Goal: Task Accomplishment & Management: Use online tool/utility

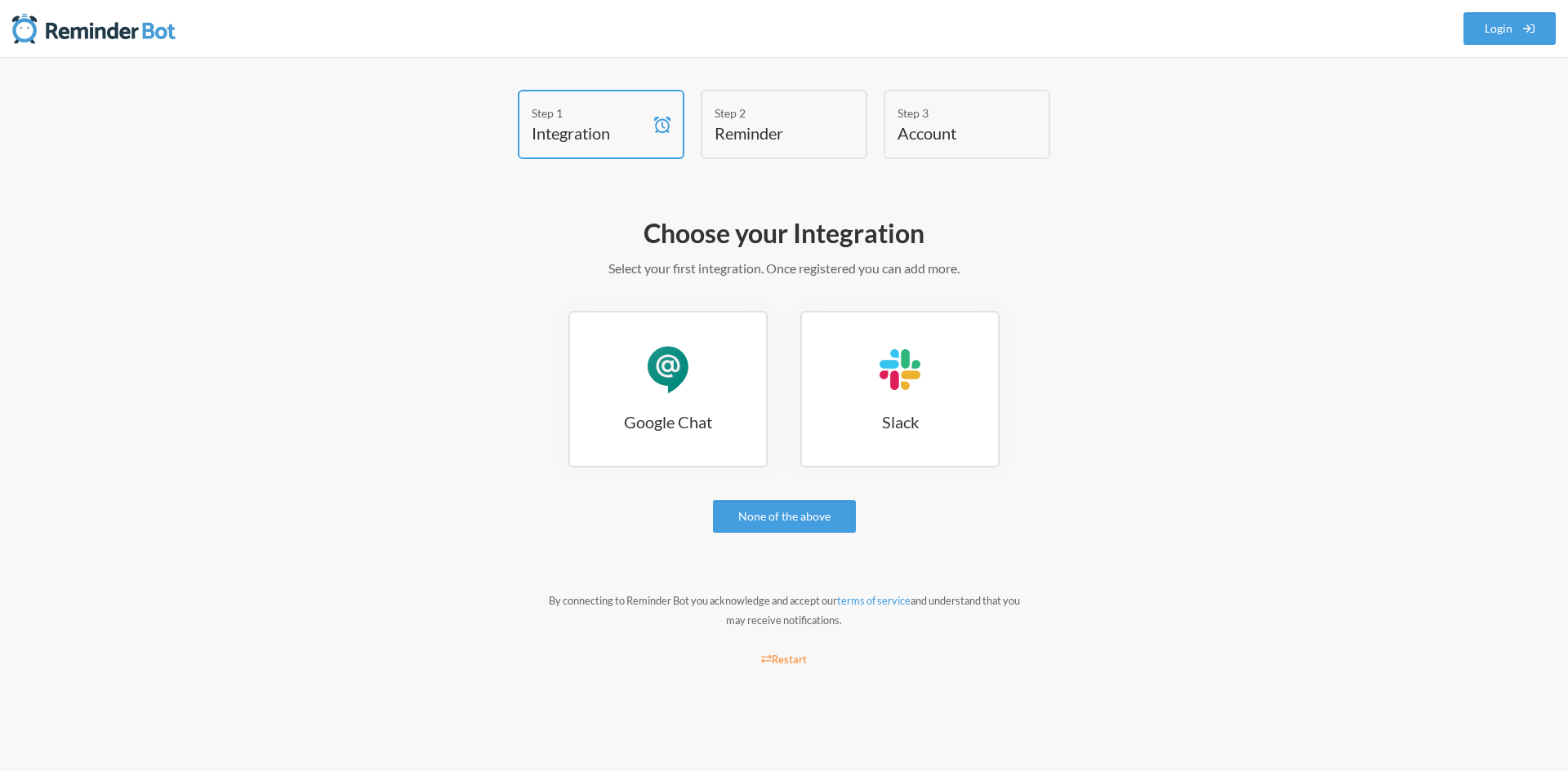
click at [664, 218] on h2 "Choose your Integration" at bounding box center [784, 233] width 947 height 35
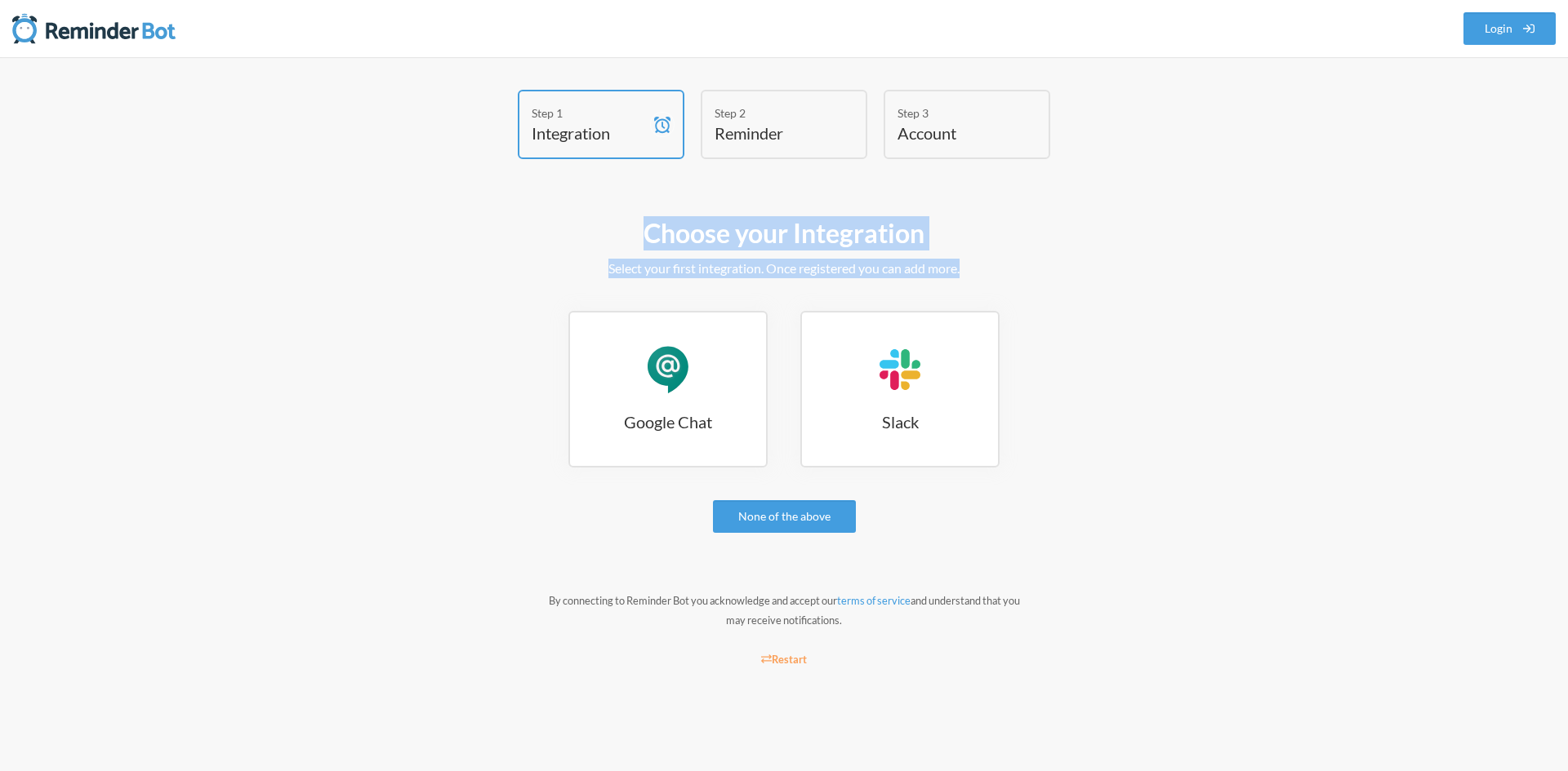
drag, startPoint x: 664, startPoint y: 218, endPoint x: 695, endPoint y: 260, distance: 52.2
click at [695, 260] on div "Choose your Integration Select your first integration. Once registered you can …" at bounding box center [784, 446] width 947 height 477
click at [695, 260] on p "Select your first integration. Once registered you can add more." at bounding box center [784, 269] width 947 height 20
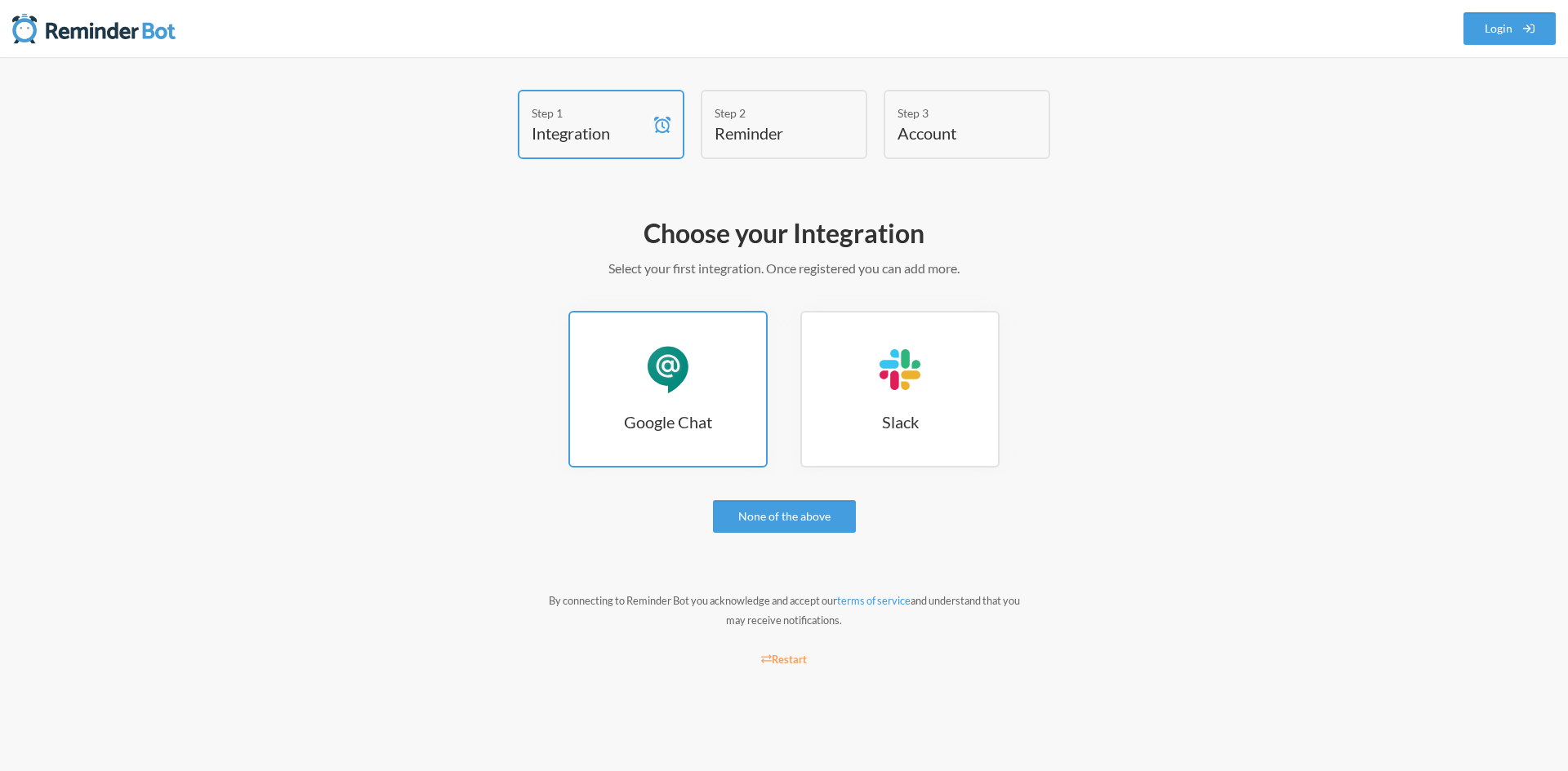
click at [637, 383] on link "Google Chat Google Chat" at bounding box center [668, 389] width 200 height 157
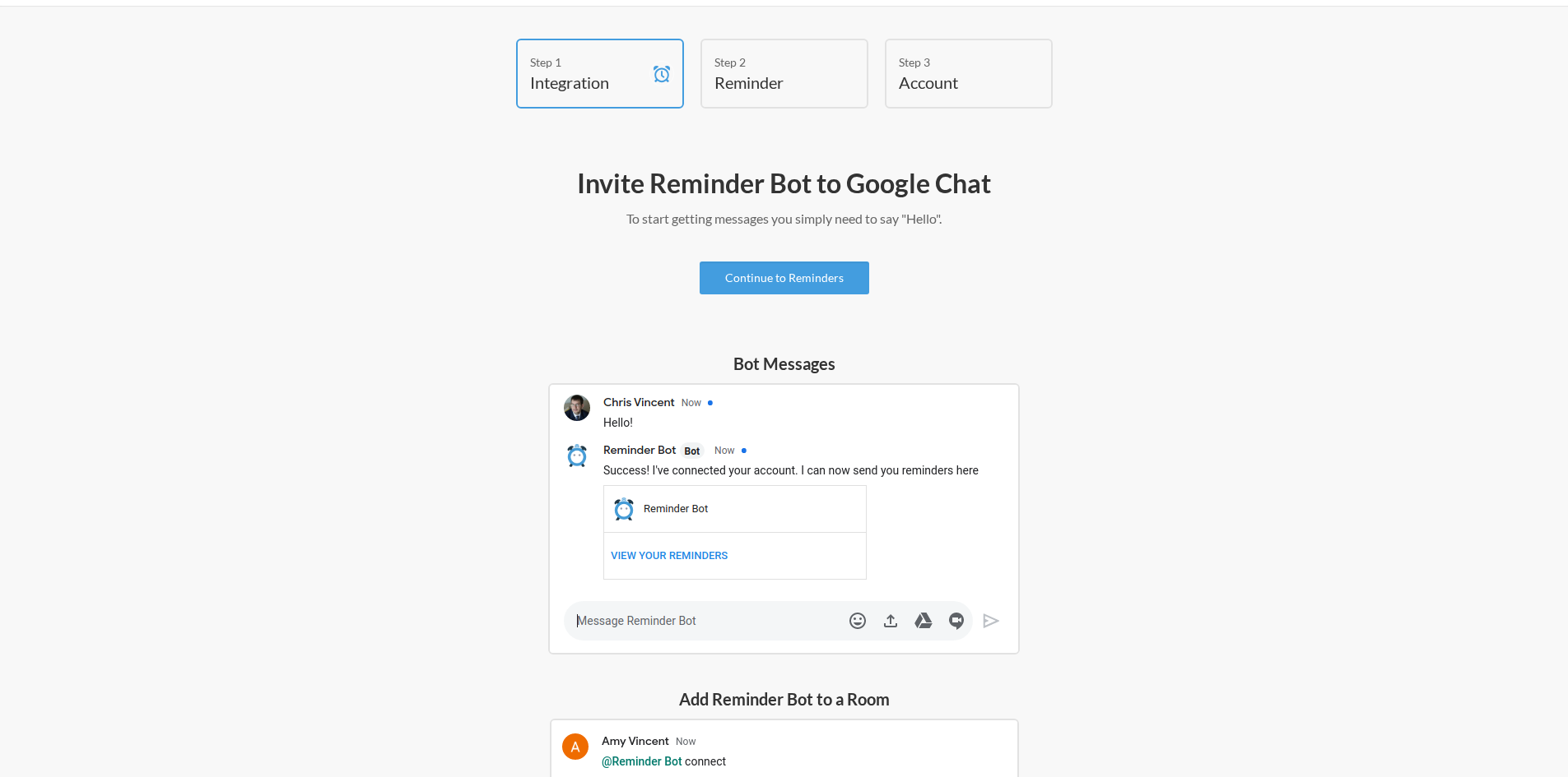
scroll to position [165, 0]
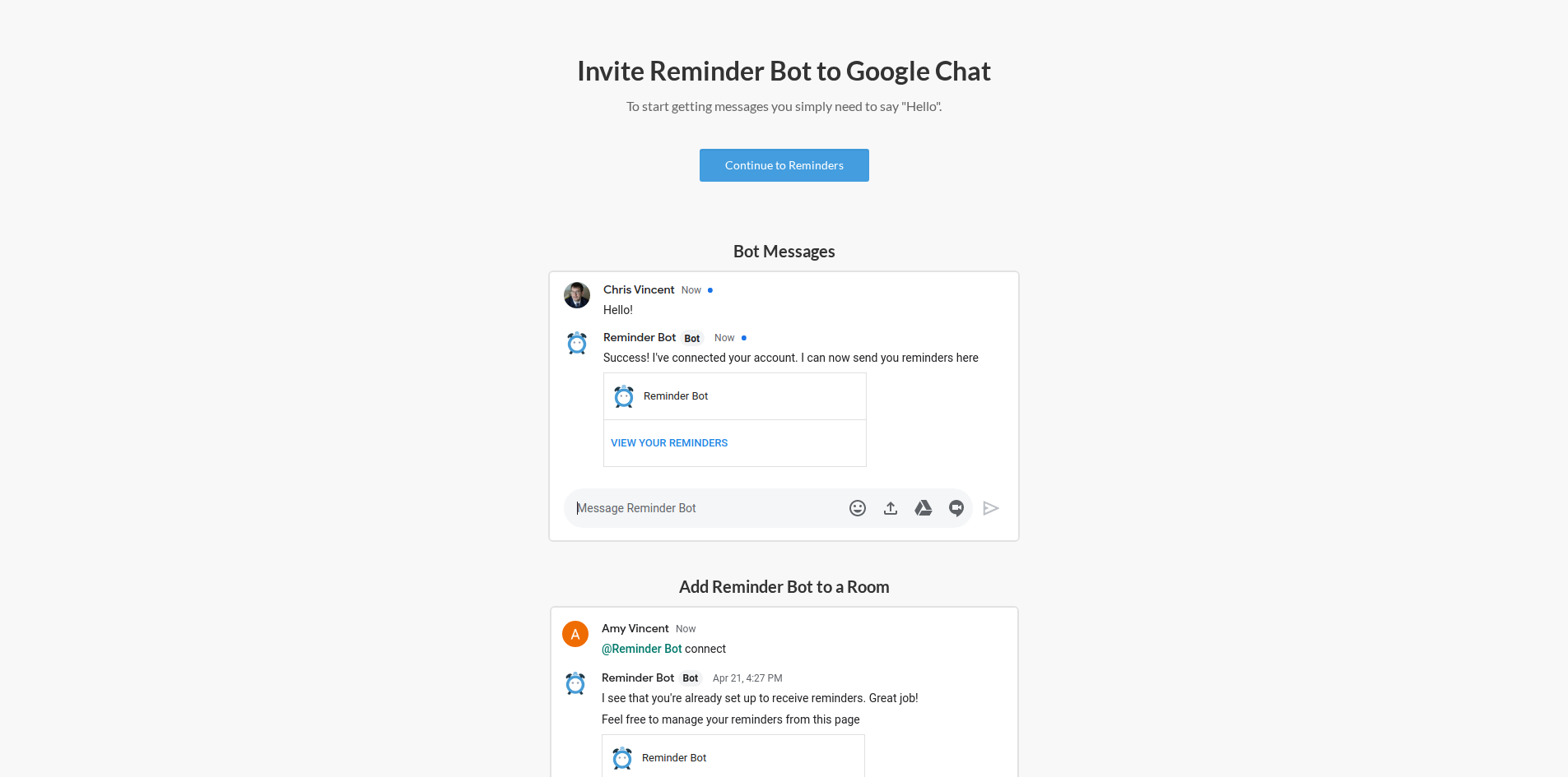
click at [611, 349] on img at bounding box center [783, 406] width 471 height 272
drag, startPoint x: 611, startPoint y: 349, endPoint x: 761, endPoint y: 353, distance: 150.1
click at [761, 353] on img at bounding box center [783, 406] width 471 height 272
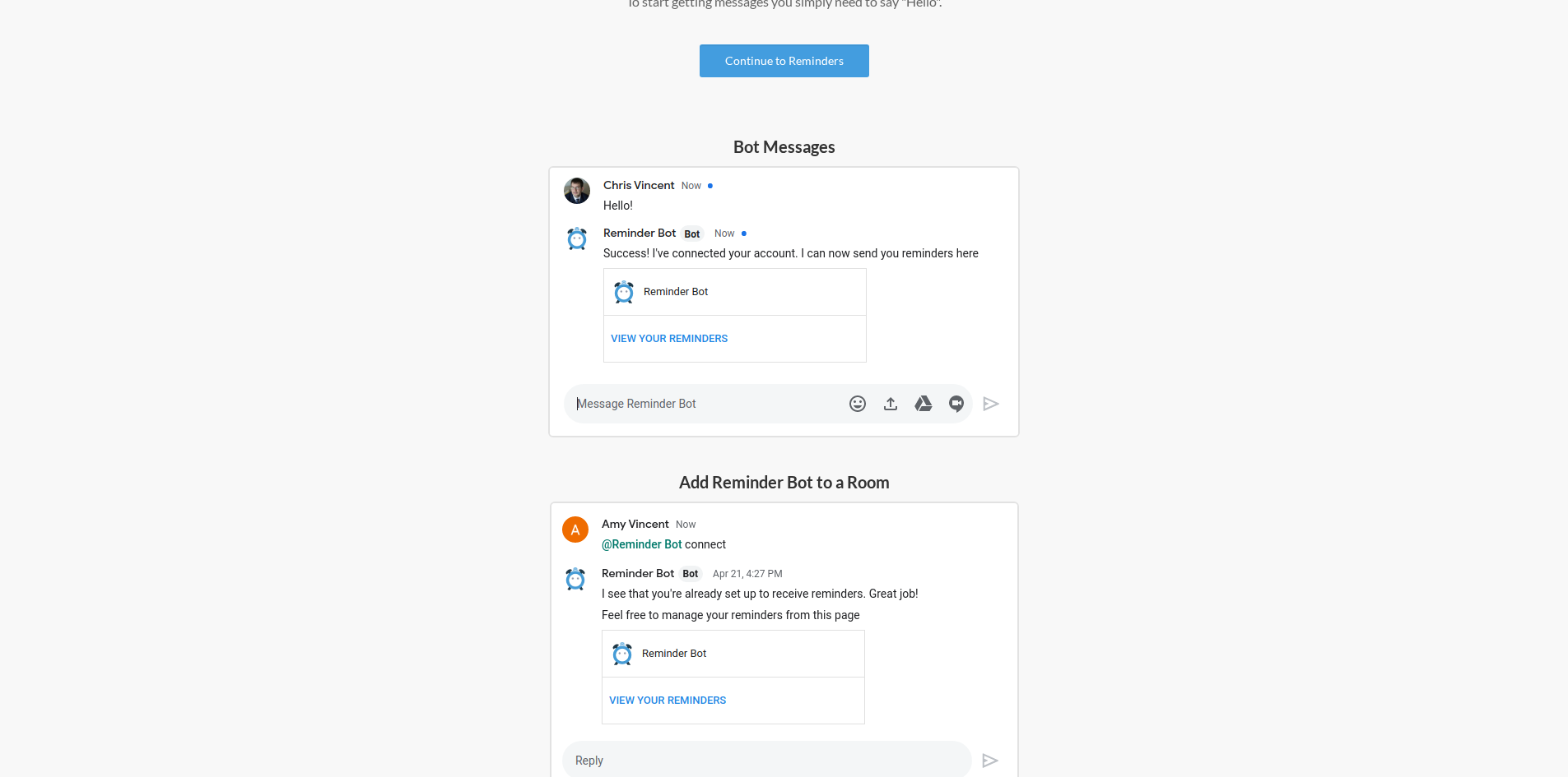
scroll to position [0, 0]
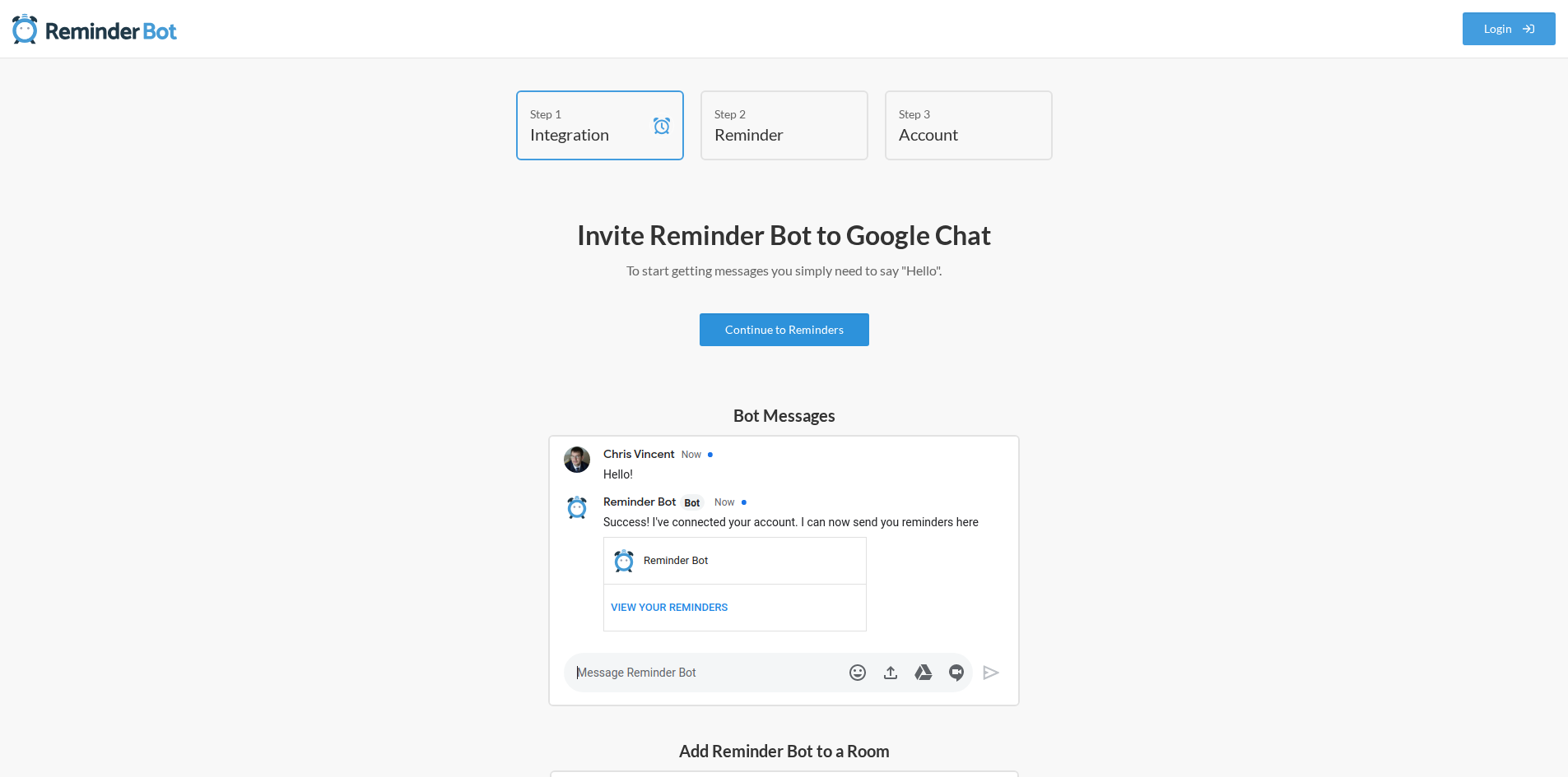
click at [820, 335] on link "Continue to Reminders" at bounding box center [784, 330] width 170 height 33
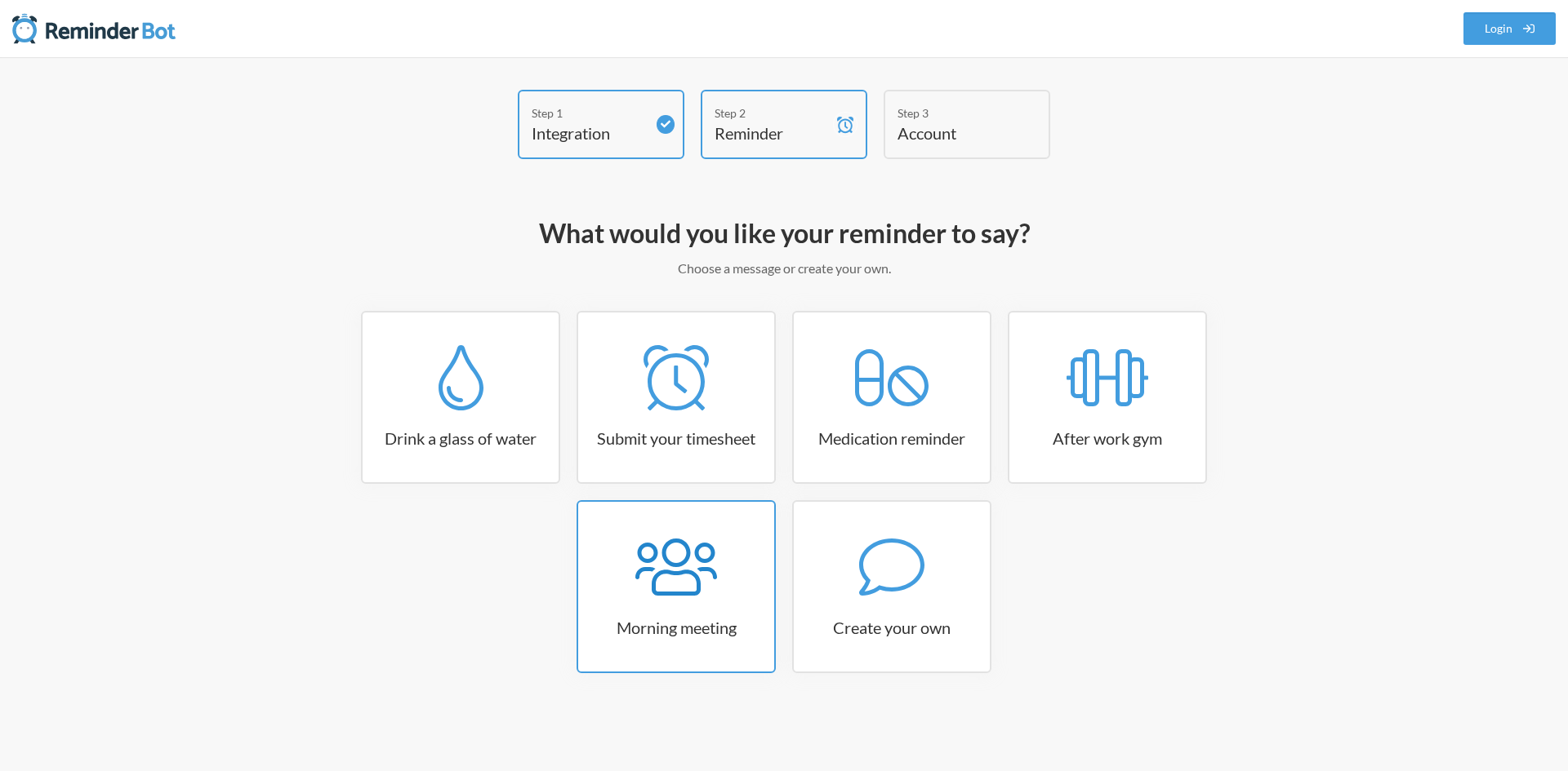
click at [683, 618] on h3 "Morning meeting" at bounding box center [676, 628] width 196 height 23
select select "08:30:00"
select select "true"
select select "09:45:00"
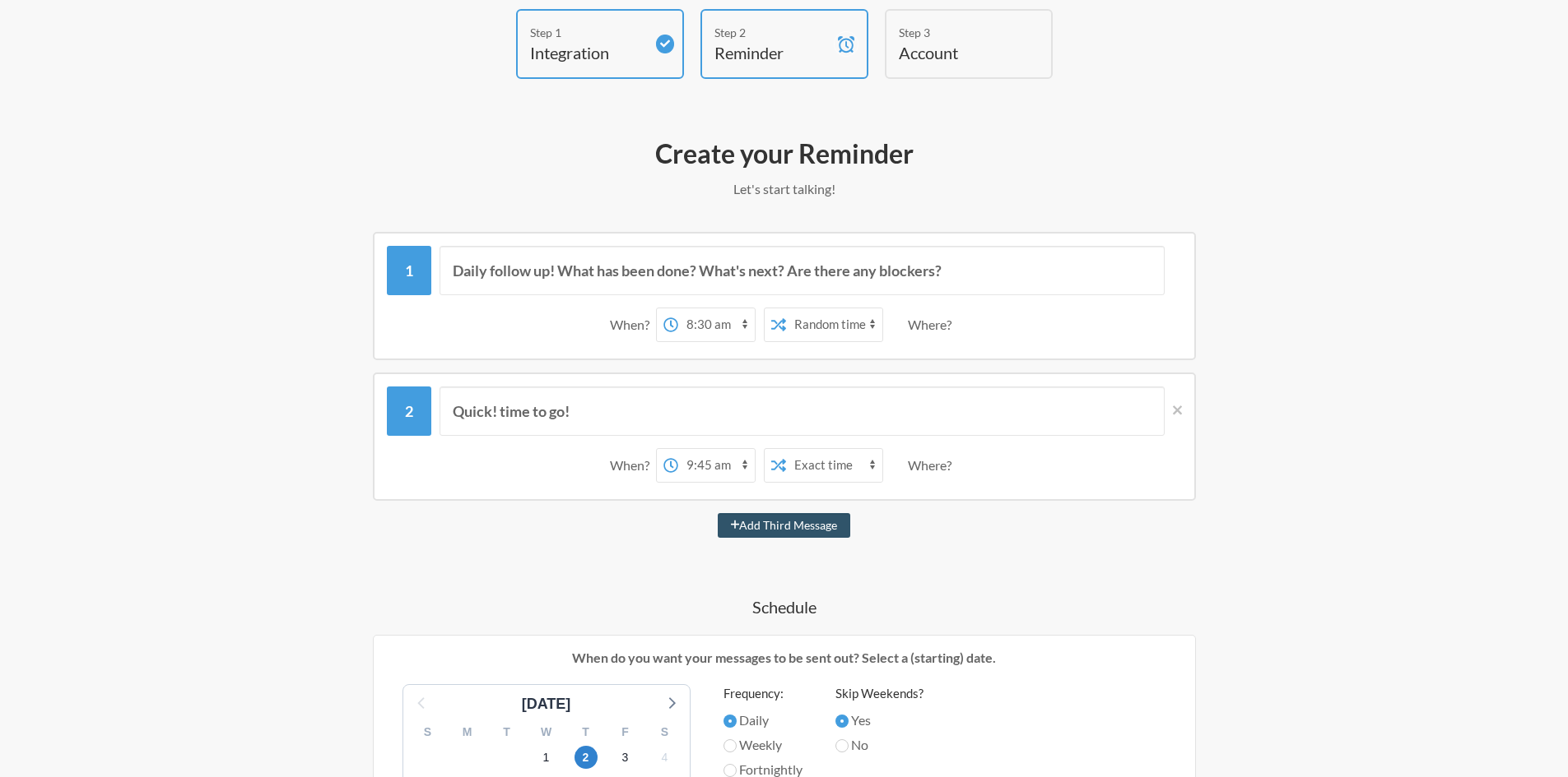
scroll to position [82, 0]
click at [733, 313] on select "12:00 am 12:15 am 12:30 am 12:45 am 1:00 am 1:15 am 1:30 am 1:45 am 2:00 am 2:1…" at bounding box center [717, 324] width 76 height 33
click at [678, 307] on select "12:00 am 12:15 am 12:30 am 12:45 am 1:00 am 1:15 am 1:30 am 1:45 am 2:00 am 2:1…" at bounding box center [717, 324] width 76 height 33
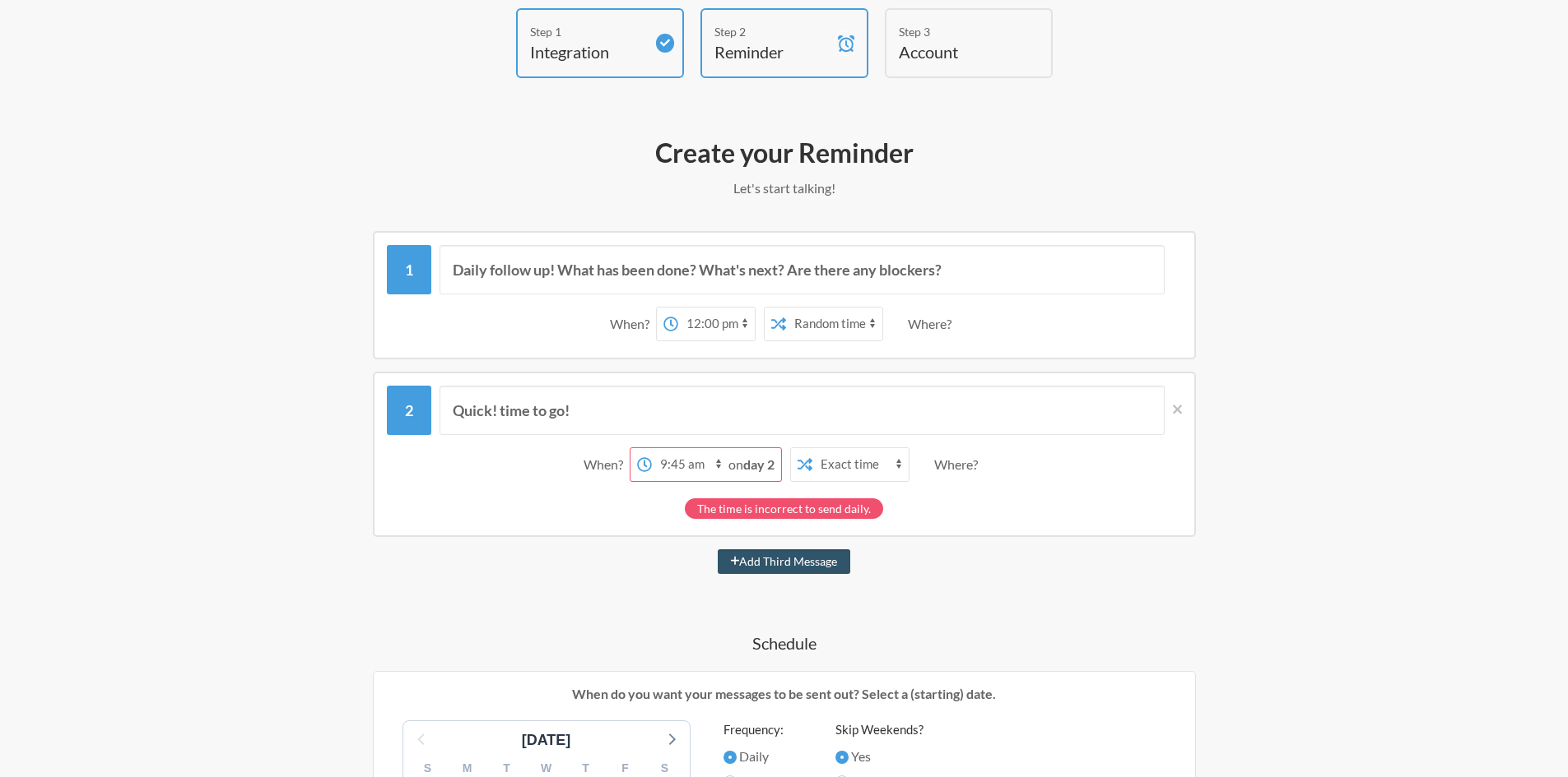
click at [708, 325] on select "12:00 am 12:15 am 12:30 am 12:45 am 1:00 am 1:15 am 1:30 am 1:45 am 2:00 am 2:1…" at bounding box center [717, 324] width 76 height 33
select select "13:30:00"
click at [678, 307] on select "12:00 am 12:15 am 12:30 am 12:45 am 1:00 am 1:15 am 1:30 am 1:45 am 2:00 am 2:1…" at bounding box center [717, 324] width 76 height 33
click at [847, 320] on select "Exact time Random time" at bounding box center [834, 324] width 96 height 33
select select "false"
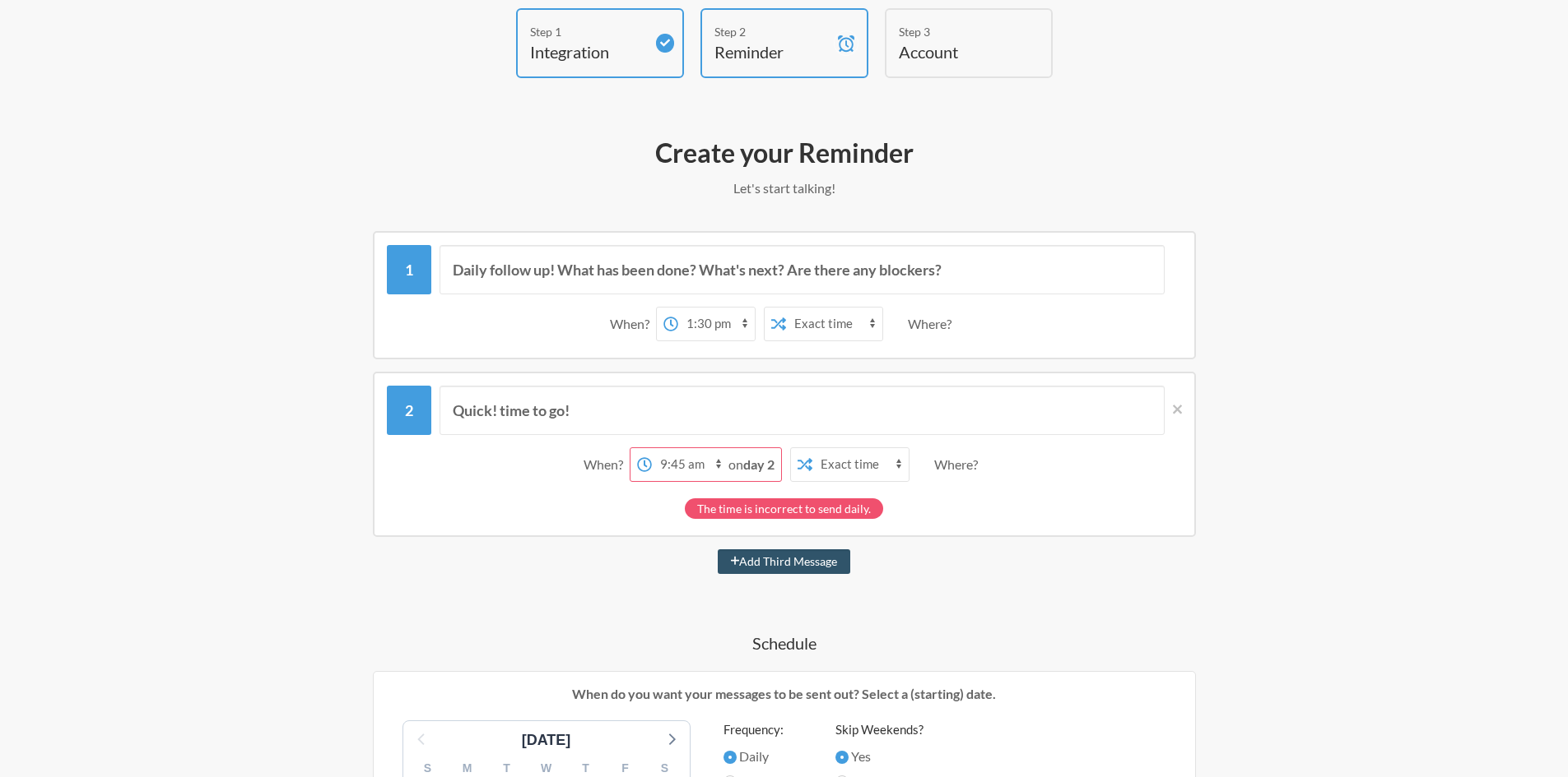
click at [786, 307] on select "Exact time Random time" at bounding box center [834, 324] width 96 height 33
click at [602, 277] on input "Daily follow up! What has been done? What's next? Are there any blockers?" at bounding box center [802, 269] width 725 height 49
click at [731, 277] on input "Daily follow up! What has been done? What's next? Are there any blockers?" at bounding box center [802, 269] width 725 height 49
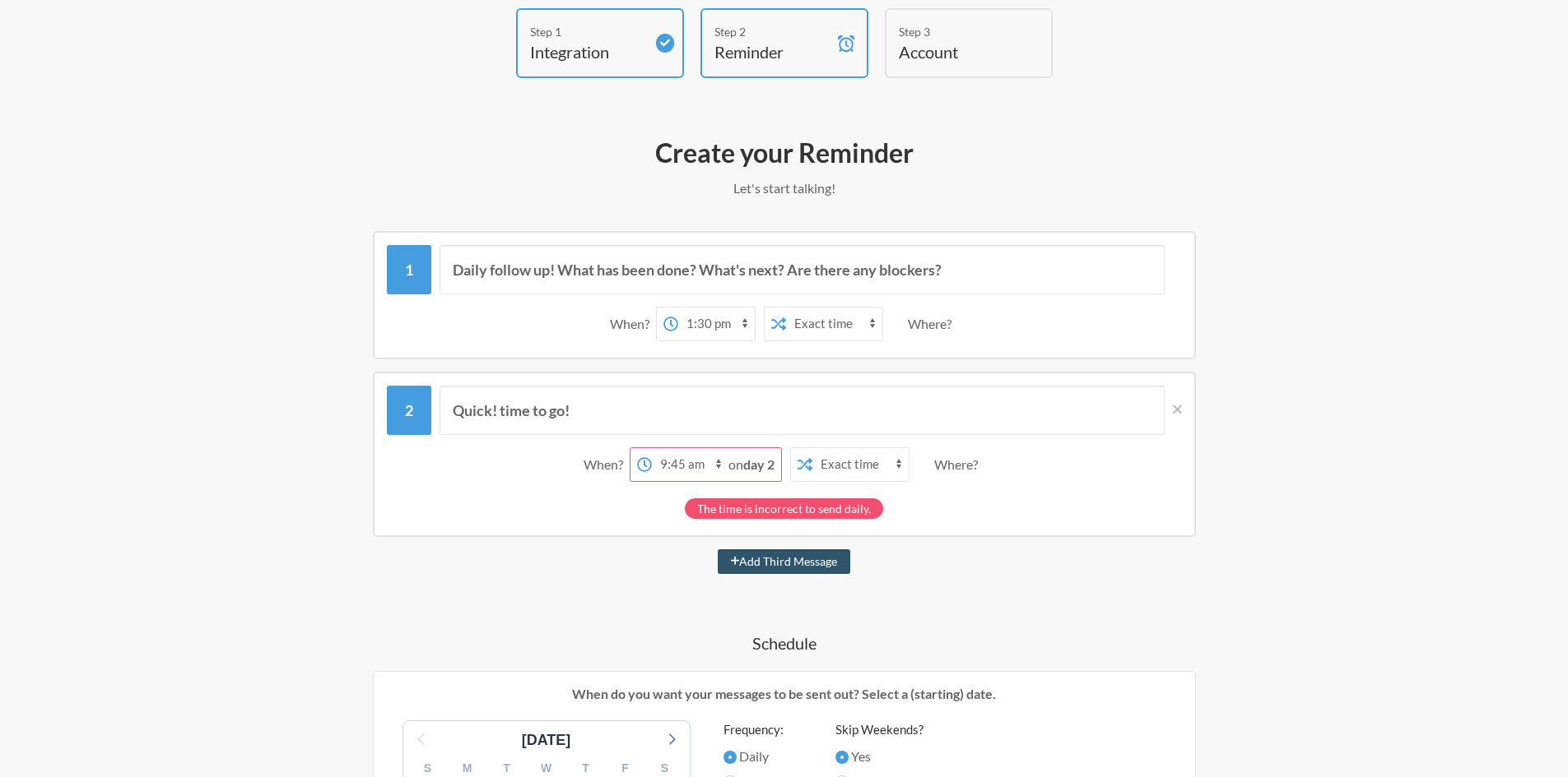
click at [785, 508] on div "The time is incorrect to send daily." at bounding box center [784, 509] width 199 height 21
click at [806, 507] on div "The time is incorrect to send daily." at bounding box center [784, 509] width 199 height 21
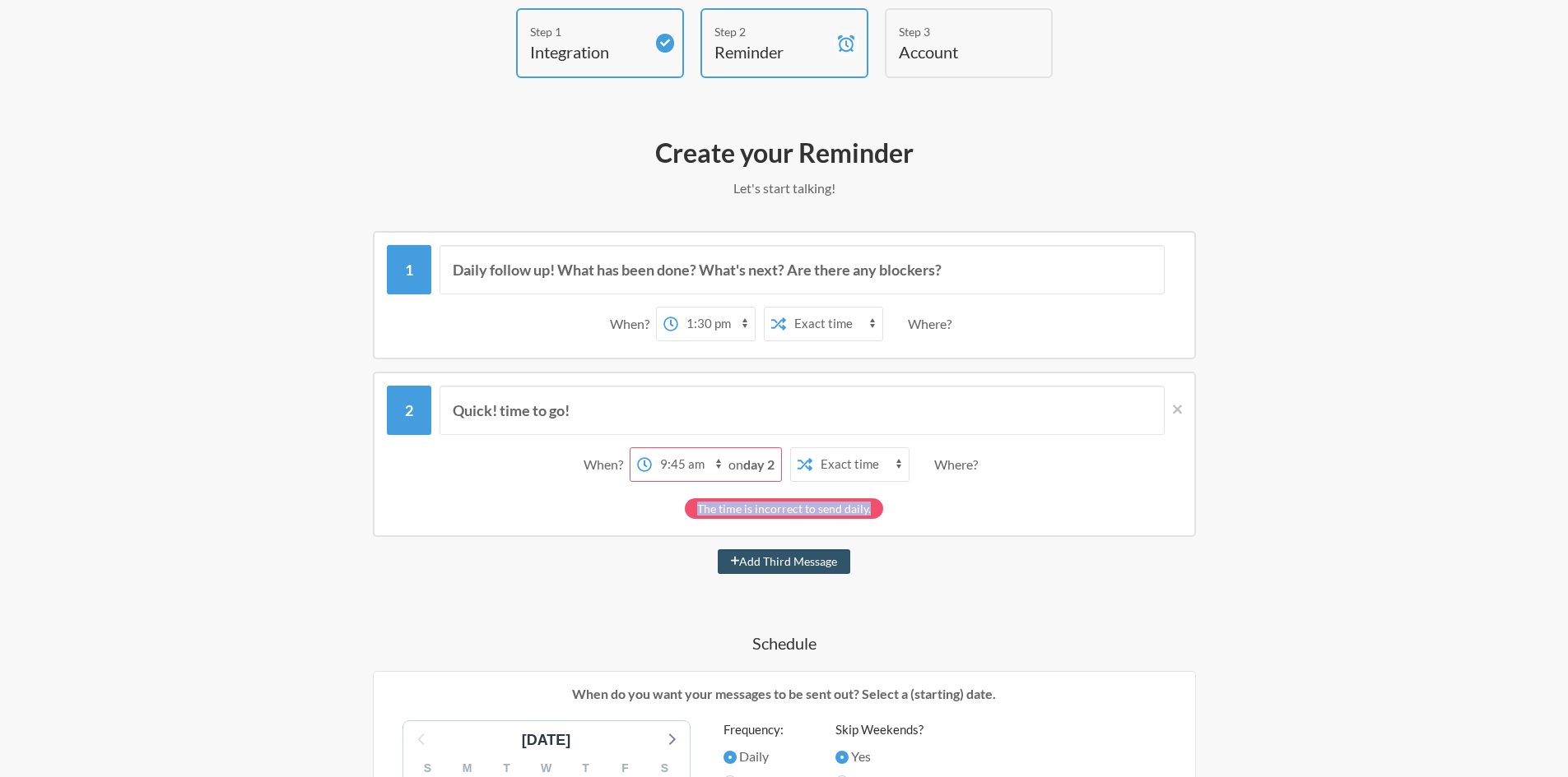
click at [806, 507] on div "The time is incorrect to send daily." at bounding box center [784, 509] width 199 height 21
click at [752, 507] on div "The time is incorrect to send daily." at bounding box center [784, 509] width 199 height 21
click at [1169, 409] on span at bounding box center [1173, 410] width 17 height 18
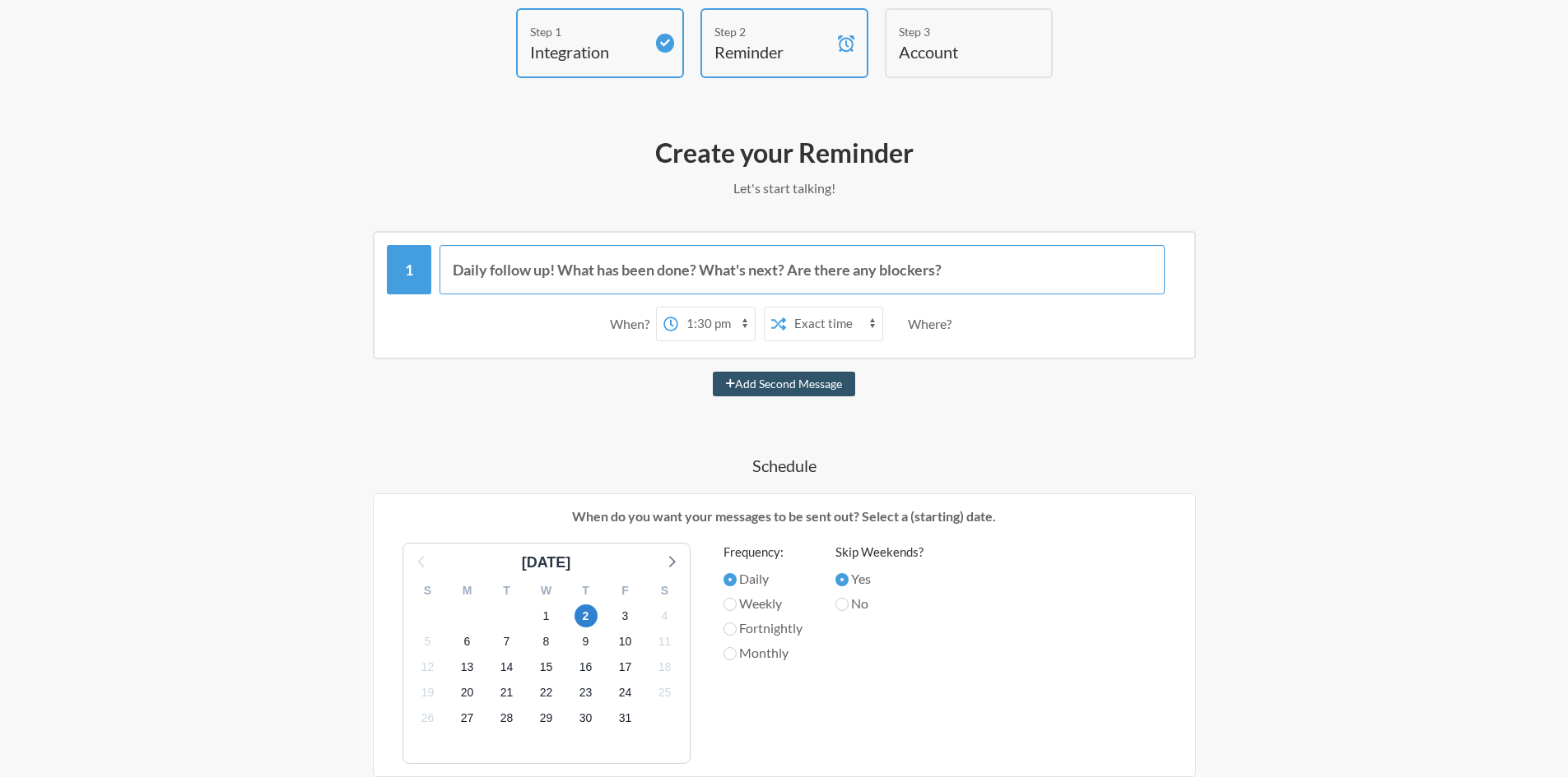
click at [565, 266] on input "Daily follow up! What has been done? What's next? Are there any blockers?" at bounding box center [802, 269] width 725 height 49
drag, startPoint x: 565, startPoint y: 266, endPoint x: 826, endPoint y: 266, distance: 261.0
click at [826, 266] on input "Daily follow up! What has been done? What's next? Are there any blockers?" at bounding box center [802, 269] width 725 height 49
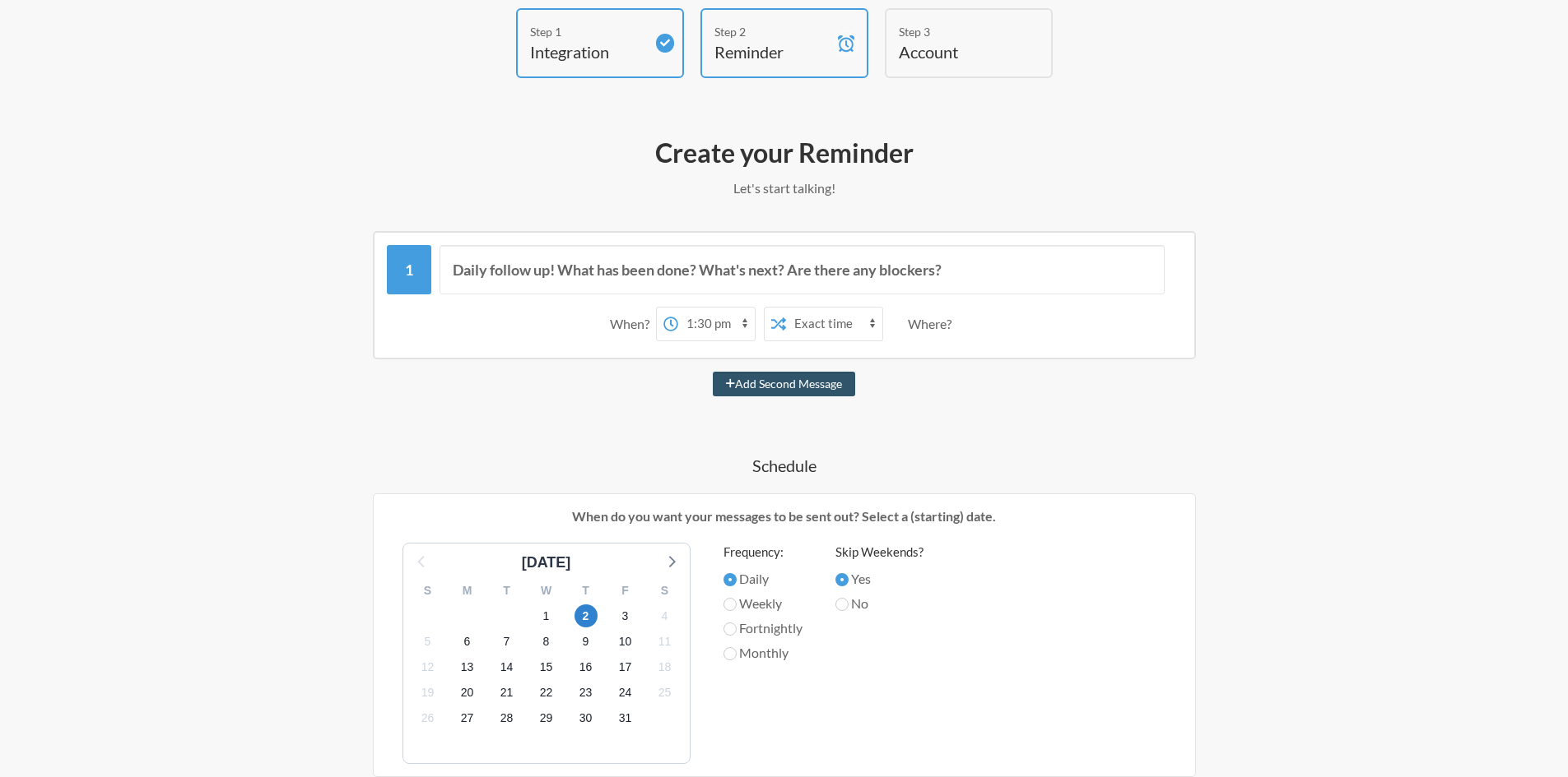
click at [843, 332] on select "Exact time Random time" at bounding box center [834, 324] width 96 height 33
click at [946, 325] on div "Where?" at bounding box center [933, 324] width 50 height 35
click at [699, 325] on select "12:00 am 12:15 am 12:30 am 12:45 am 1:00 am 1:15 am 1:30 am 1:45 am 2:00 am 2:1…" at bounding box center [717, 324] width 76 height 33
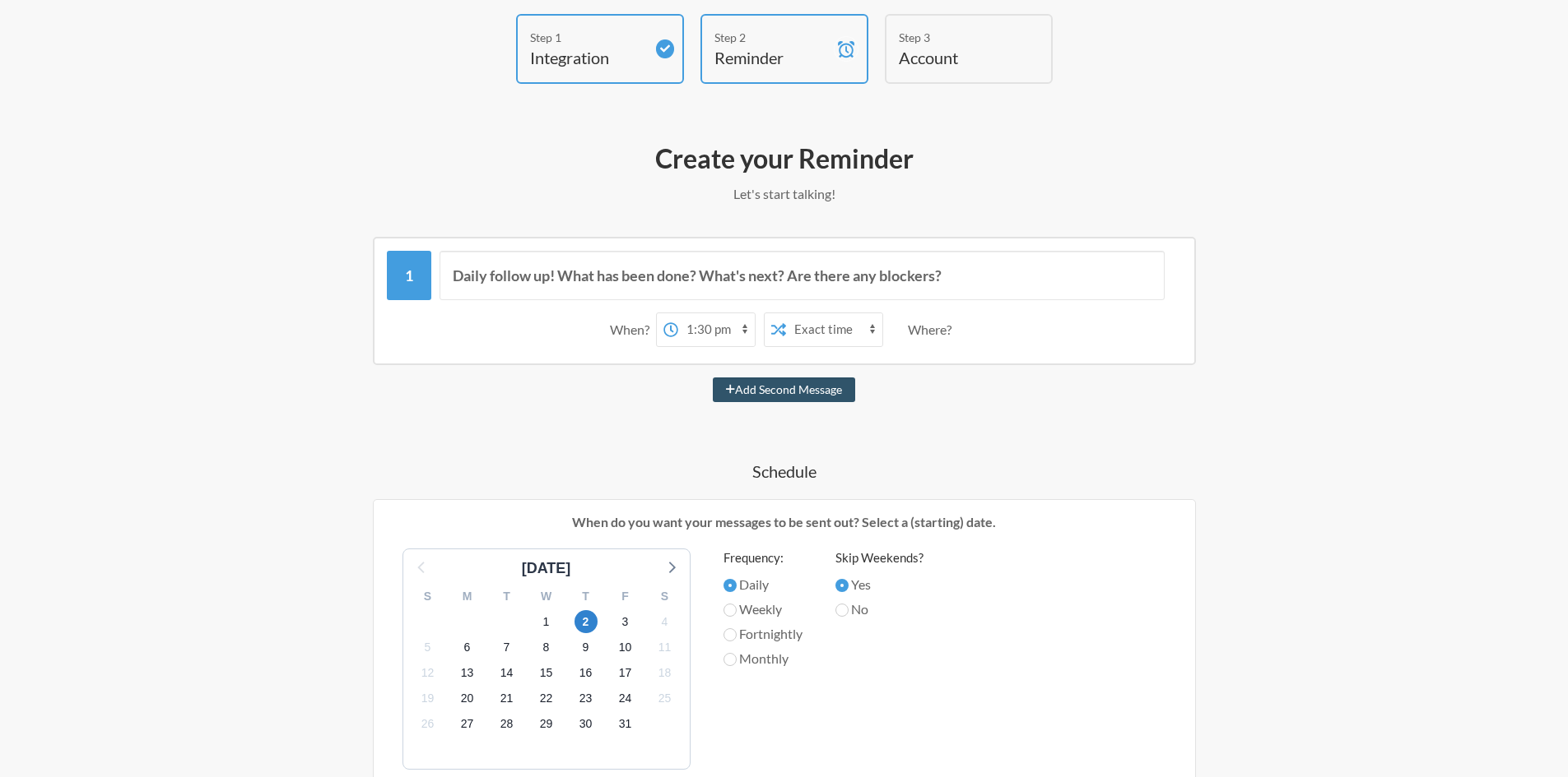
scroll to position [0, 0]
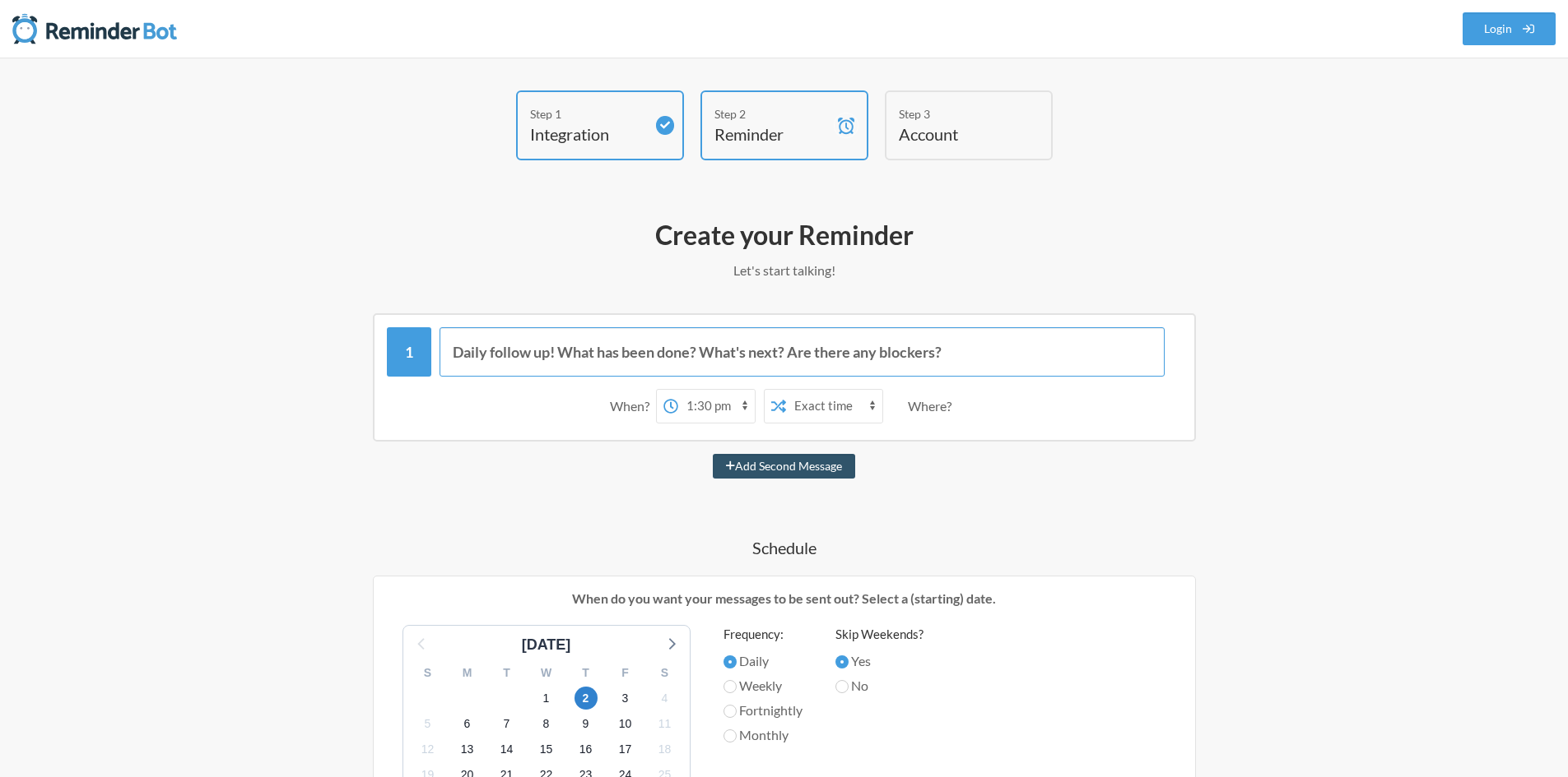
click at [521, 363] on input "Daily follow up! What has been done? What's next? Are there any blockers?" at bounding box center [802, 352] width 725 height 49
drag, startPoint x: 521, startPoint y: 363, endPoint x: 523, endPoint y: 423, distance: 60.0
click at [523, 423] on div "Daily follow up! What has been done? What's next? Are there any blockers? When?…" at bounding box center [784, 380] width 795 height 105
click at [523, 423] on div "When? 12:00 am 12:15 am 12:30 am 12:45 am 1:00 am 1:15 am 1:30 am 1:45 am 2:00 …" at bounding box center [784, 406] width 795 height 51
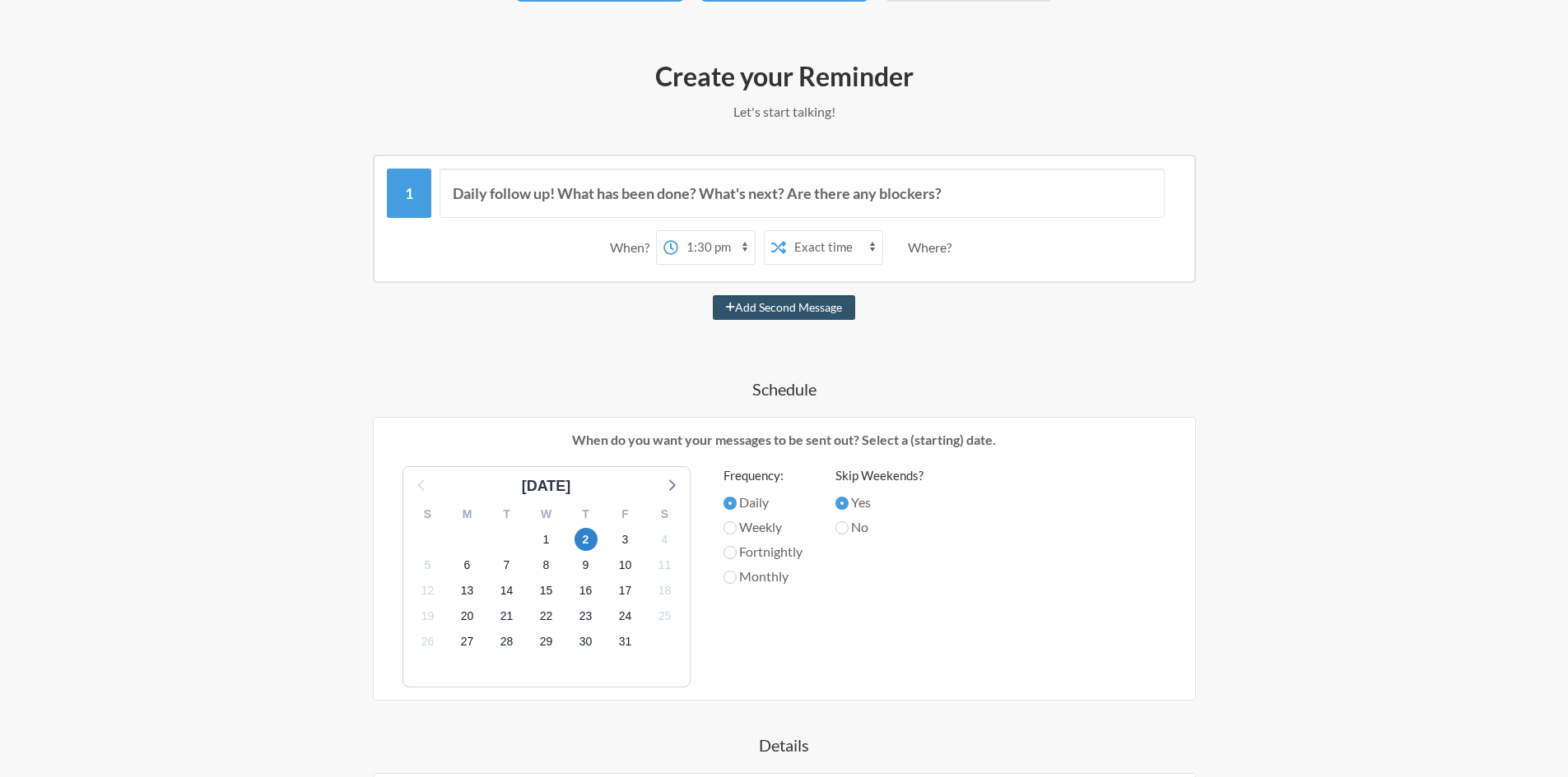
scroll to position [165, 0]
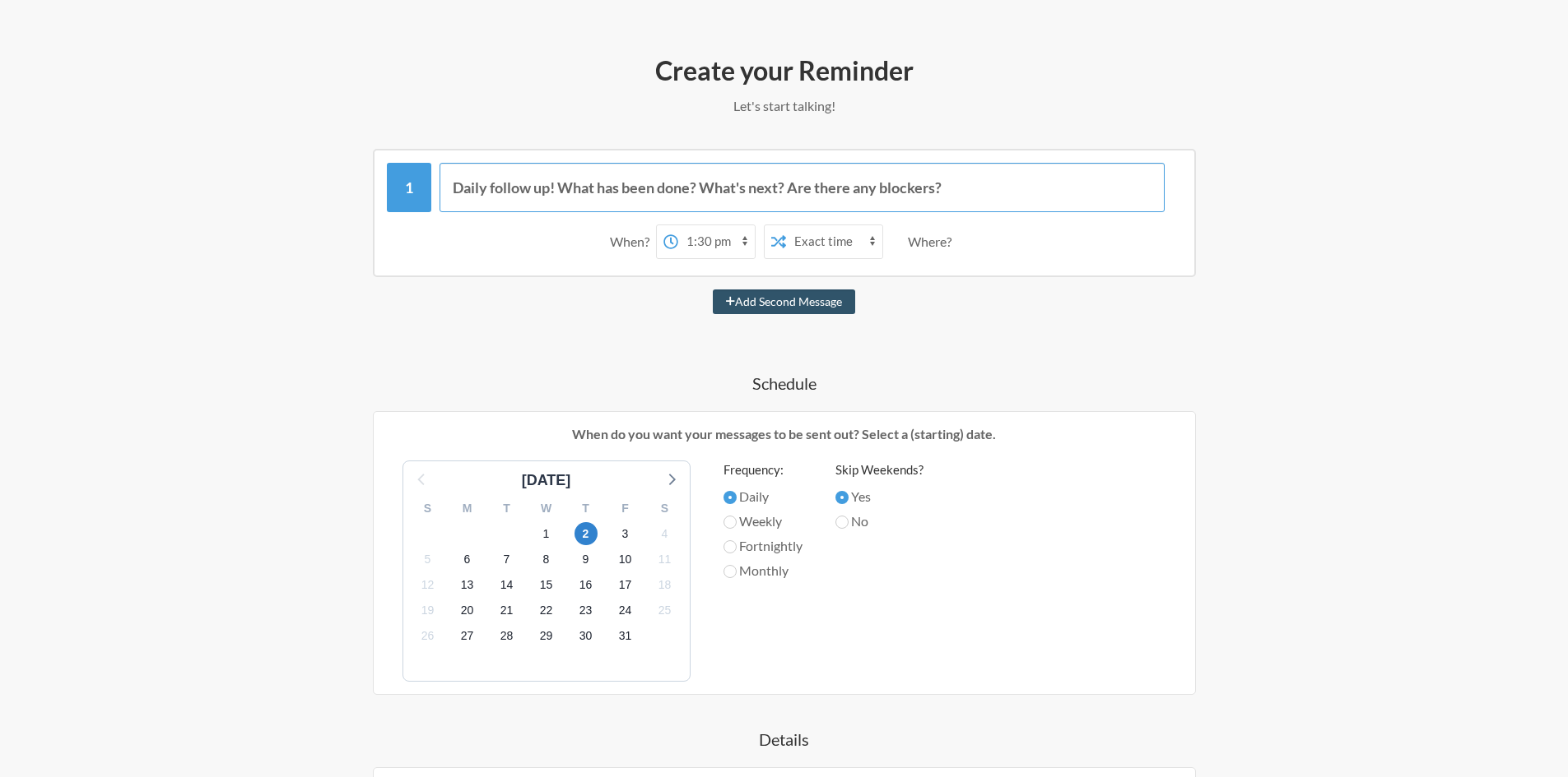
click at [777, 194] on input "Daily follow up! What has been done? What's next? Are there any blockers?" at bounding box center [802, 187] width 725 height 49
drag, startPoint x: 777, startPoint y: 194, endPoint x: 1092, endPoint y: 333, distance: 344.3
click at [1092, 332] on div "Daily follow up! What has been done? What's next? Are there any blockers? When?…" at bounding box center [784, 577] width 954 height 857
click at [1092, 334] on div "Daily follow up! What has been done? What's next? Are there any blockers? When?…" at bounding box center [784, 577] width 954 height 857
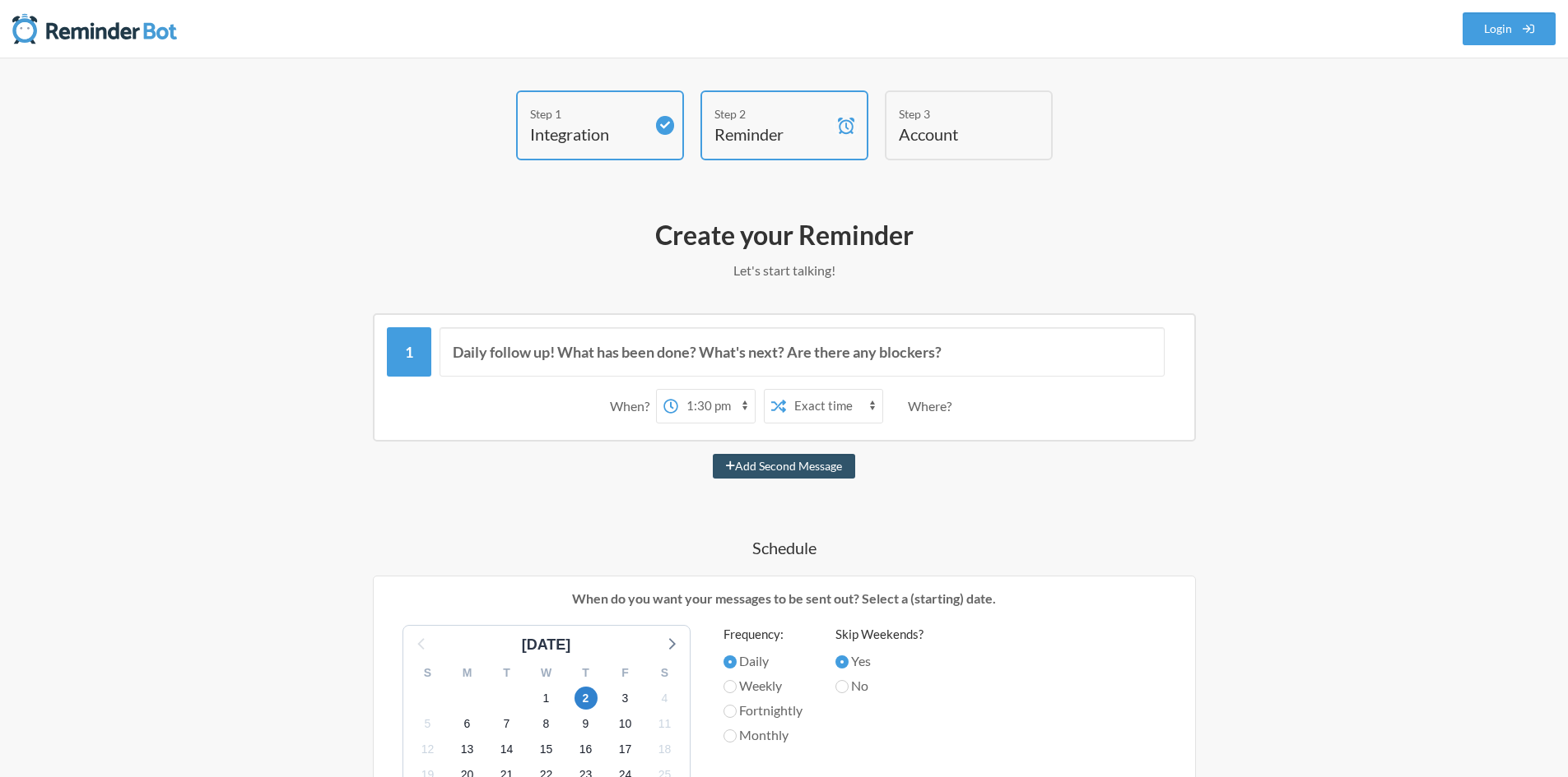
scroll to position [491, 0]
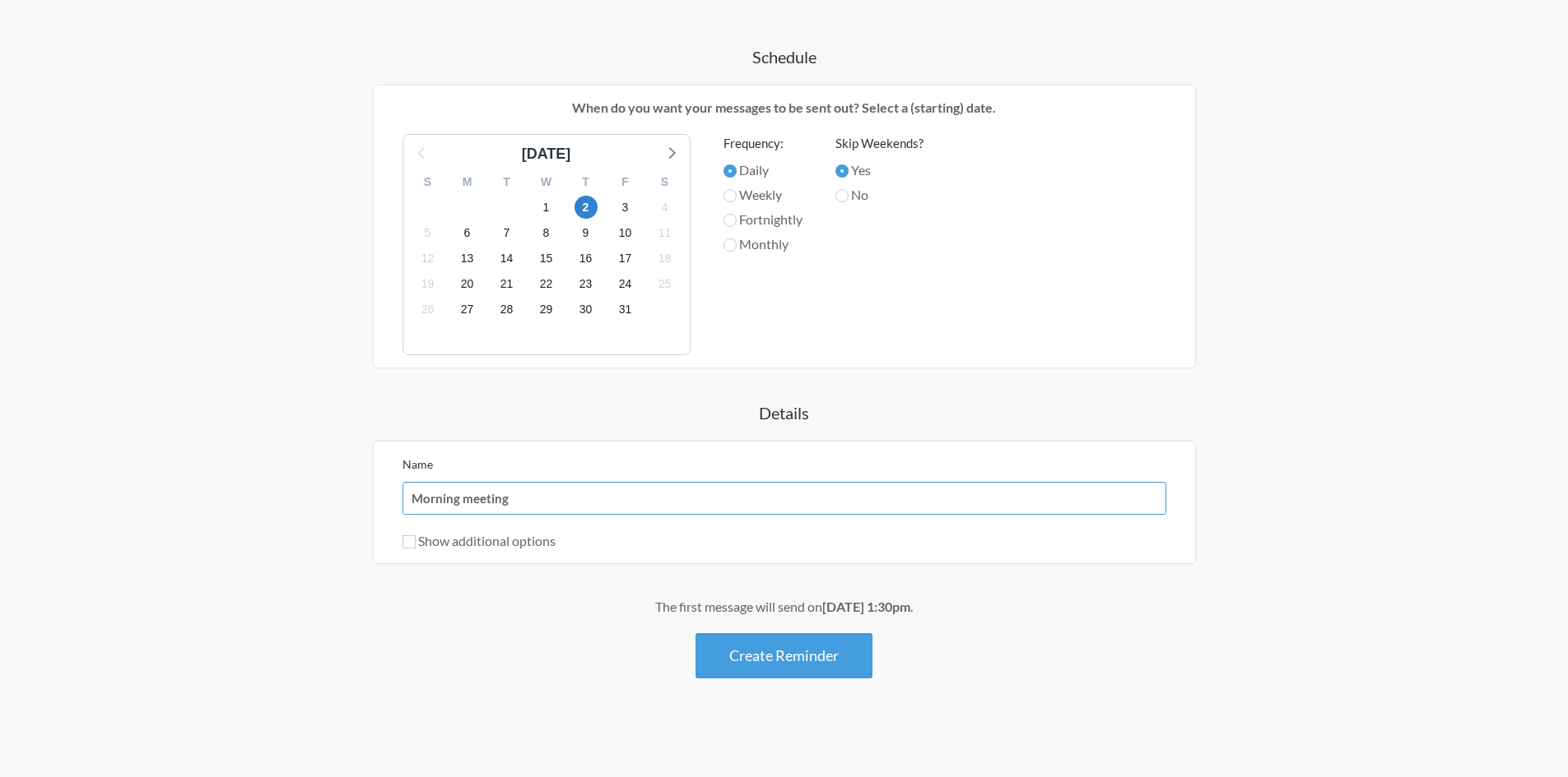
click at [466, 507] on input "Morning meeting" at bounding box center [784, 499] width 764 height 33
click at [535, 495] on input "Morning meeting" at bounding box center [784, 499] width 764 height 33
click at [562, 507] on input "Morning meeting" at bounding box center [784, 499] width 764 height 33
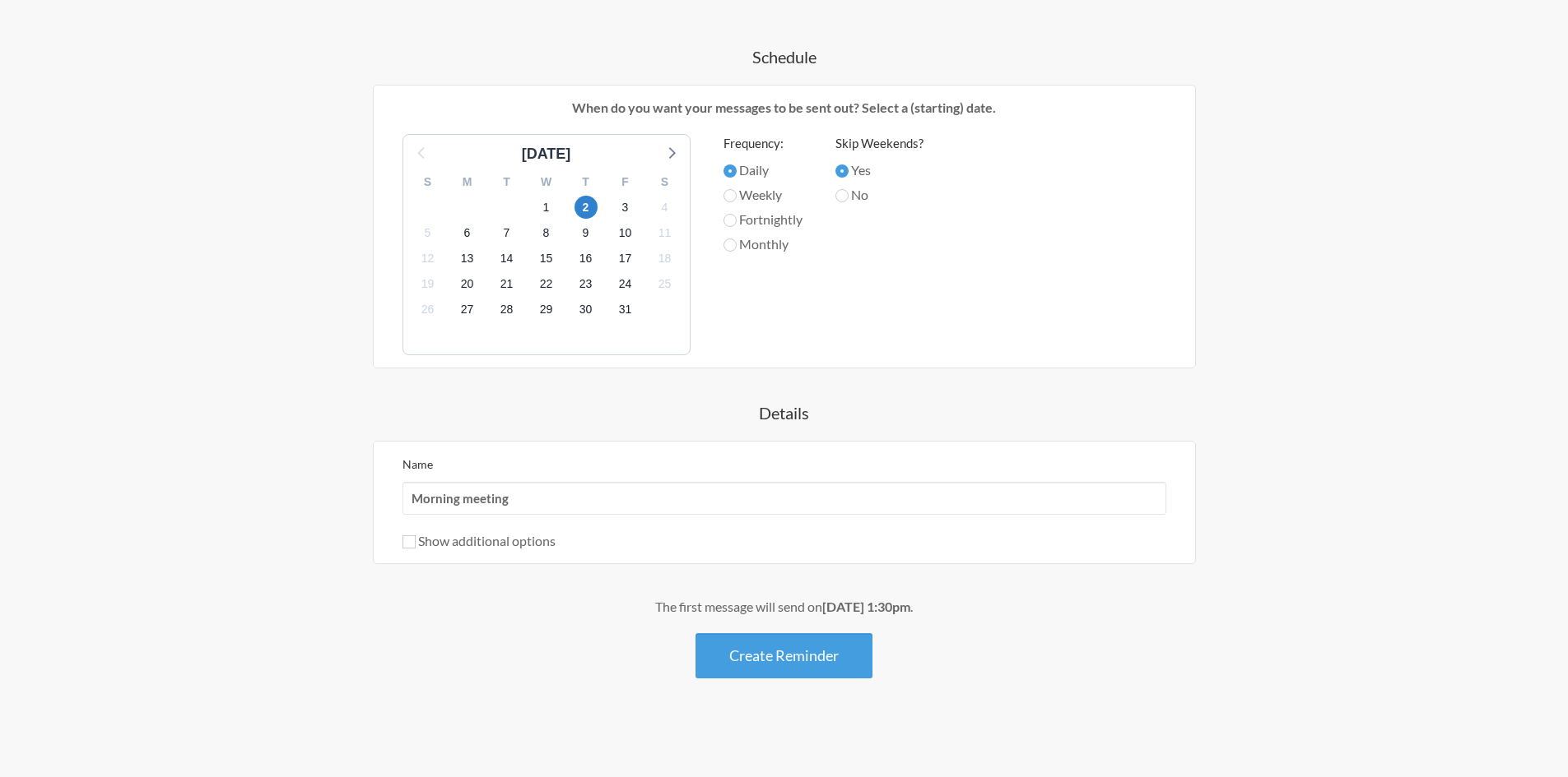
drag, startPoint x: 511, startPoint y: 523, endPoint x: 508, endPoint y: 538, distance: 15.3
click at [510, 528] on div "Name Morning meeting Show additional options Hide this reminder from calendars …" at bounding box center [784, 502] width 764 height 97
click at [508, 538] on label "Show additional options" at bounding box center [479, 540] width 153 height 16
click at [416, 538] on input "Show additional options" at bounding box center [409, 542] width 13 height 13
checkbox input "true"
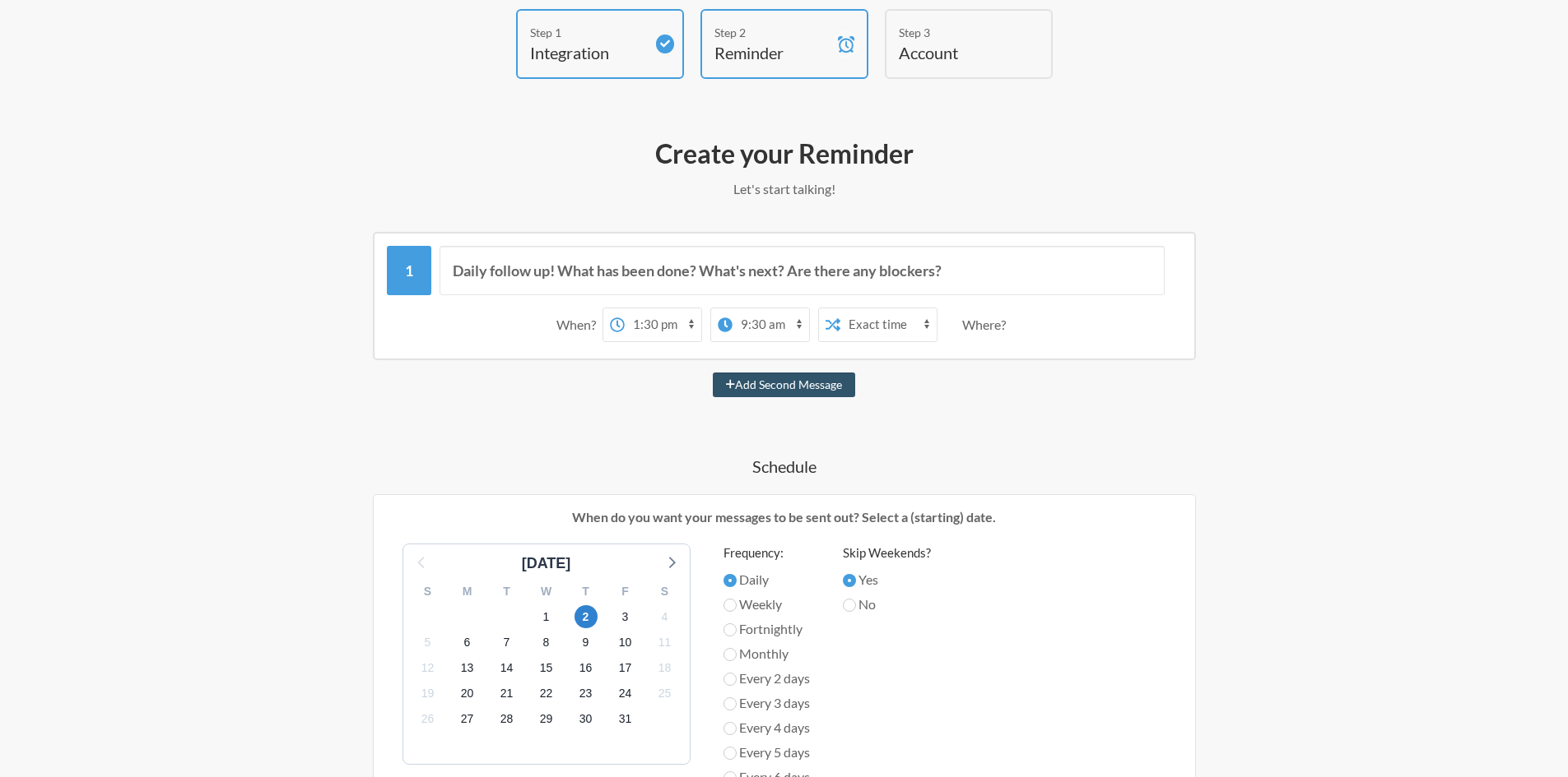
scroll to position [80, 0]
click at [869, 330] on select "Exact time Random time" at bounding box center [889, 327] width 96 height 33
click at [788, 333] on select "12:00 am 12:15 am 12:30 am 12:45 am 1:00 am 1:15 am 1:30 am 1:45 am 2:00 am 2:1…" at bounding box center [771, 327] width 76 height 33
click at [697, 327] on select "12:00 am 12:15 am 12:30 am 12:45 am 1:00 am 1:15 am 1:30 am 1:45 am 2:00 am 2:1…" at bounding box center [663, 327] width 76 height 33
click at [565, 327] on div "When?" at bounding box center [579, 327] width 46 height 35
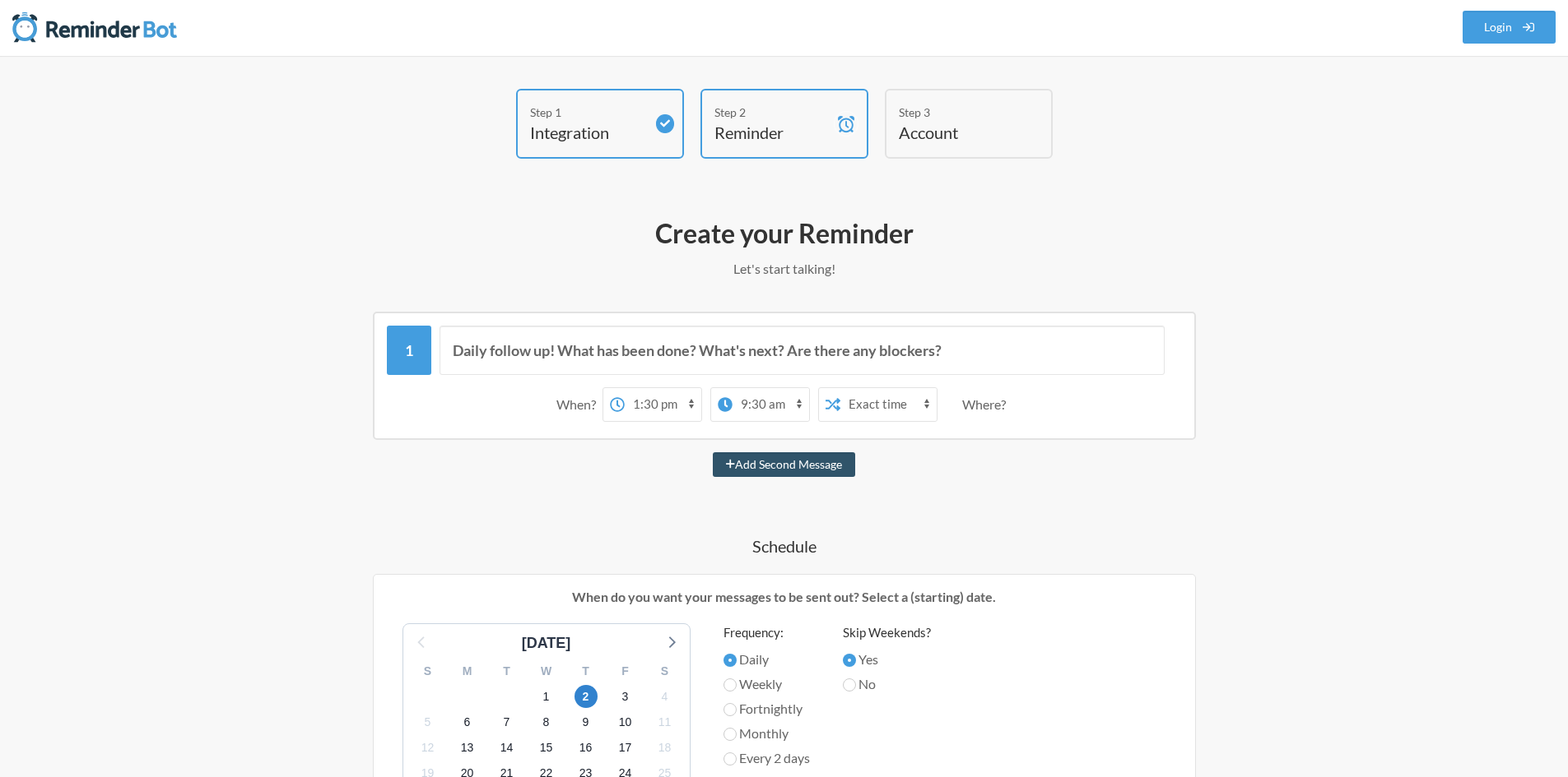
scroll to position [0, 0]
click at [771, 256] on div "Create your Reminder Let's start talking! Messages are not sending from this de…" at bounding box center [784, 775] width 954 height 1130
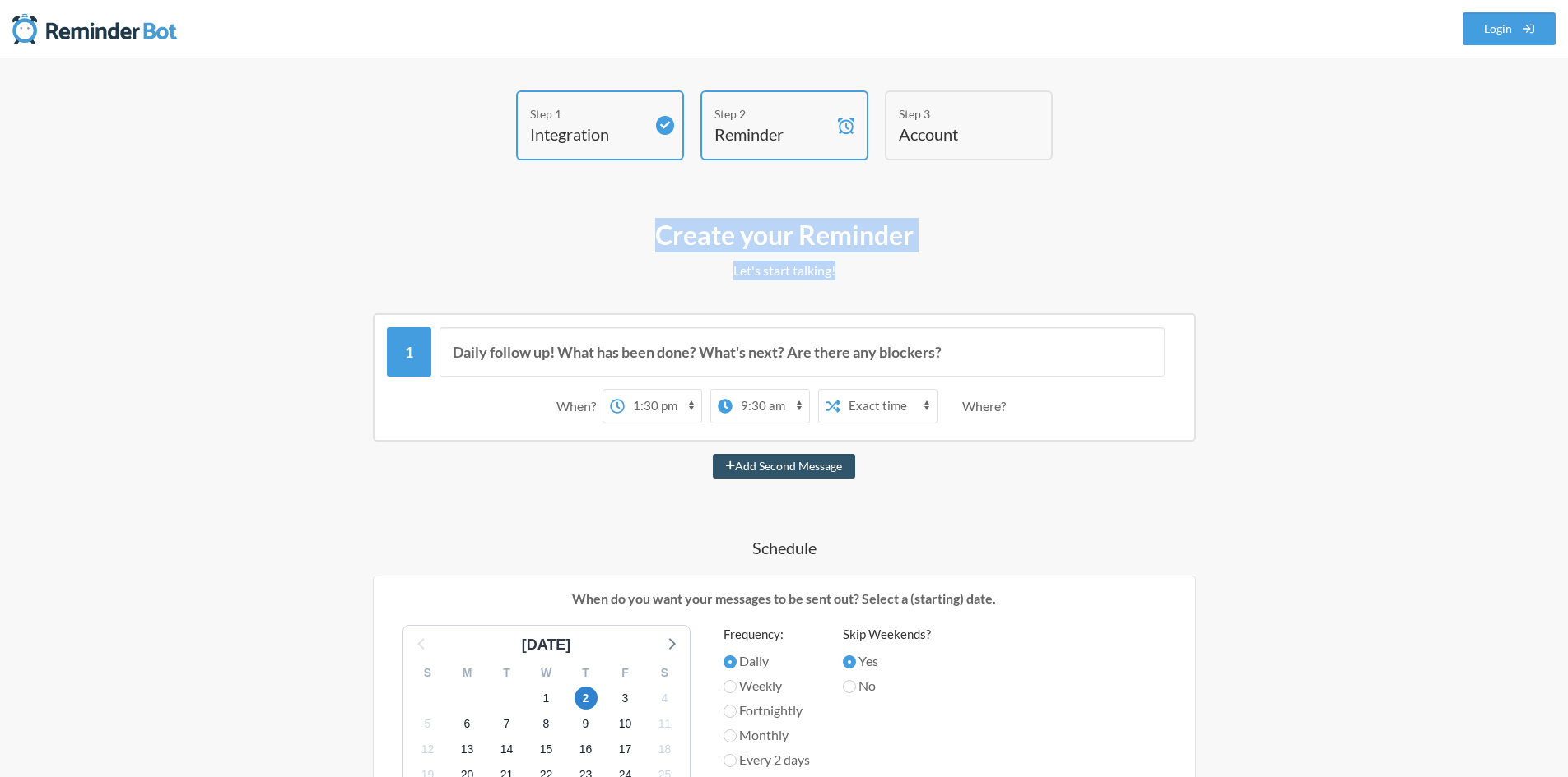
drag, startPoint x: 771, startPoint y: 256, endPoint x: 771, endPoint y: 232, distance: 24.0
click at [771, 232] on div "Create your Reminder Let's start talking! Messages are not sending from this de…" at bounding box center [784, 775] width 954 height 1130
click at [771, 232] on h2 "Create your Reminder" at bounding box center [784, 235] width 954 height 35
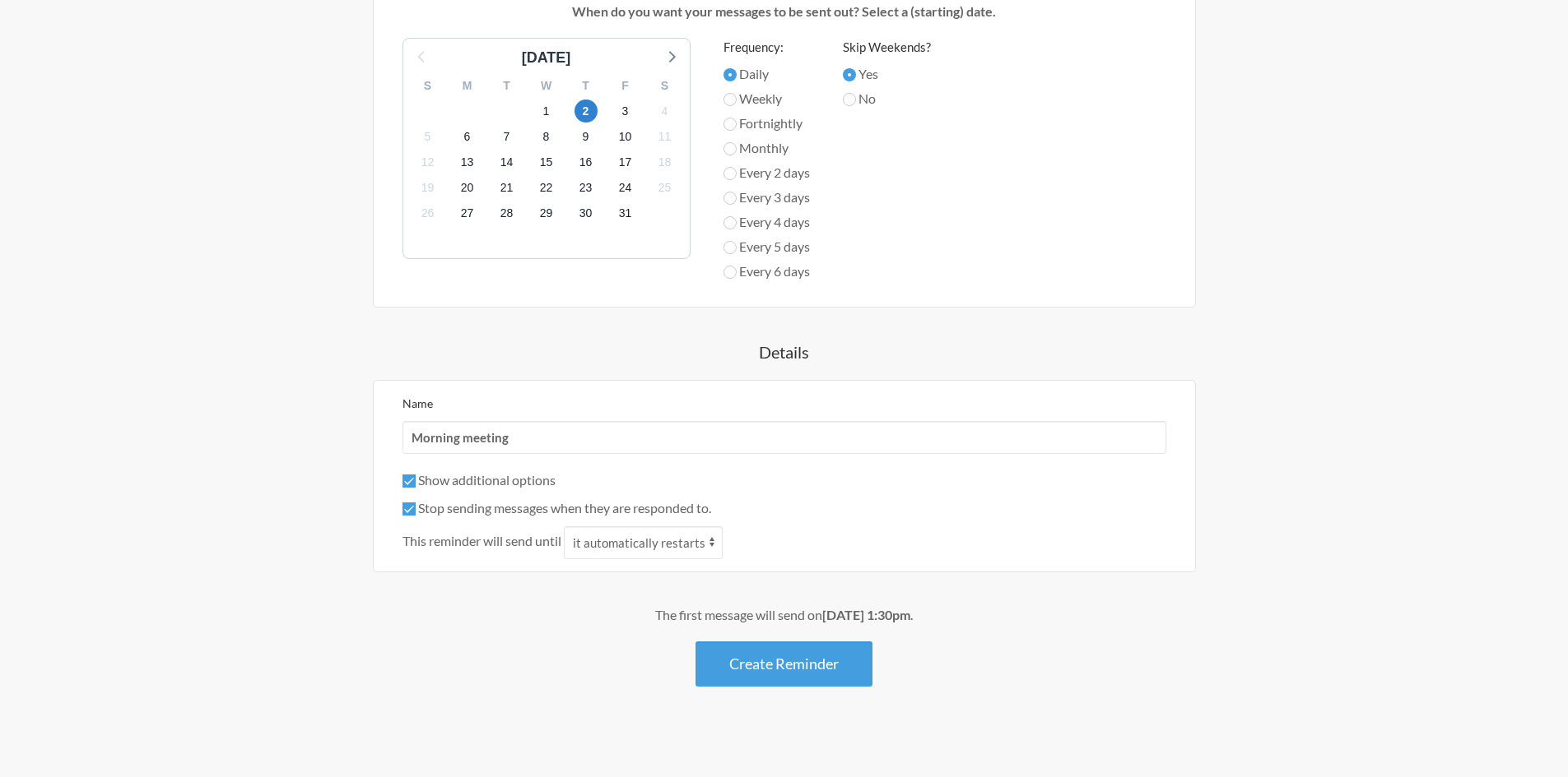
scroll to position [596, 0]
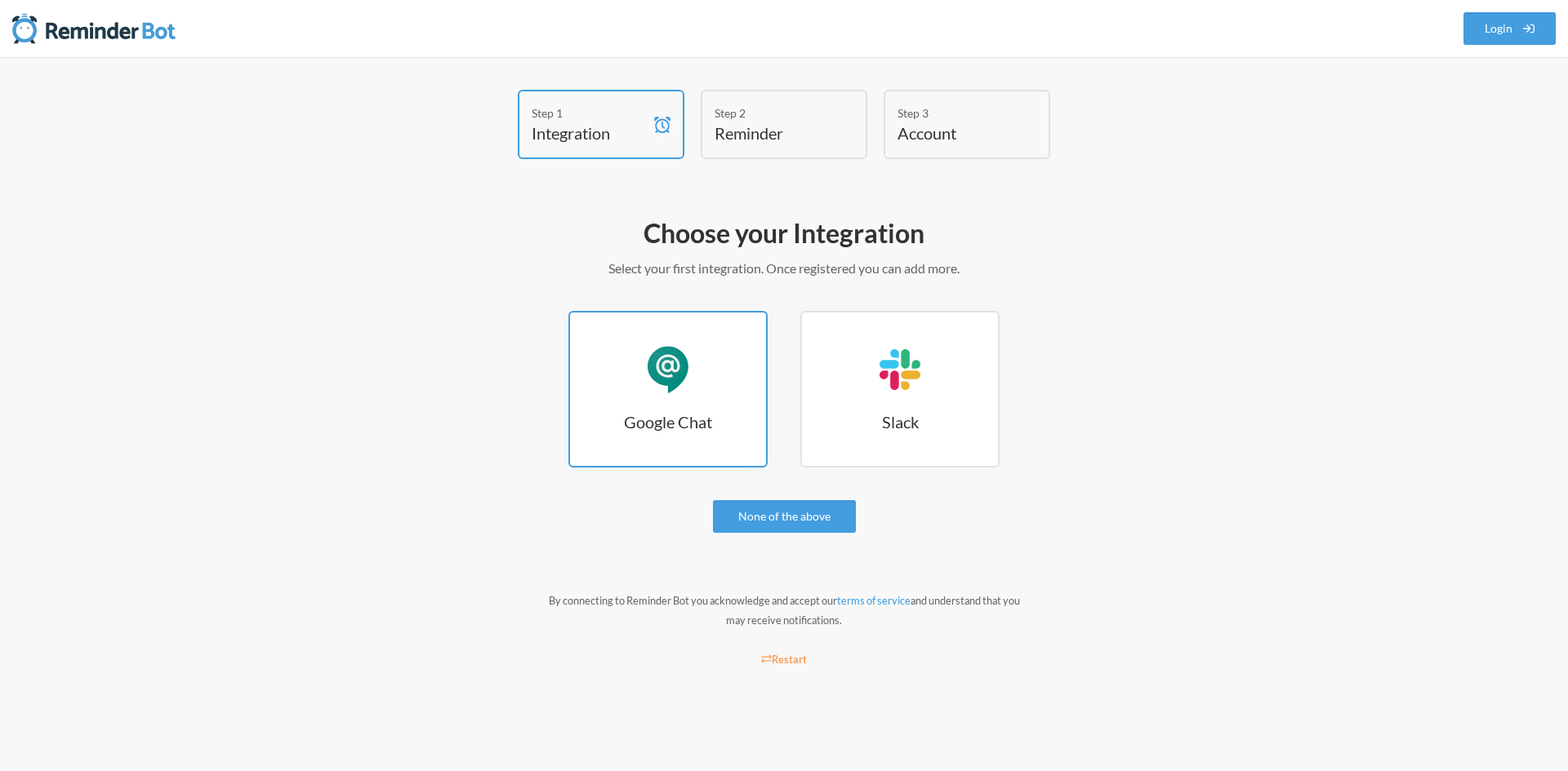
click at [707, 380] on link "Google Chat Google Chat" at bounding box center [668, 389] width 200 height 157
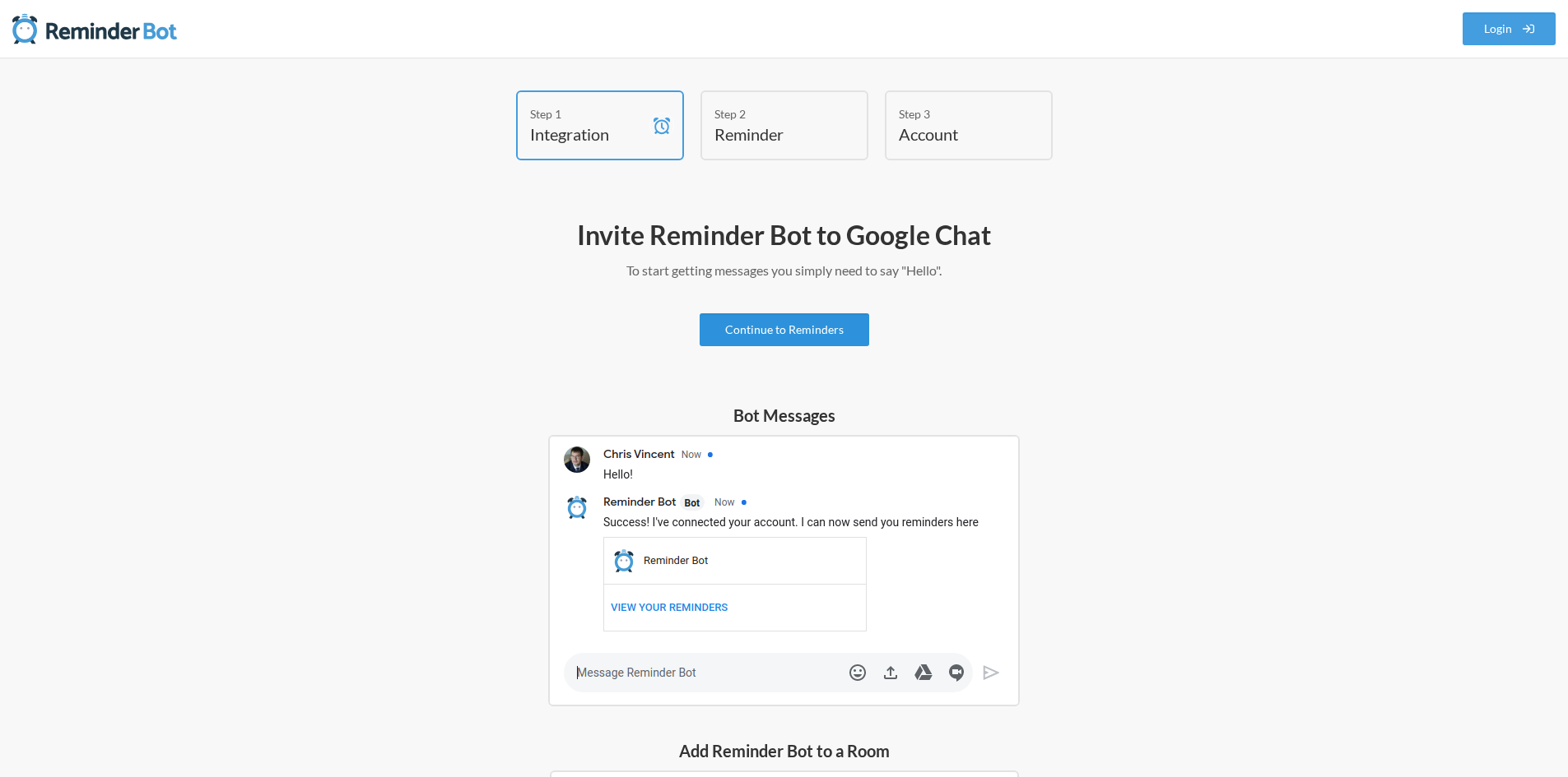
click at [786, 320] on link "Continue to Reminders" at bounding box center [784, 330] width 170 height 33
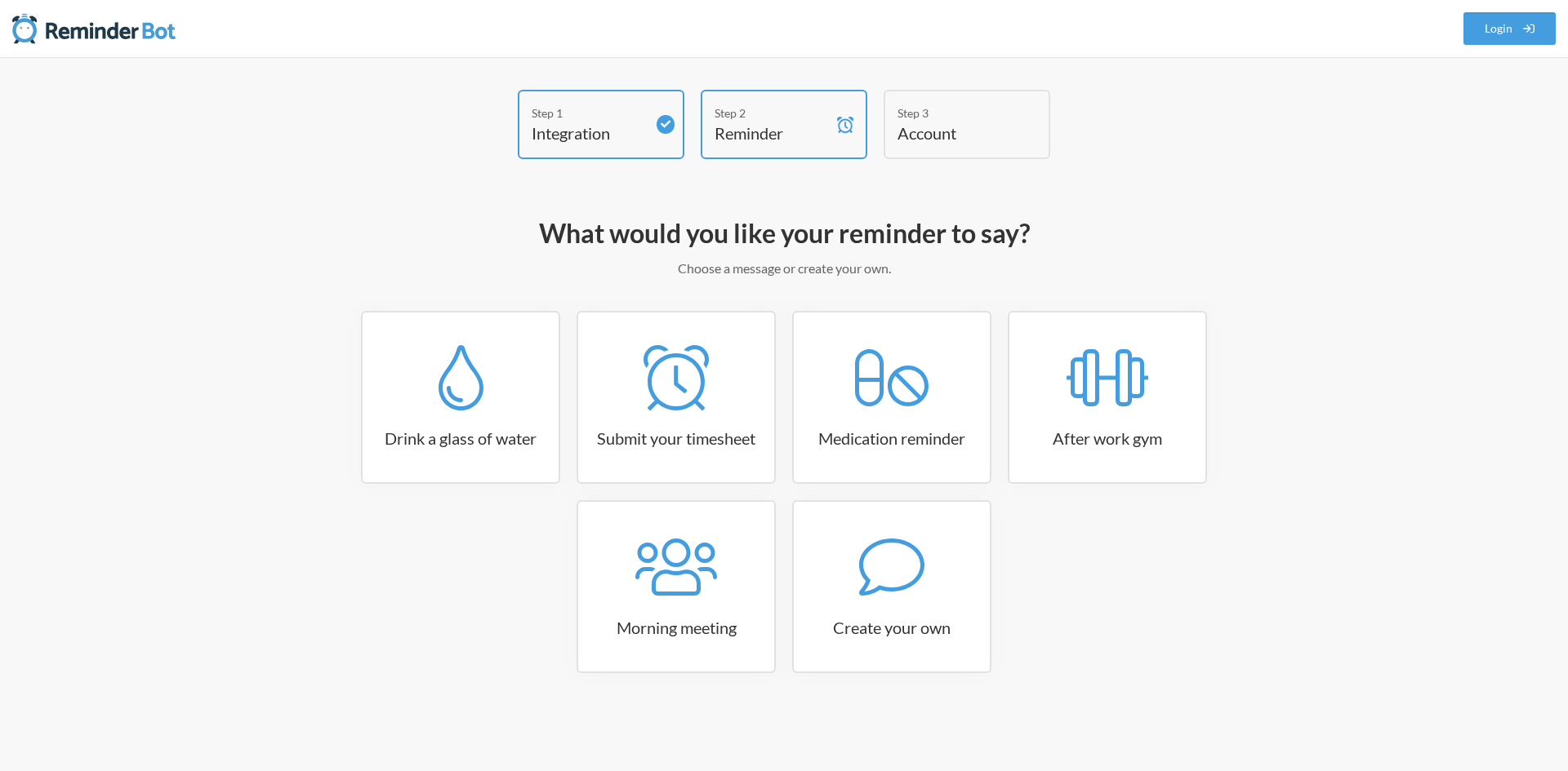
click at [705, 262] on p "Choose a message or create your own." at bounding box center [784, 269] width 947 height 20
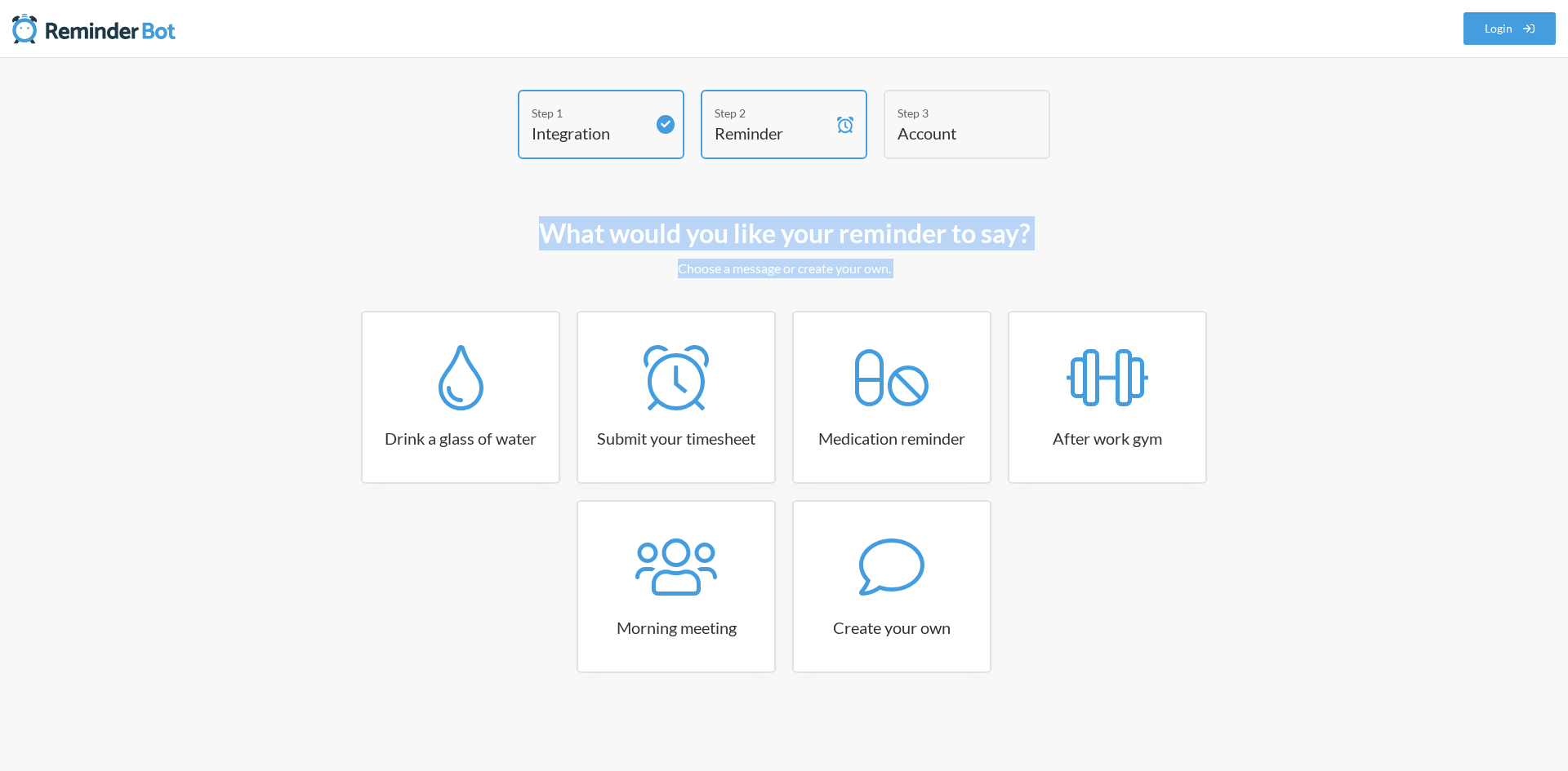
drag, startPoint x: 705, startPoint y: 262, endPoint x: 695, endPoint y: 228, distance: 35.4
click at [695, 228] on div "What would you like your reminder to say? Choose a message or create your own. …" at bounding box center [784, 469] width 947 height 523
click at [695, 228] on h2 "What would you like your reminder to say?" at bounding box center [784, 233] width 947 height 35
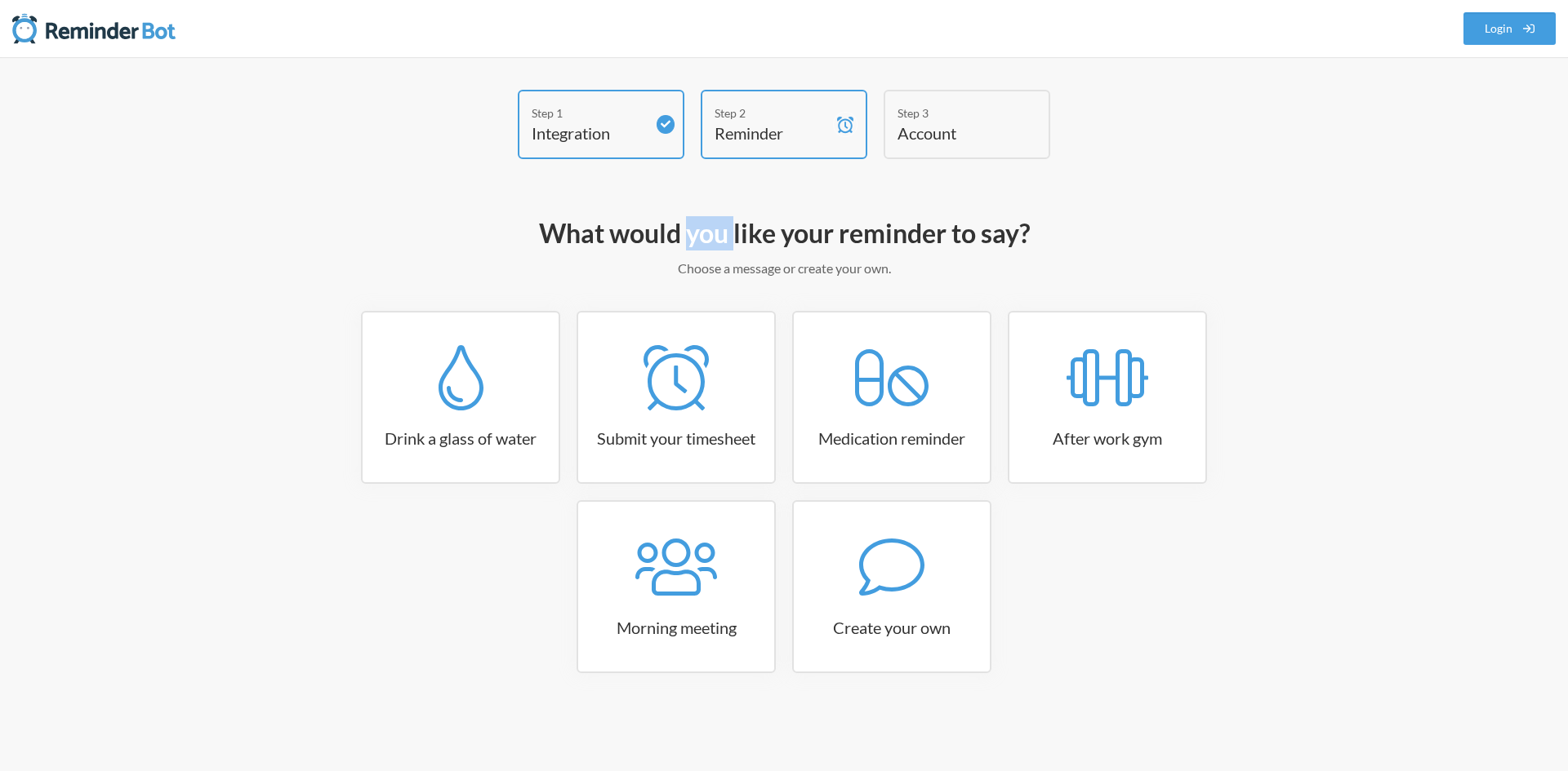
click at [695, 228] on h2 "What would you like your reminder to say?" at bounding box center [784, 233] width 947 height 35
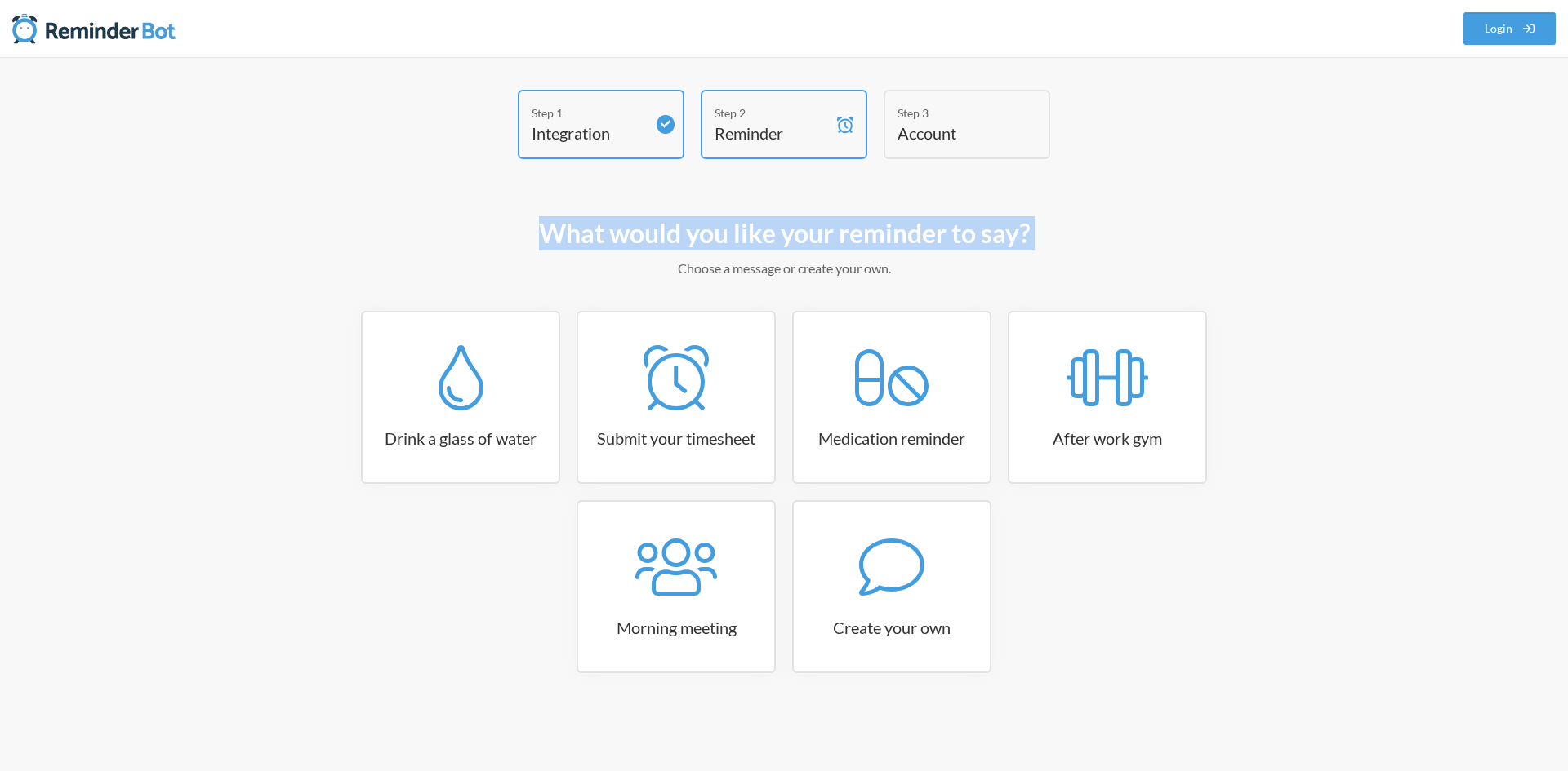
drag, startPoint x: 695, startPoint y: 228, endPoint x: 704, endPoint y: 250, distance: 23.8
click at [704, 250] on h2 "What would you like your reminder to say?" at bounding box center [784, 233] width 947 height 35
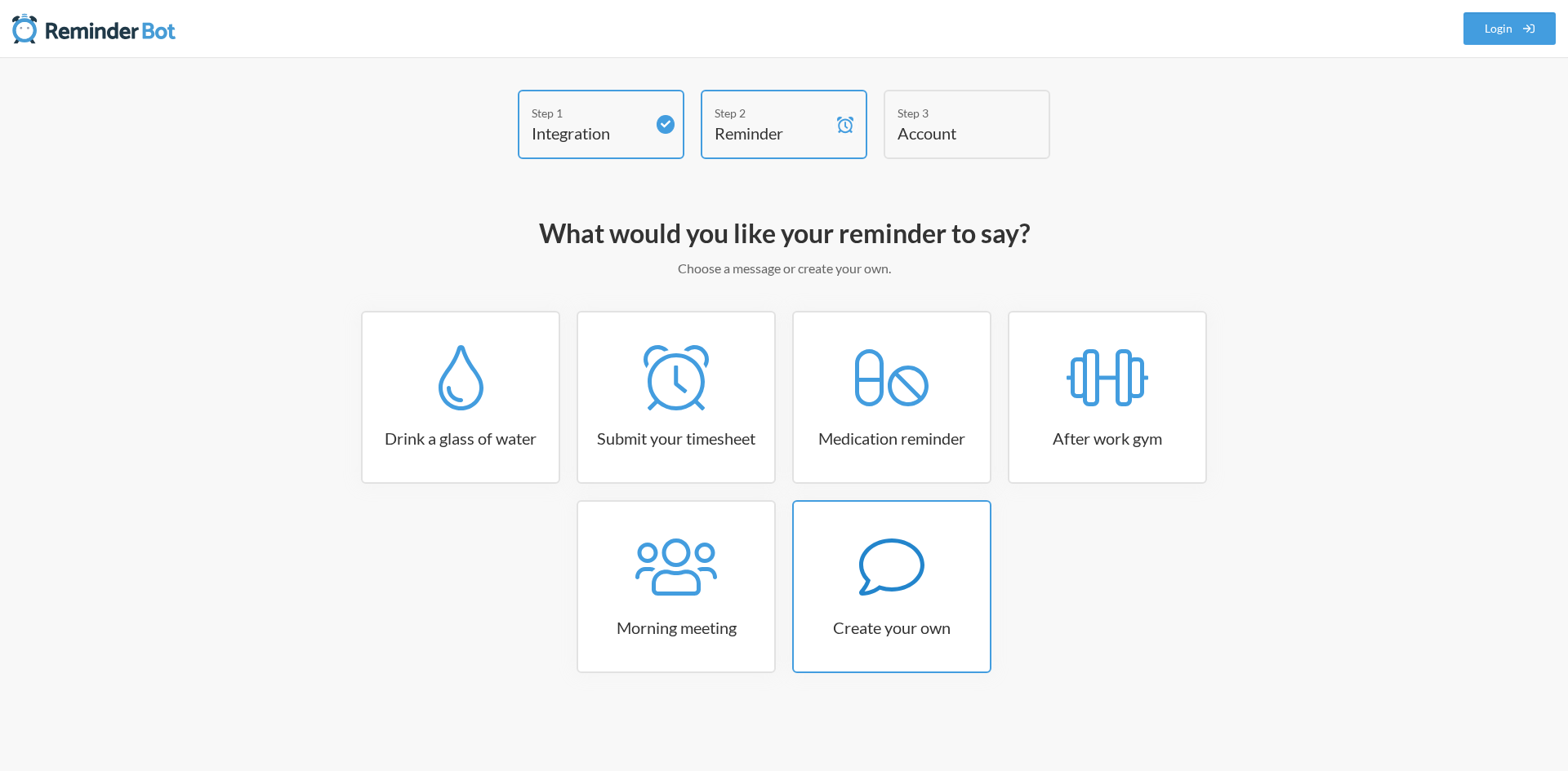
click at [925, 611] on link "Create your own" at bounding box center [892, 587] width 200 height 173
select select "07:30:00"
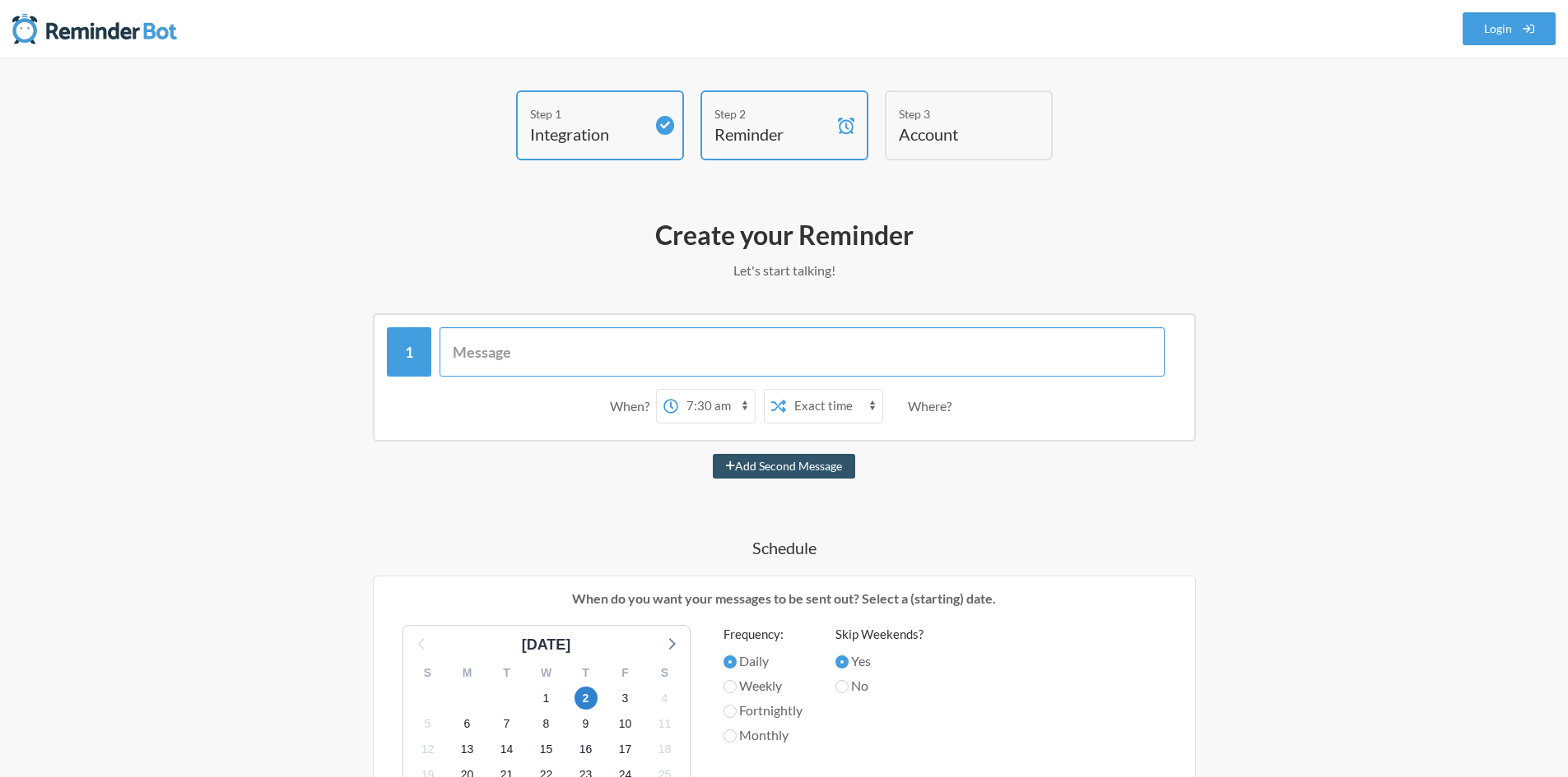
click at [528, 339] on input "text" at bounding box center [802, 352] width 725 height 49
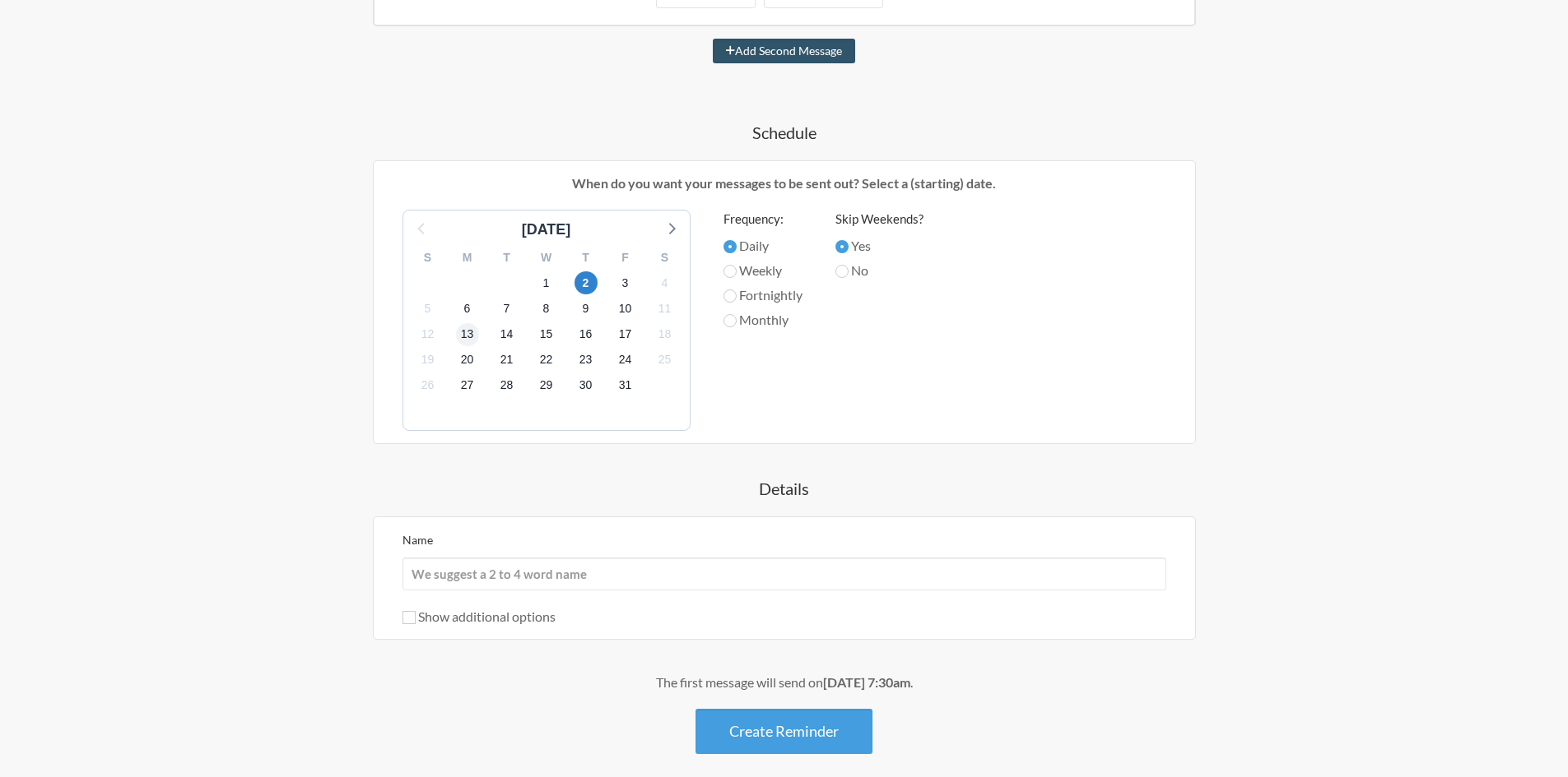
scroll to position [409, 0]
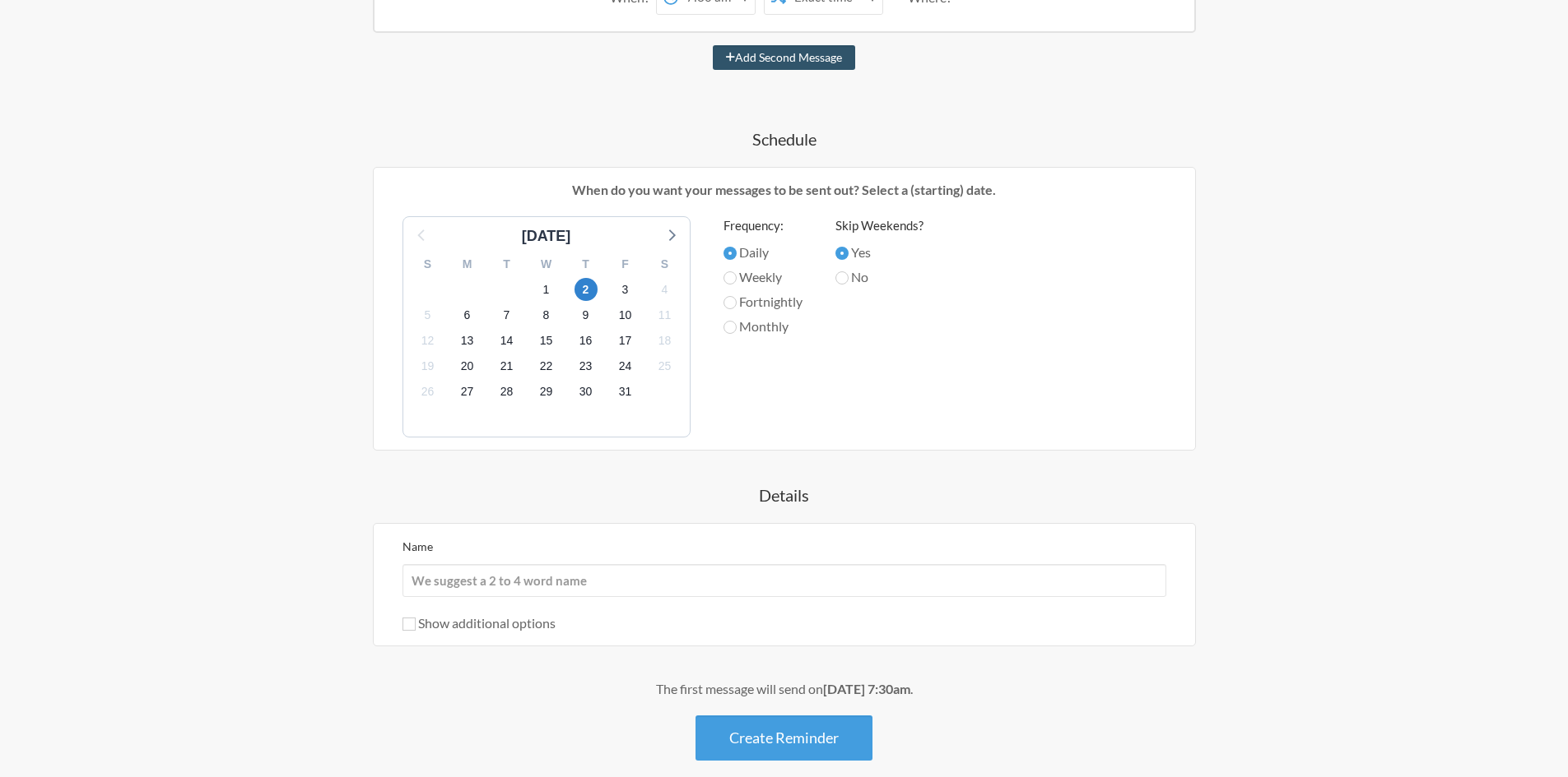
click at [743, 273] on label "Weekly" at bounding box center [762, 278] width 79 height 20
click at [737, 273] on input "Weekly" at bounding box center [730, 278] width 13 height 13
radio input "true"
click at [742, 295] on label "Fortnightly" at bounding box center [762, 302] width 79 height 20
click at [737, 296] on input "Fortnightly" at bounding box center [730, 302] width 13 height 13
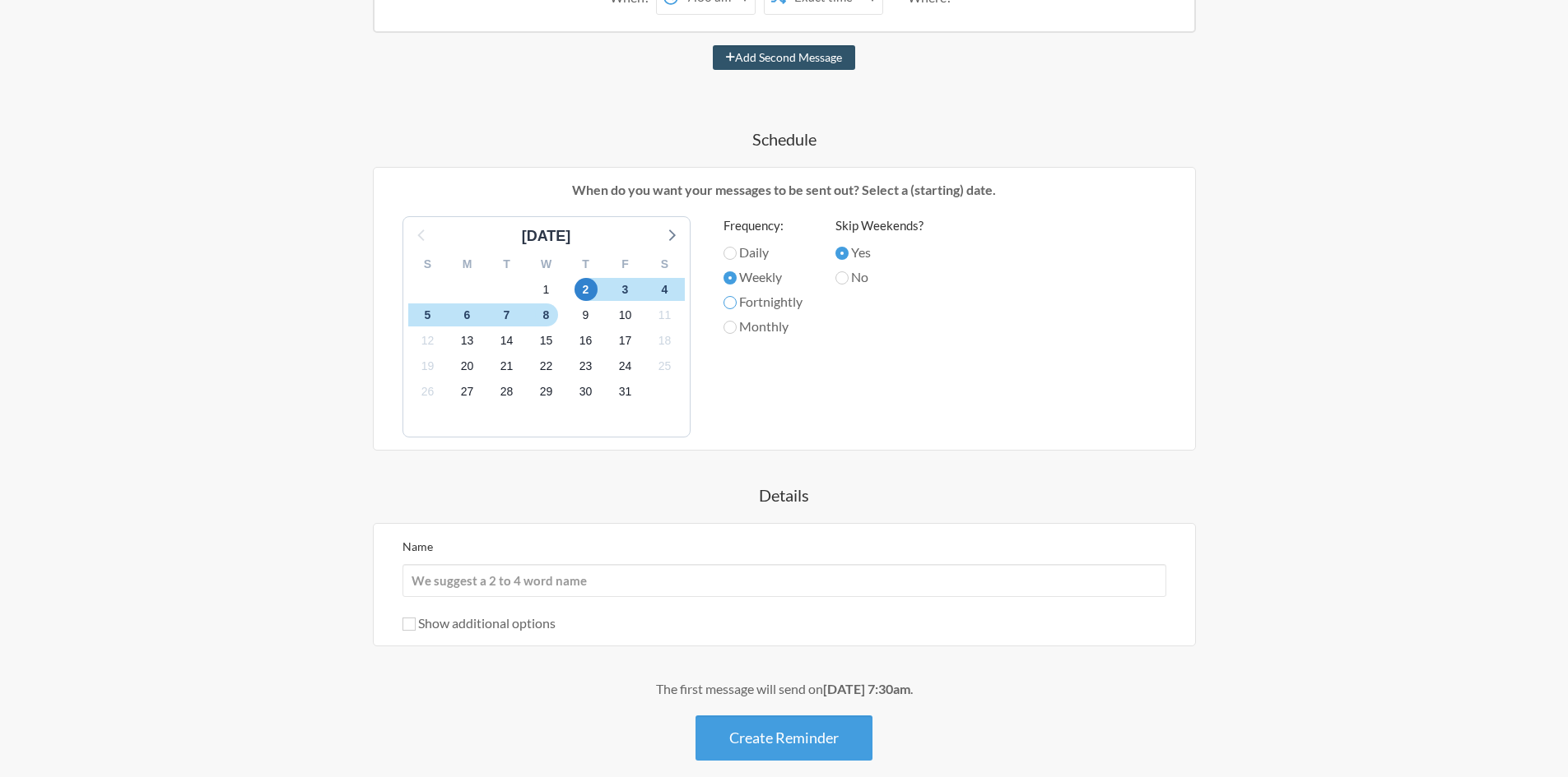
radio input "true"
click at [742, 320] on label "Monthly" at bounding box center [762, 327] width 79 height 20
click at [737, 321] on input "Monthly" at bounding box center [730, 327] width 13 height 13
radio input "true"
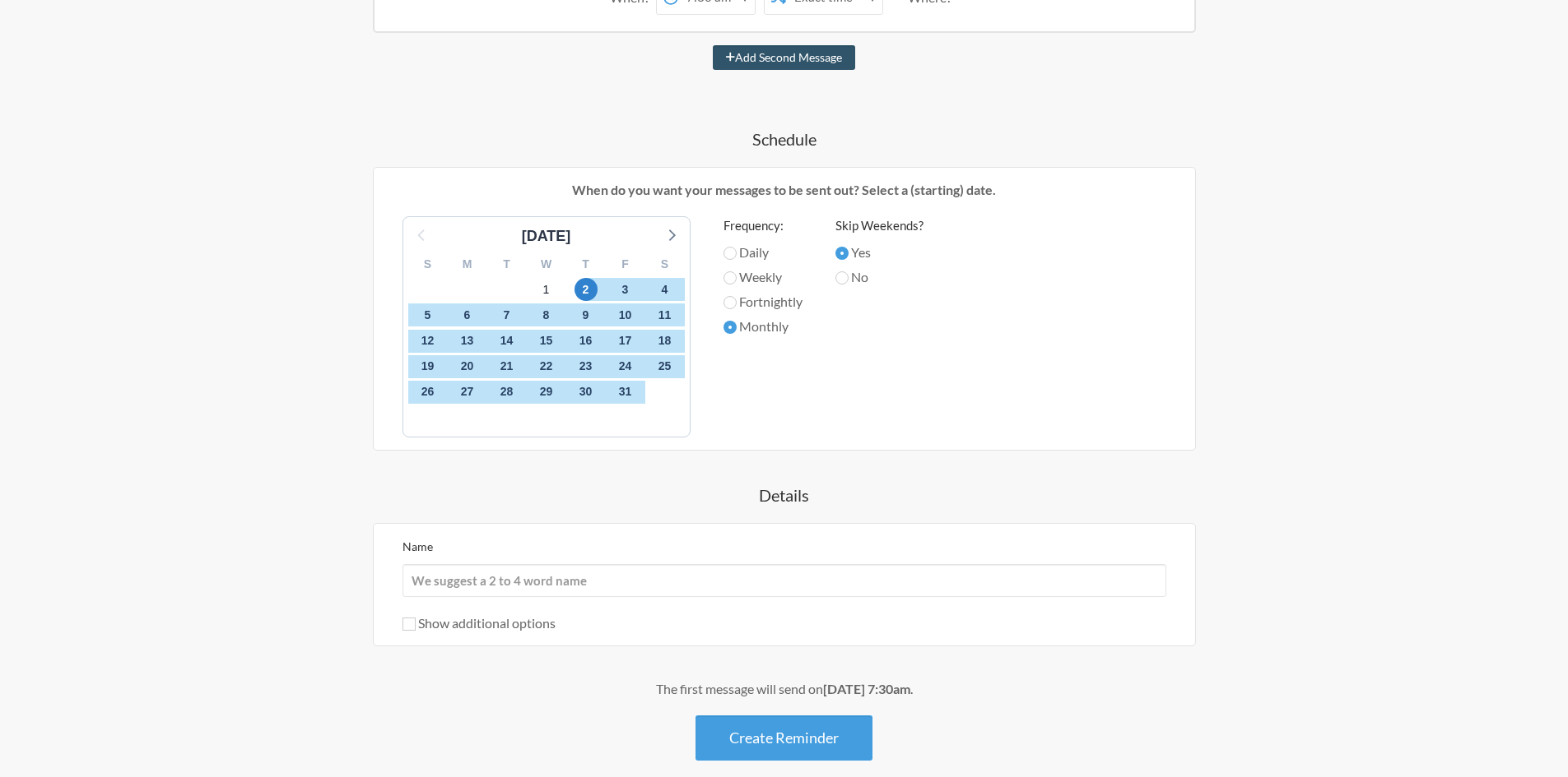
click at [744, 252] on label "Daily" at bounding box center [762, 253] width 79 height 20
click at [737, 252] on input "Daily" at bounding box center [730, 253] width 13 height 13
radio input "true"
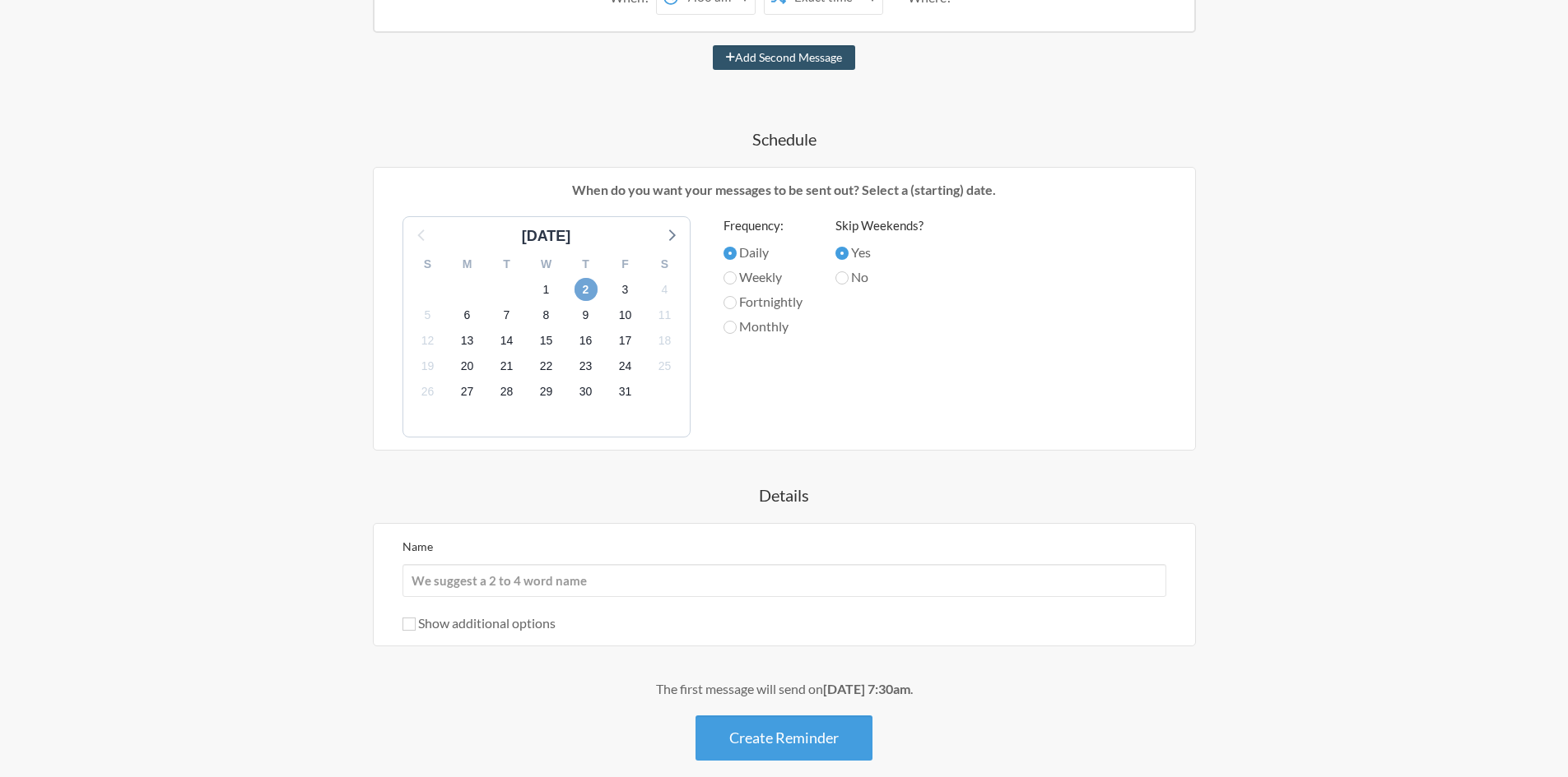
click at [578, 290] on span "2" at bounding box center [586, 290] width 23 height 23
click at [543, 288] on span "1" at bounding box center [546, 290] width 23 height 23
click at [583, 286] on span "2" at bounding box center [586, 290] width 23 height 23
click at [621, 284] on span "3" at bounding box center [625, 290] width 23 height 23
click at [598, 284] on div "2" at bounding box center [586, 290] width 40 height 26
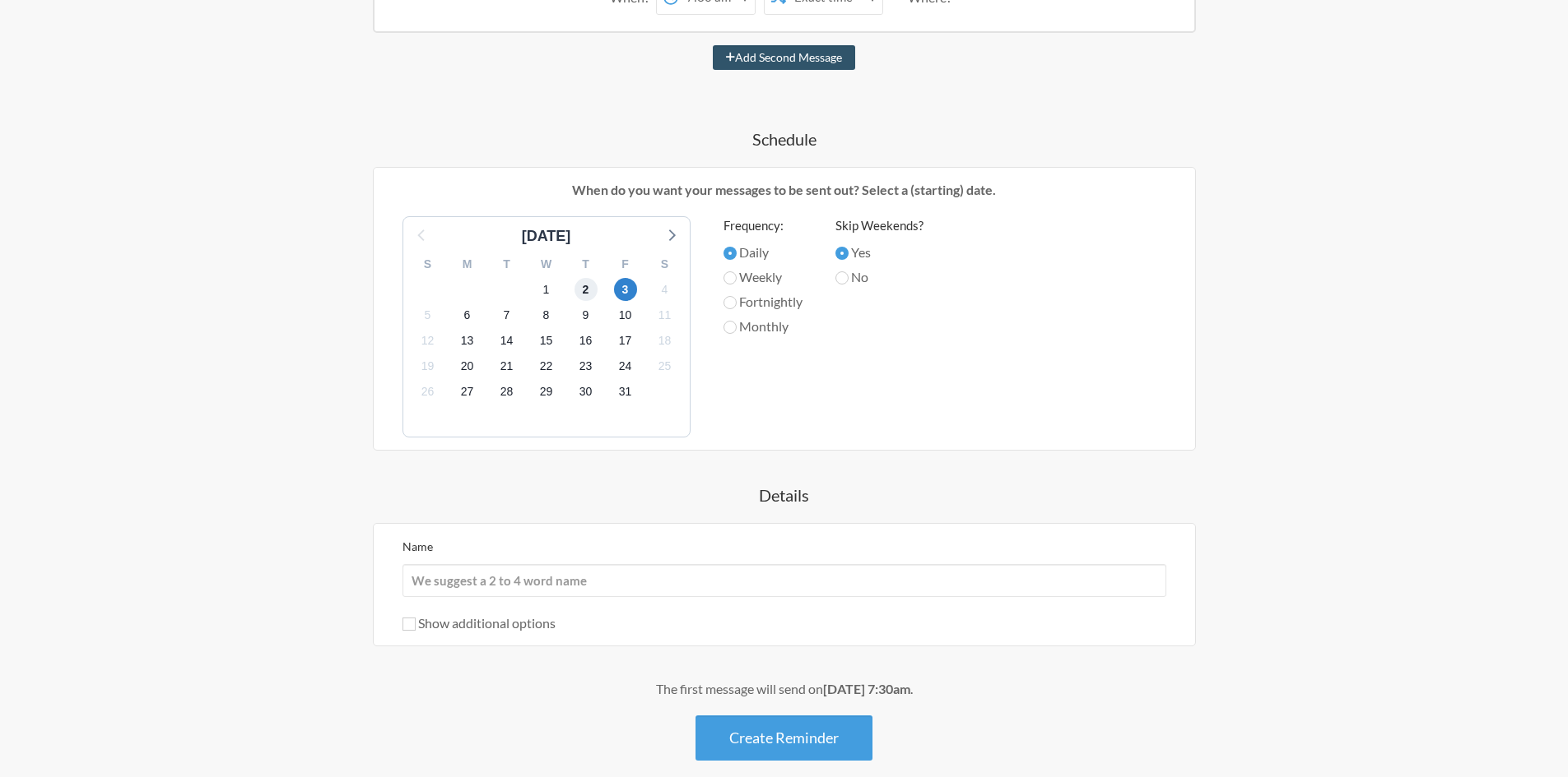
click at [589, 284] on span "2" at bounding box center [586, 290] width 23 height 23
click at [721, 193] on p "When do you want your messages to be sent out? Select a (starting) date." at bounding box center [784, 190] width 796 height 20
drag, startPoint x: 721, startPoint y: 193, endPoint x: 786, endPoint y: 192, distance: 65.0
click at [721, 192] on p "When do you want your messages to be sent out? Select a (starting) date." at bounding box center [784, 190] width 796 height 20
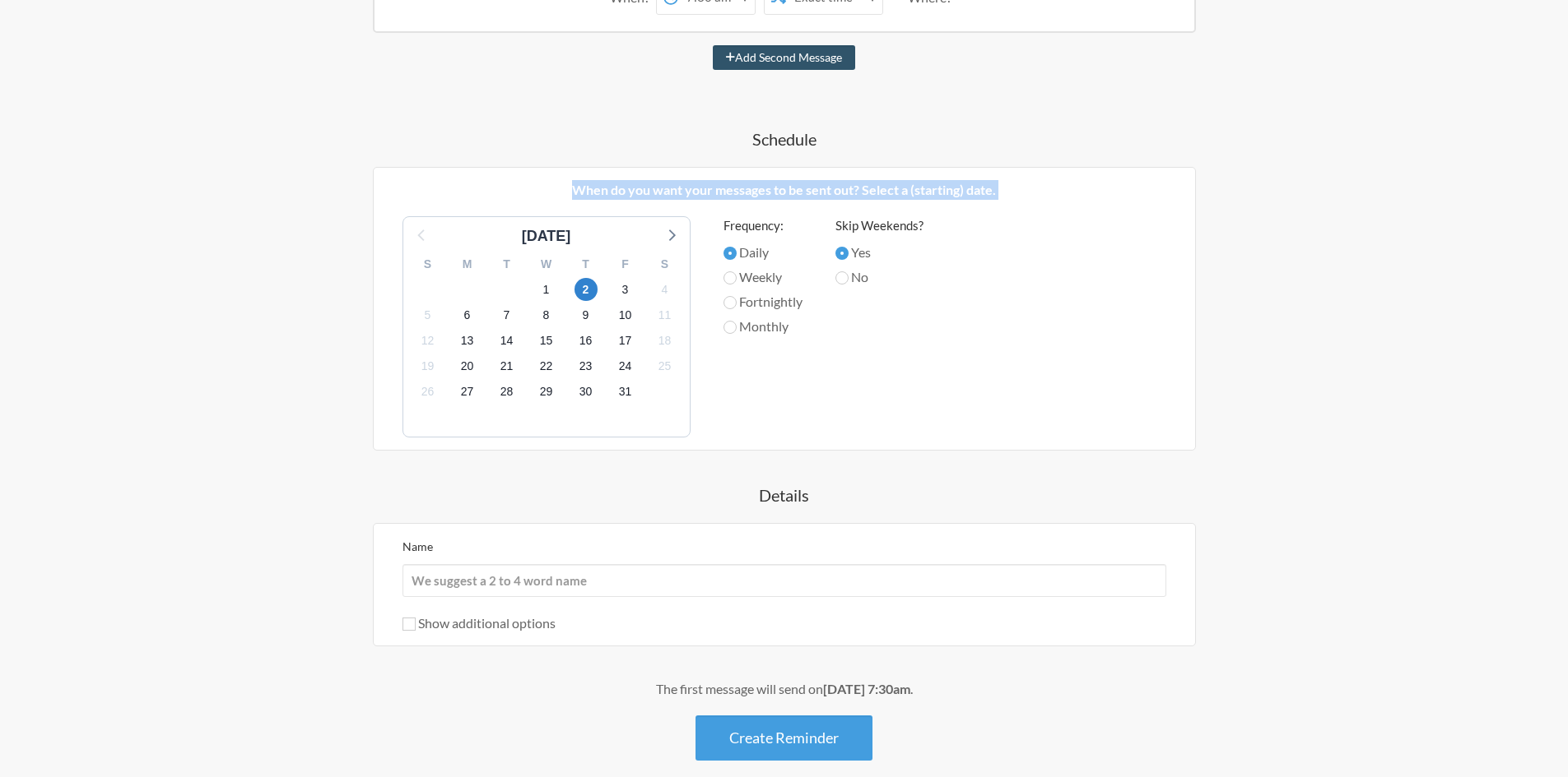
click at [786, 192] on p "When do you want your messages to be sent out? Select a (starting) date." at bounding box center [784, 190] width 796 height 20
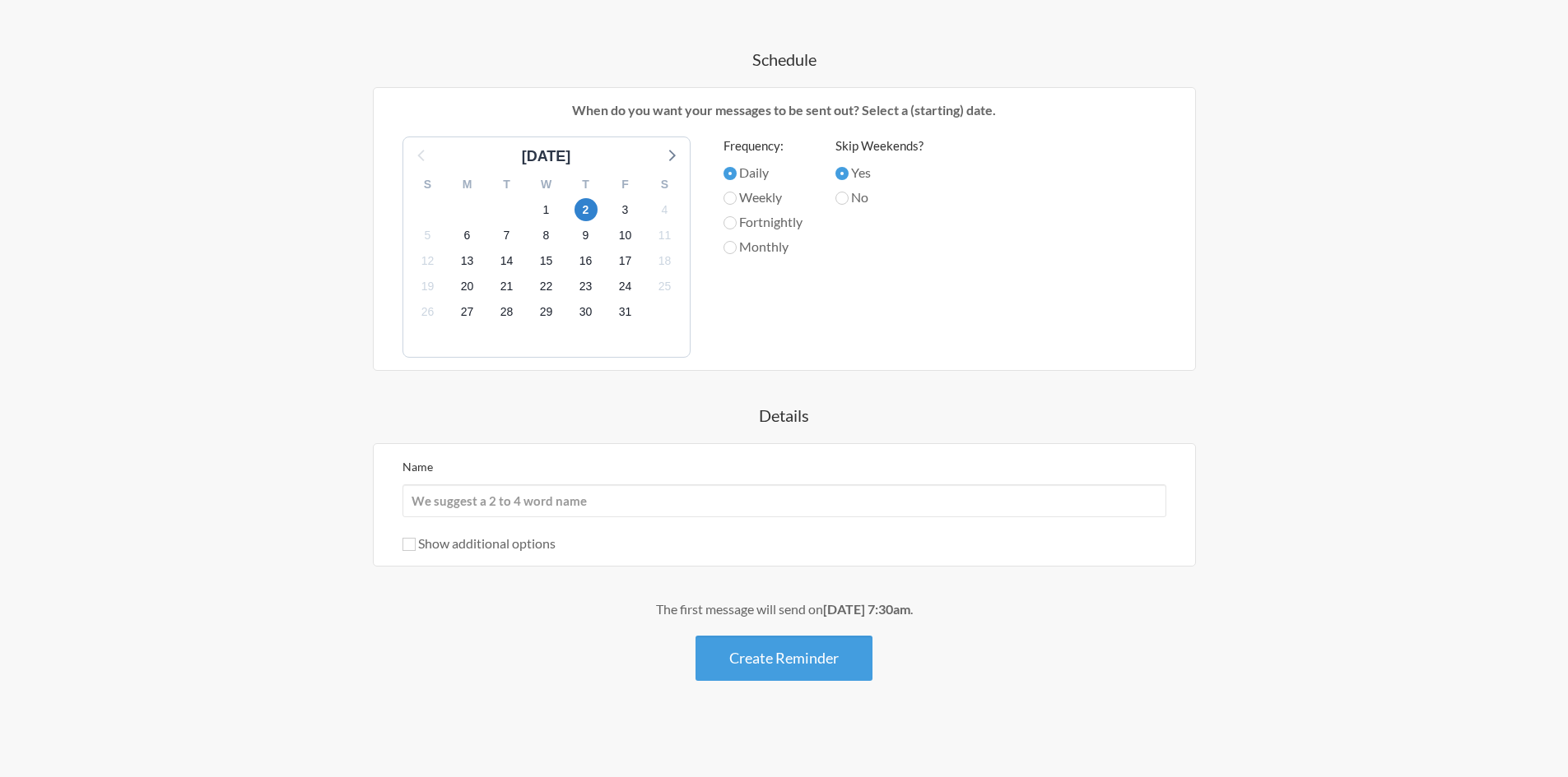
scroll to position [491, 0]
click at [509, 550] on div "Show additional options" at bounding box center [784, 541] width 764 height 20
click at [509, 543] on label "Show additional options" at bounding box center [479, 540] width 153 height 16
click at [416, 543] on input "Show additional options" at bounding box center [409, 542] width 13 height 13
checkbox input "true"
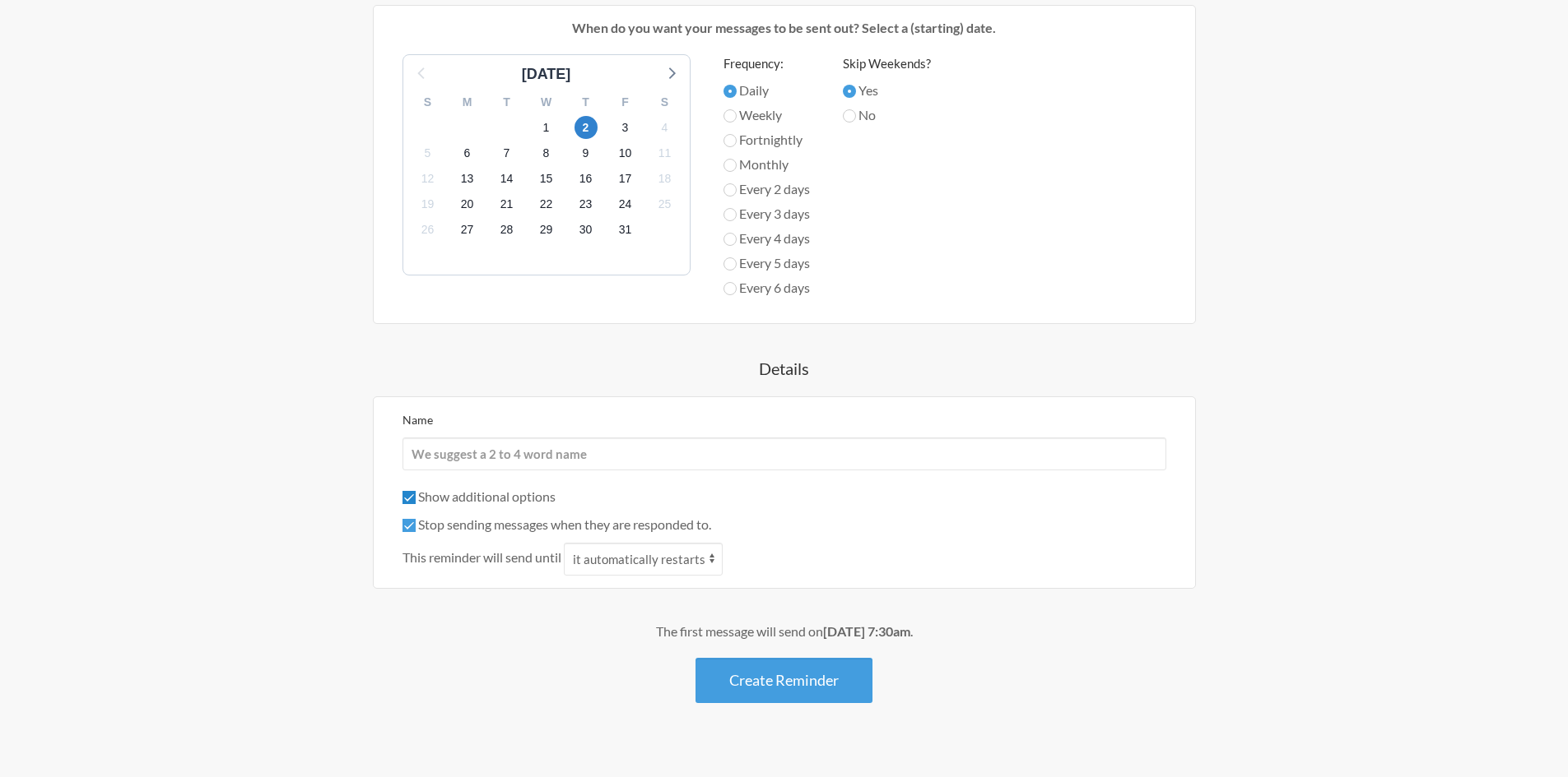
scroll to position [573, 0]
click at [612, 556] on select "it automatically restarts it is replied to" at bounding box center [643, 557] width 159 height 33
click at [635, 559] on select "it automatically restarts it is replied to" at bounding box center [643, 557] width 159 height 33
click at [622, 543] on select "it automatically restarts it is replied to" at bounding box center [643, 557] width 159 height 33
click at [619, 530] on div "Stop sending messages when they are responded to." at bounding box center [784, 523] width 764 height 20
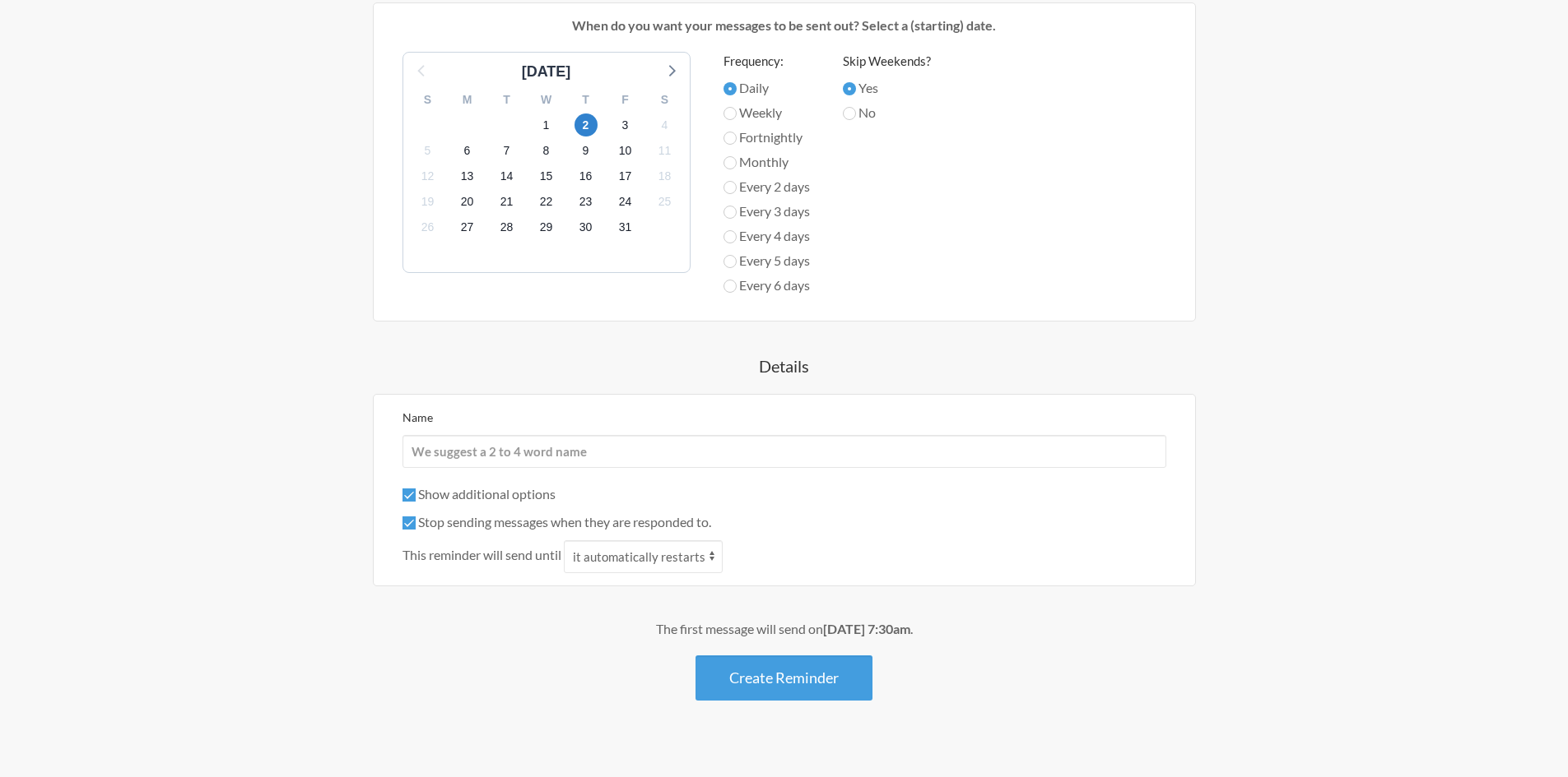
click at [608, 520] on label "Stop sending messages when they are responded to." at bounding box center [556, 522] width 308 height 16
click at [416, 520] on input "Stop sending messages when they are responded to." at bounding box center [409, 524] width 13 height 13
checkbox input "false"
click at [607, 548] on select "it automatically restarts it is replied to" at bounding box center [643, 557] width 159 height 33
click at [624, 545] on select "it automatically restarts it is replied to" at bounding box center [643, 557] width 159 height 33
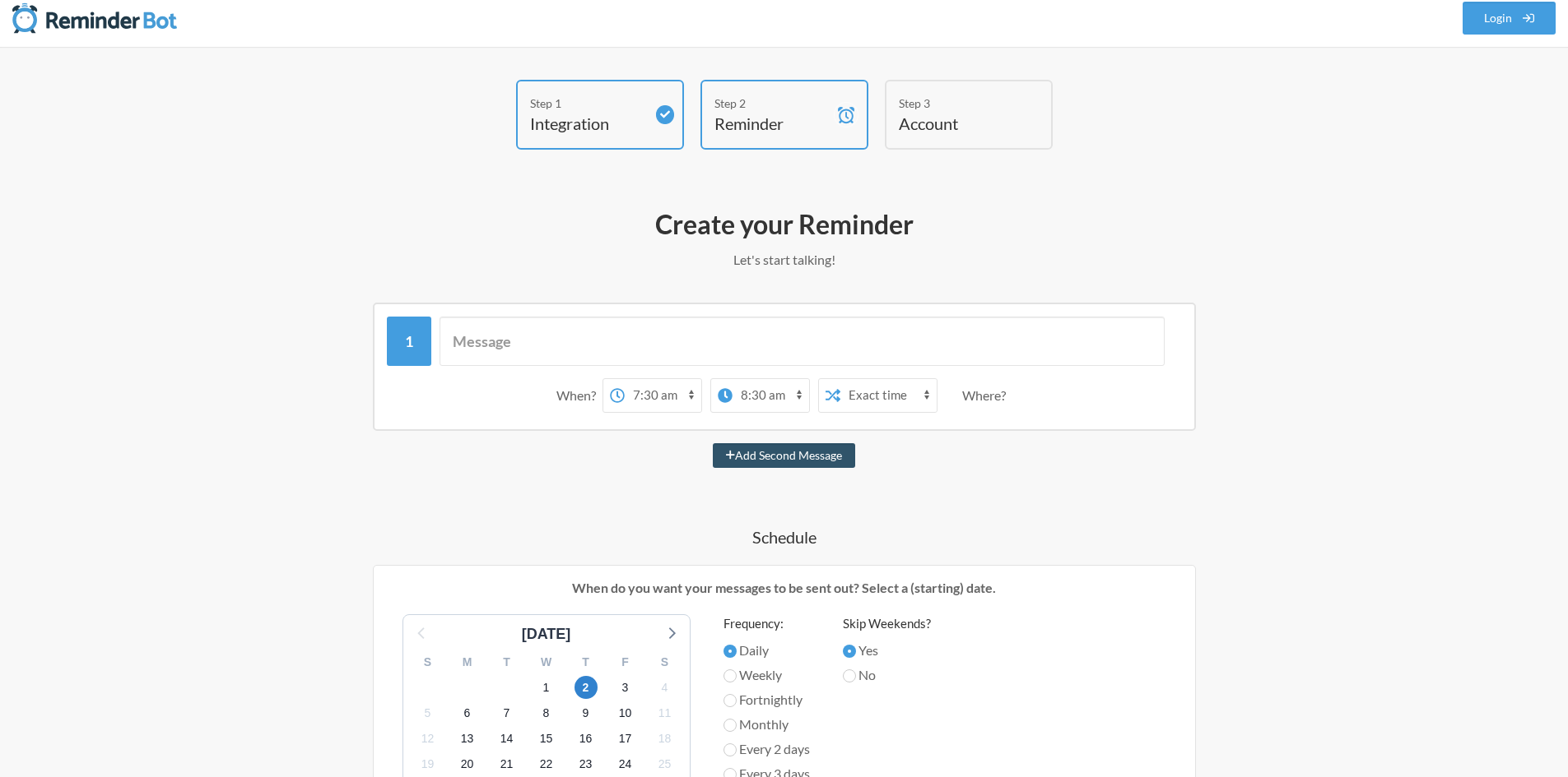
scroll to position [0, 0]
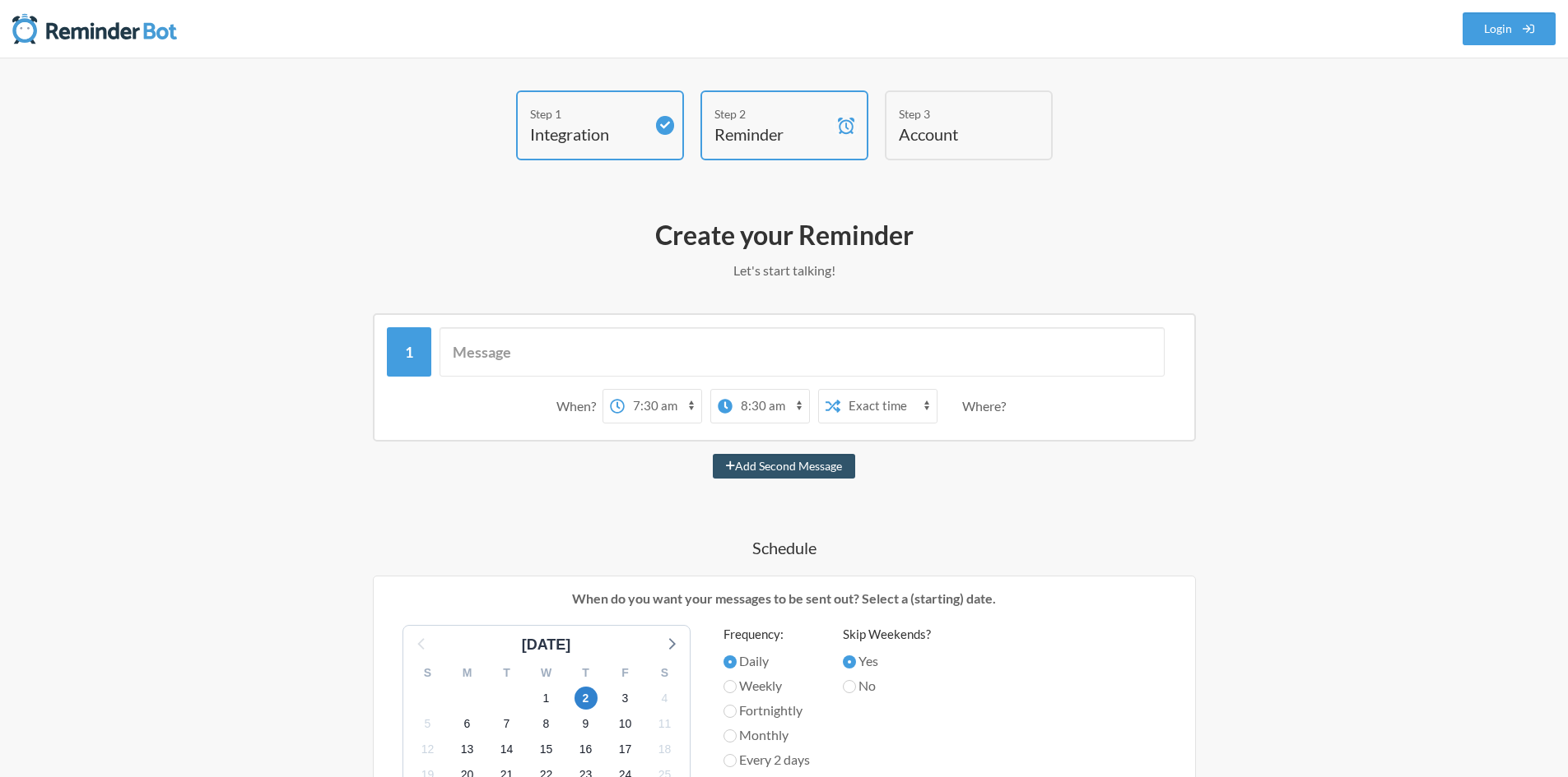
click at [111, 23] on img at bounding box center [95, 29] width 165 height 33
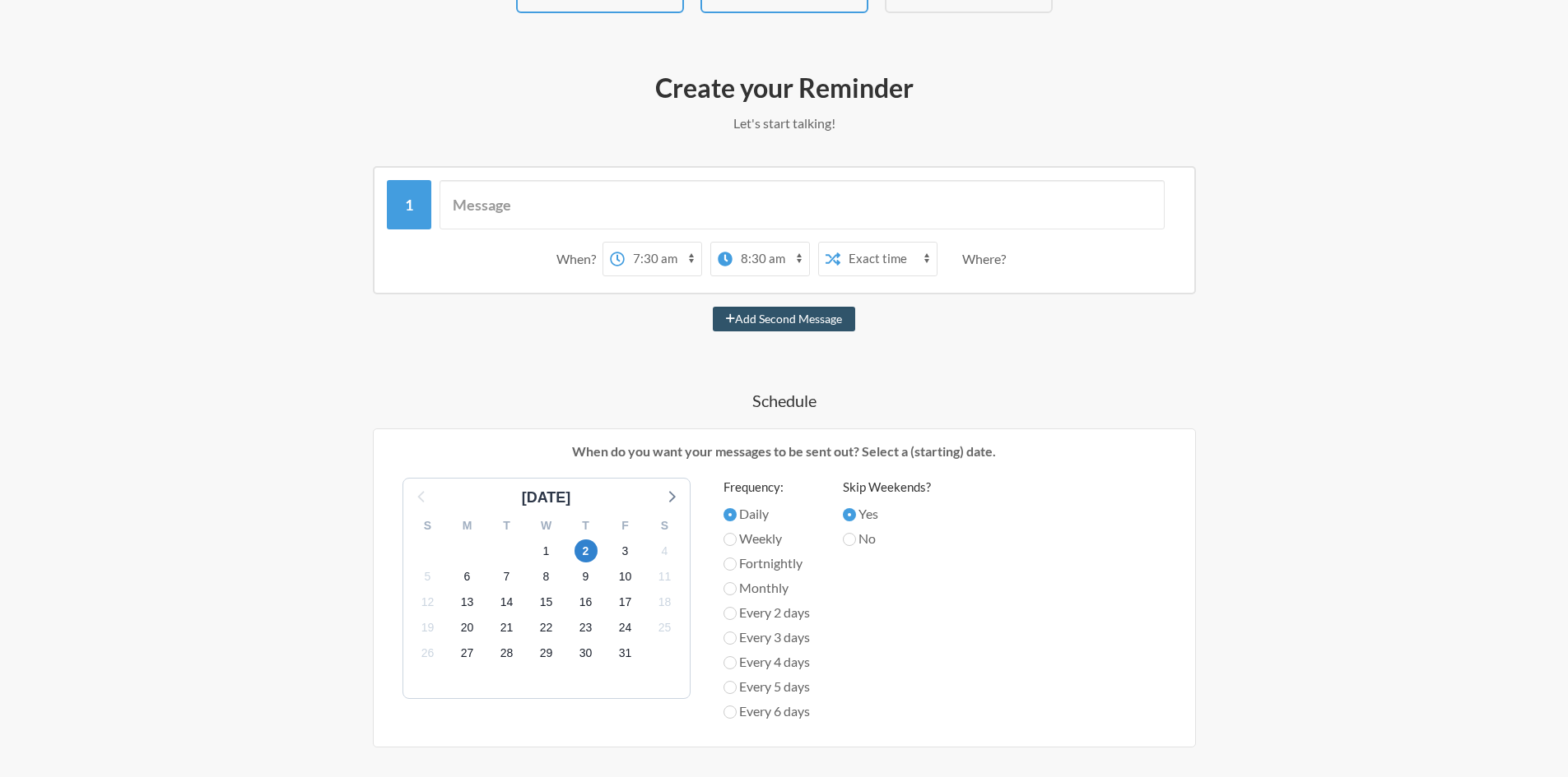
scroll to position [165, 0]
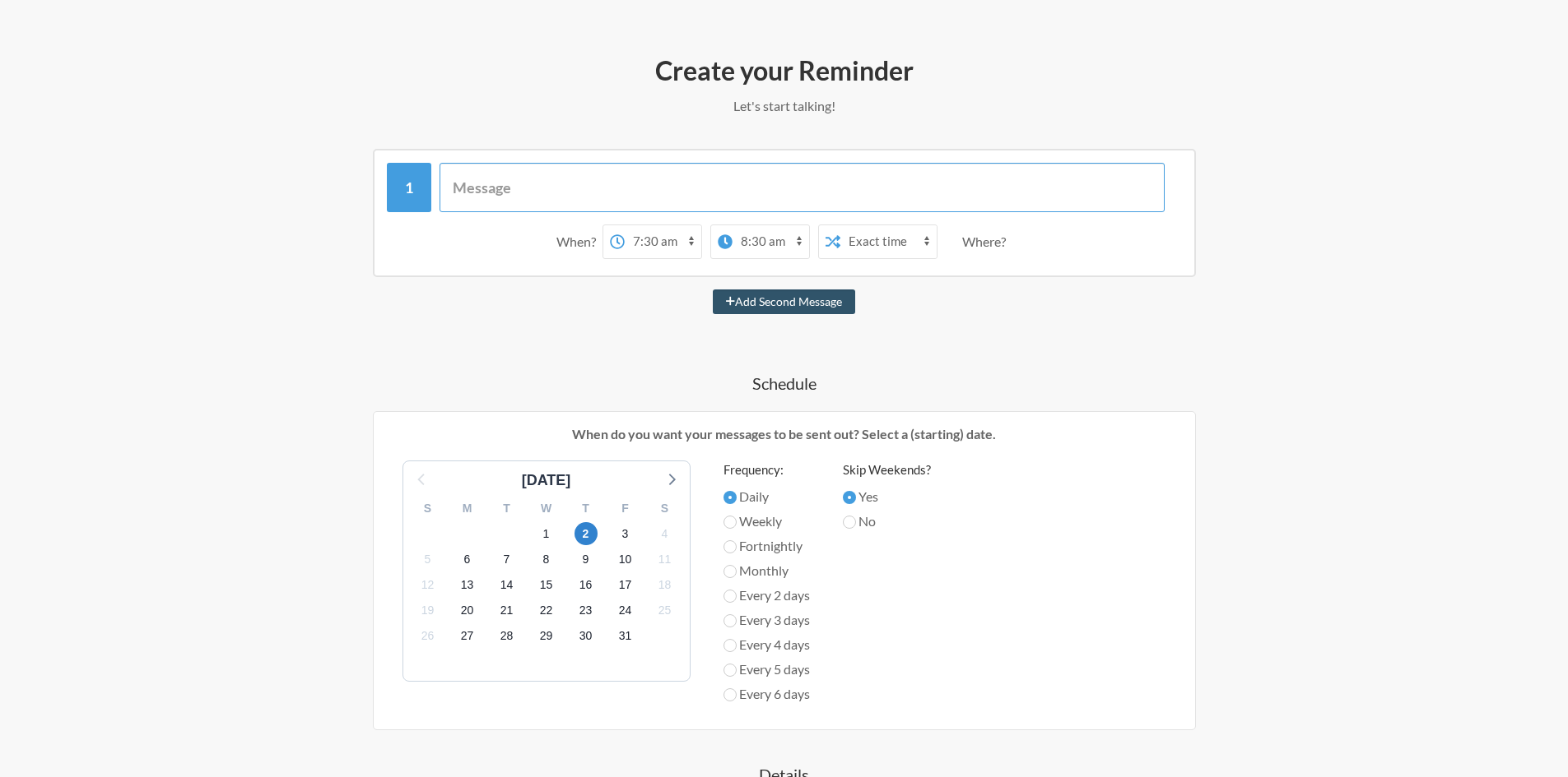
click at [596, 183] on input "text" at bounding box center [802, 187] width 725 height 49
paste input "message Sachin regarding HD 618 and message"
drag, startPoint x: 625, startPoint y: 189, endPoint x: 348, endPoint y: 163, distance: 278.2
click at [348, 163] on div "message Sachin regarding HD 618 and message When? 12:00 am 12:15 am 12:30 am 12…" at bounding box center [784, 213] width 954 height 128
click at [599, 185] on input "HD 618 and message" at bounding box center [802, 187] width 725 height 49
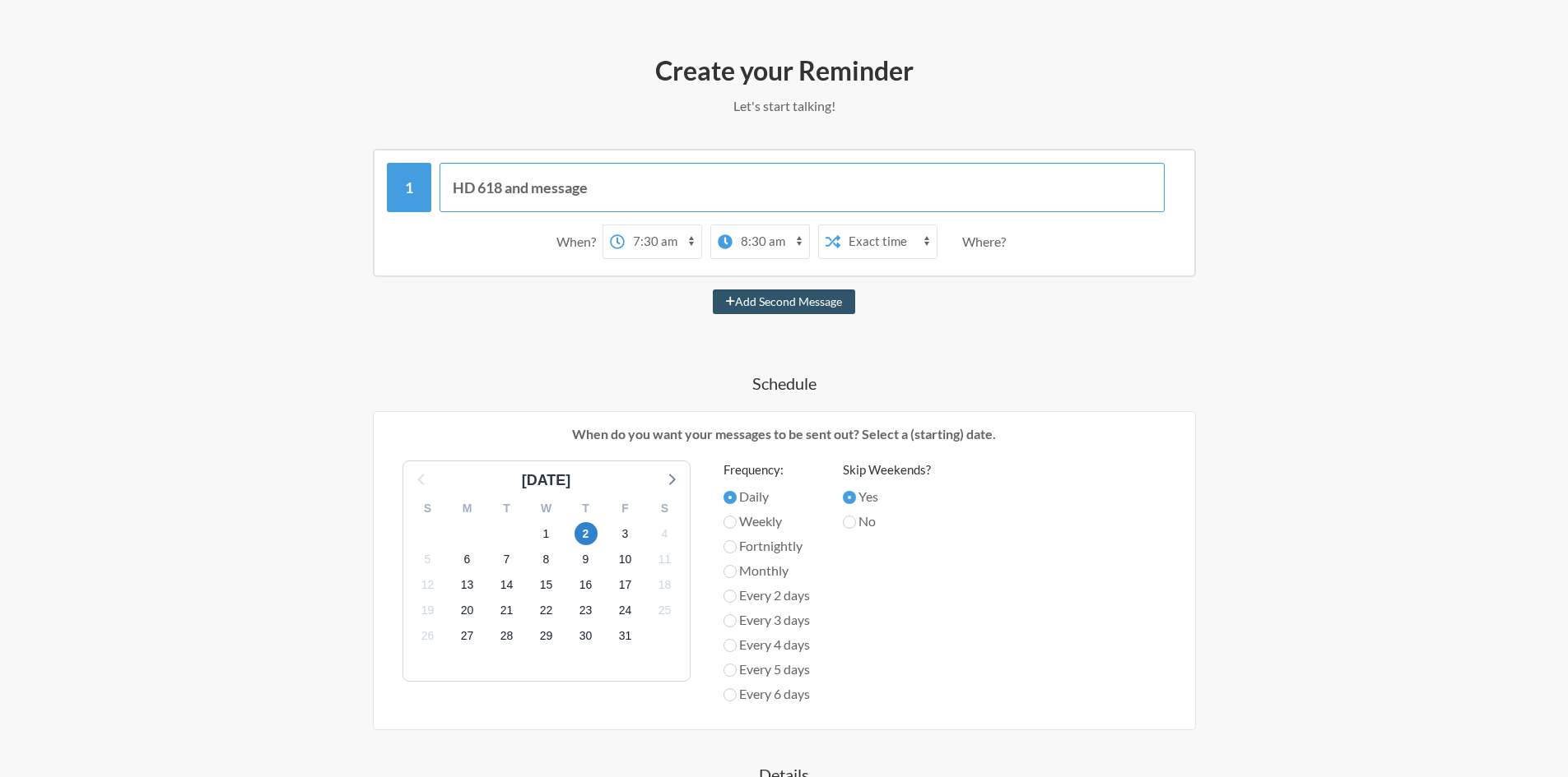
drag, startPoint x: 599, startPoint y: 185, endPoint x: 513, endPoint y: 184, distance: 86.0
click at [513, 184] on input "HD 618 and message" at bounding box center [802, 187] width 725 height 49
type input "HD 618 - update Kate regarding report"
click at [657, 234] on select "12:00 am 12:15 am 12:30 am 12:45 am 1:00 am 1:15 am 1:30 am 1:45 am 2:00 am 2:1…" at bounding box center [663, 242] width 76 height 33
select select "13:30:00"
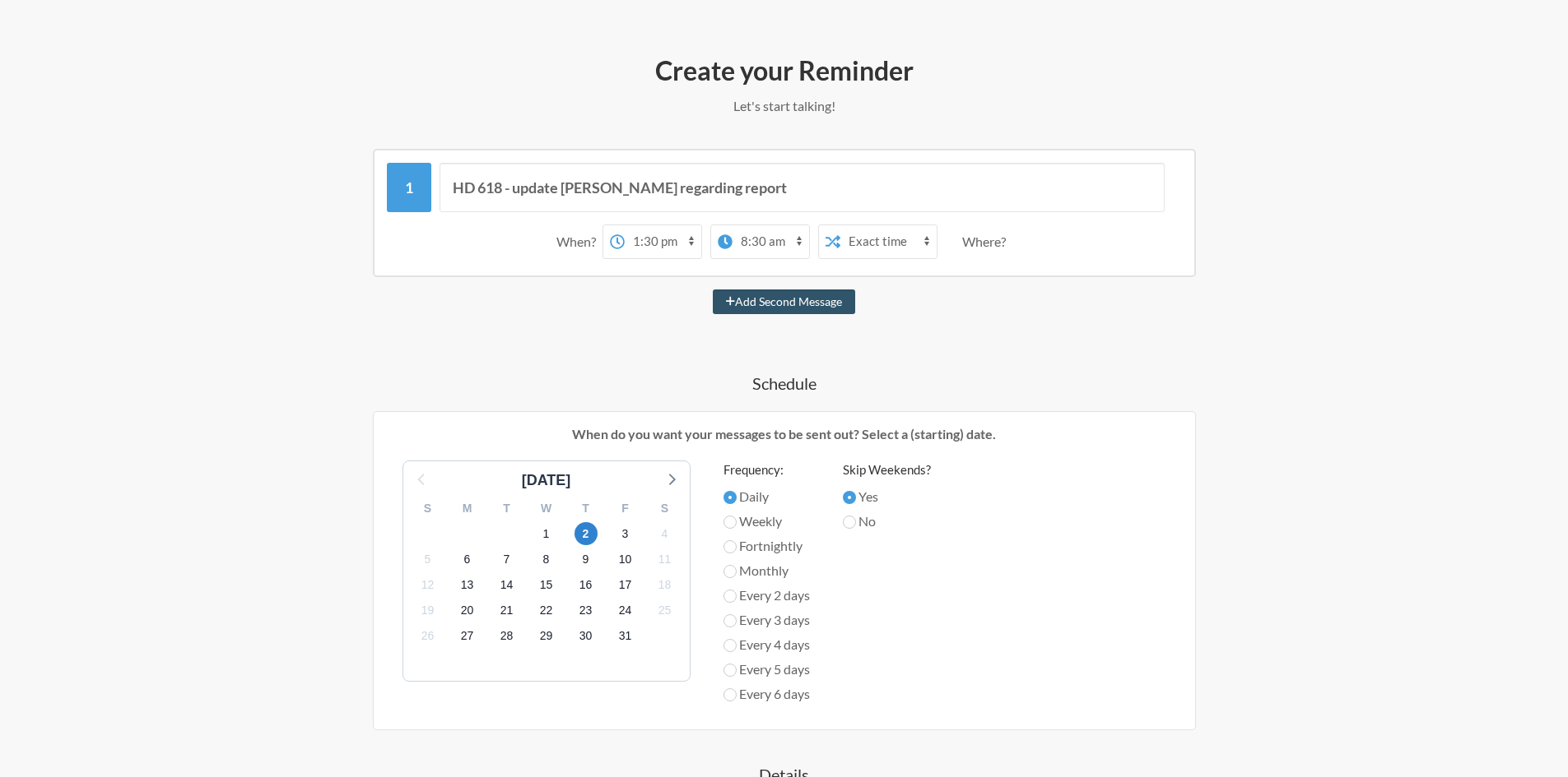
click at [624, 225] on select "12:00 am 12:15 am 12:30 am 12:45 am 1:00 am 1:15 am 1:30 am 1:45 am 2:00 am 2:1…" at bounding box center [663, 242] width 76 height 33
click at [733, 243] on select "12:00 am 12:15 am 12:30 am 12:45 am 1:00 am 1:15 am 1:30 am 1:45 am 2:00 am 2:1…" at bounding box center [744, 242] width 76 height 33
click at [905, 251] on select "Exact time Random time" at bounding box center [915, 242] width 96 height 33
click at [866, 225] on select "Exact time Random time" at bounding box center [915, 242] width 96 height 33
click at [763, 241] on select "12:00 am 12:15 am 12:30 am 12:45 am 1:00 am 1:15 am 1:30 am 1:45 am 2:00 am 2:1…" at bounding box center [744, 242] width 76 height 33
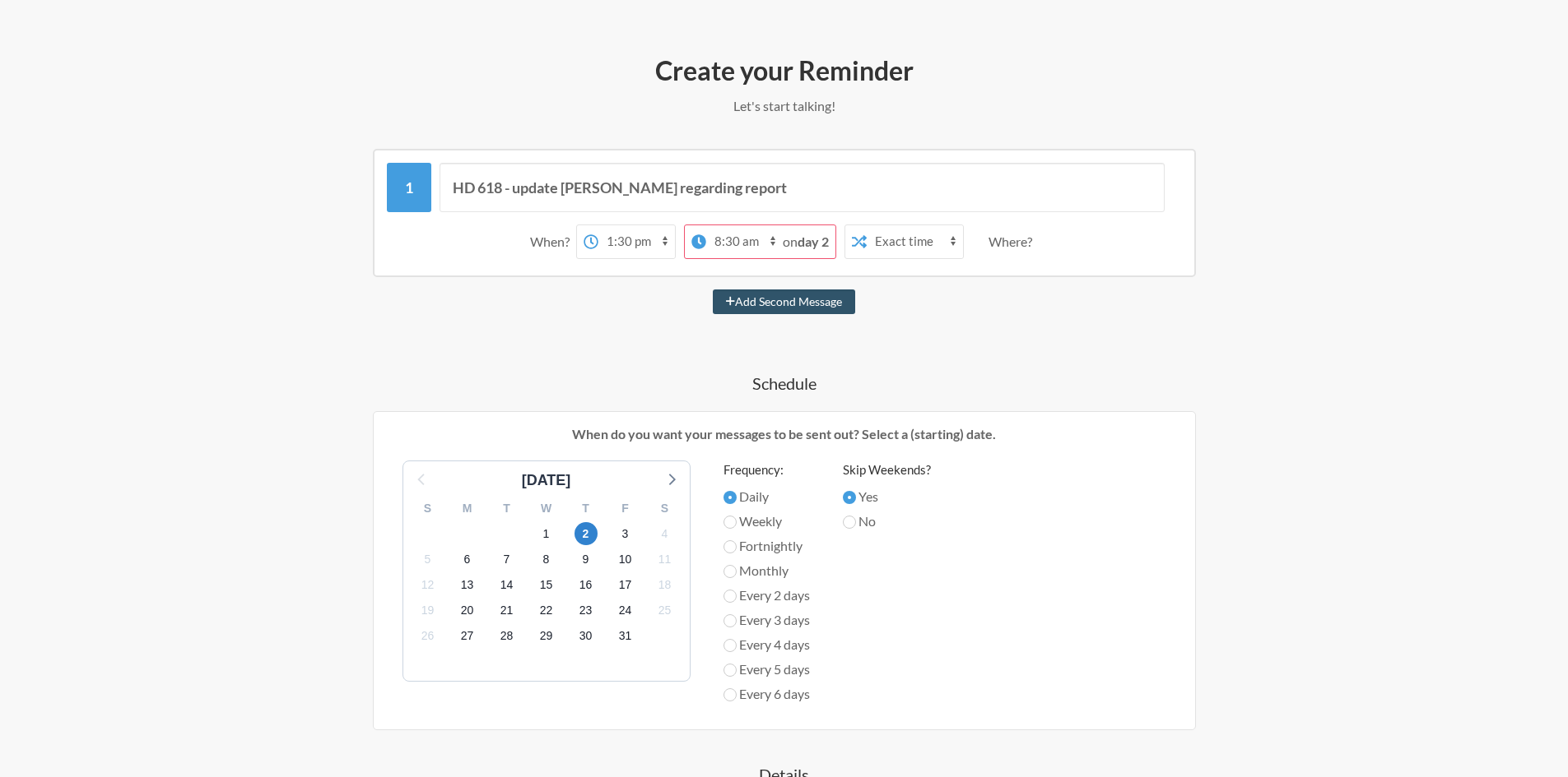
select select "13:30:00"
click at [706, 225] on select "12:00 am 12:15 am 12:30 am 12:45 am 1:00 am 1:15 am 1:30 am 1:45 am 2:00 am 2:1…" at bounding box center [744, 242] width 76 height 33
click at [638, 335] on div "HD 618 - update Kate regarding report When? 12:00 am 12:15 am 12:30 am 12:45 am…" at bounding box center [784, 629] width 954 height 961
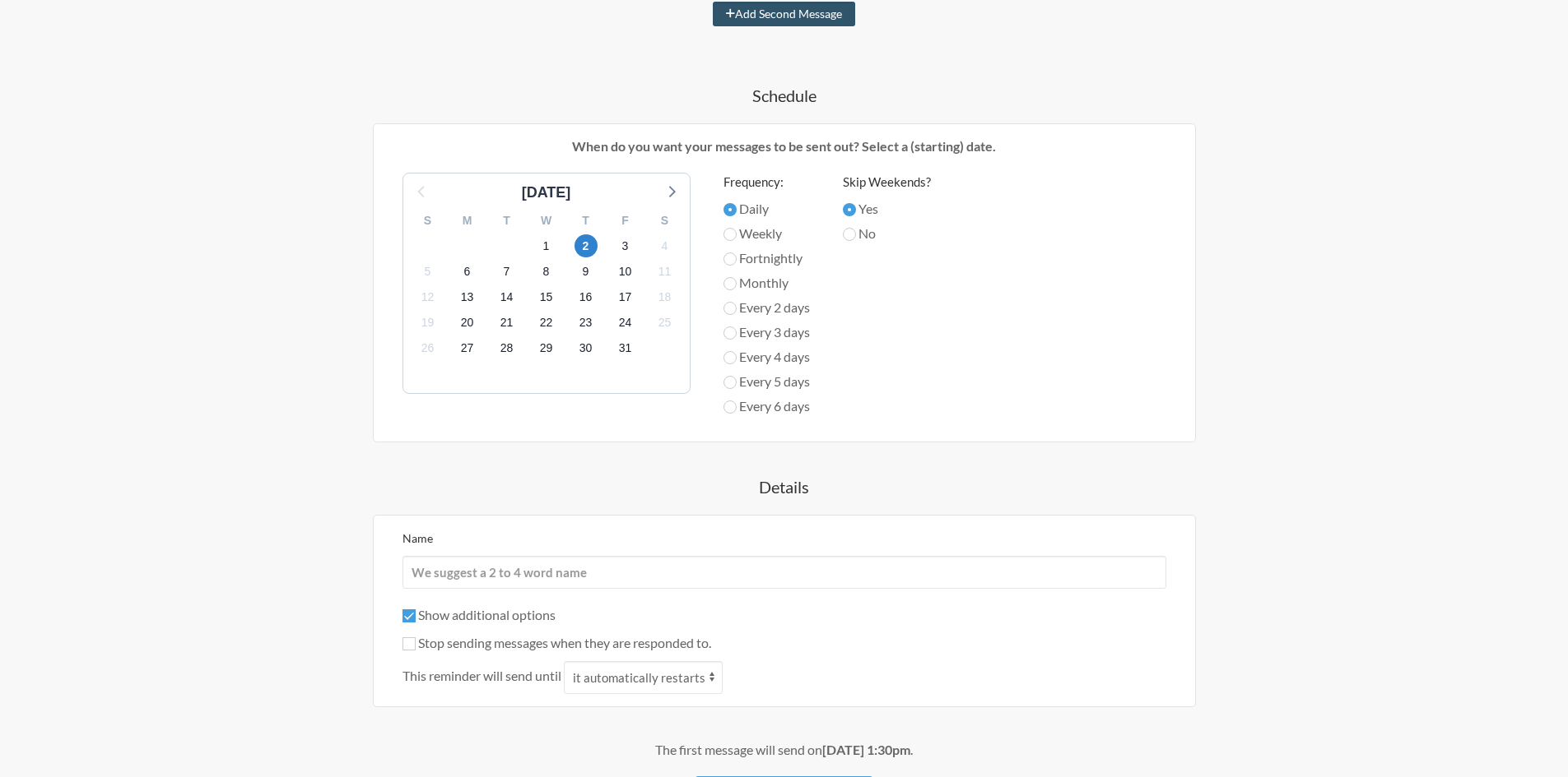
scroll to position [494, 0]
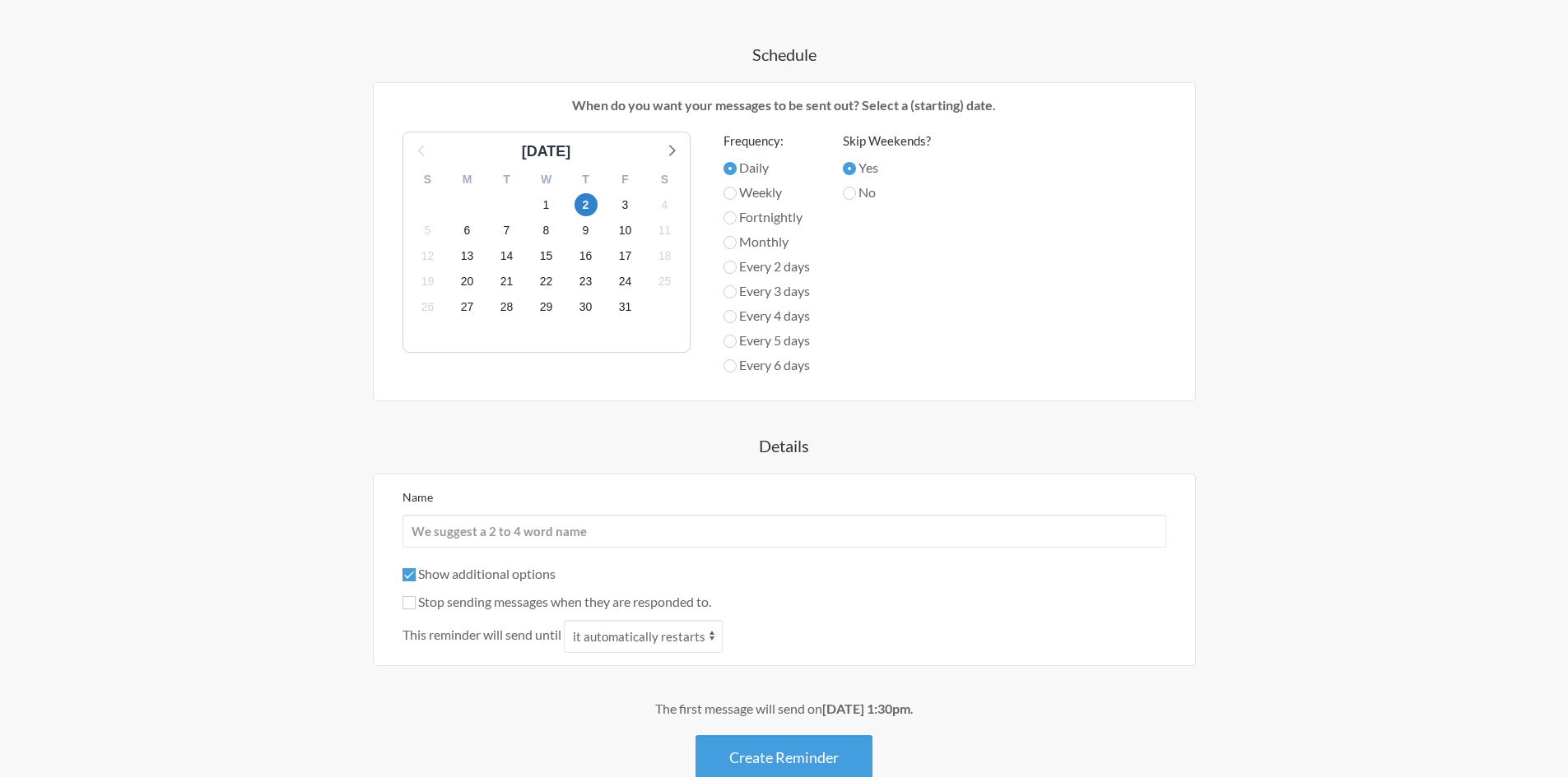
click at [417, 602] on label "Stop sending messages when they are responded to." at bounding box center [556, 602] width 308 height 16
click at [416, 602] on input "Stop sending messages when they are responded to." at bounding box center [409, 603] width 13 height 13
checkbox input "true"
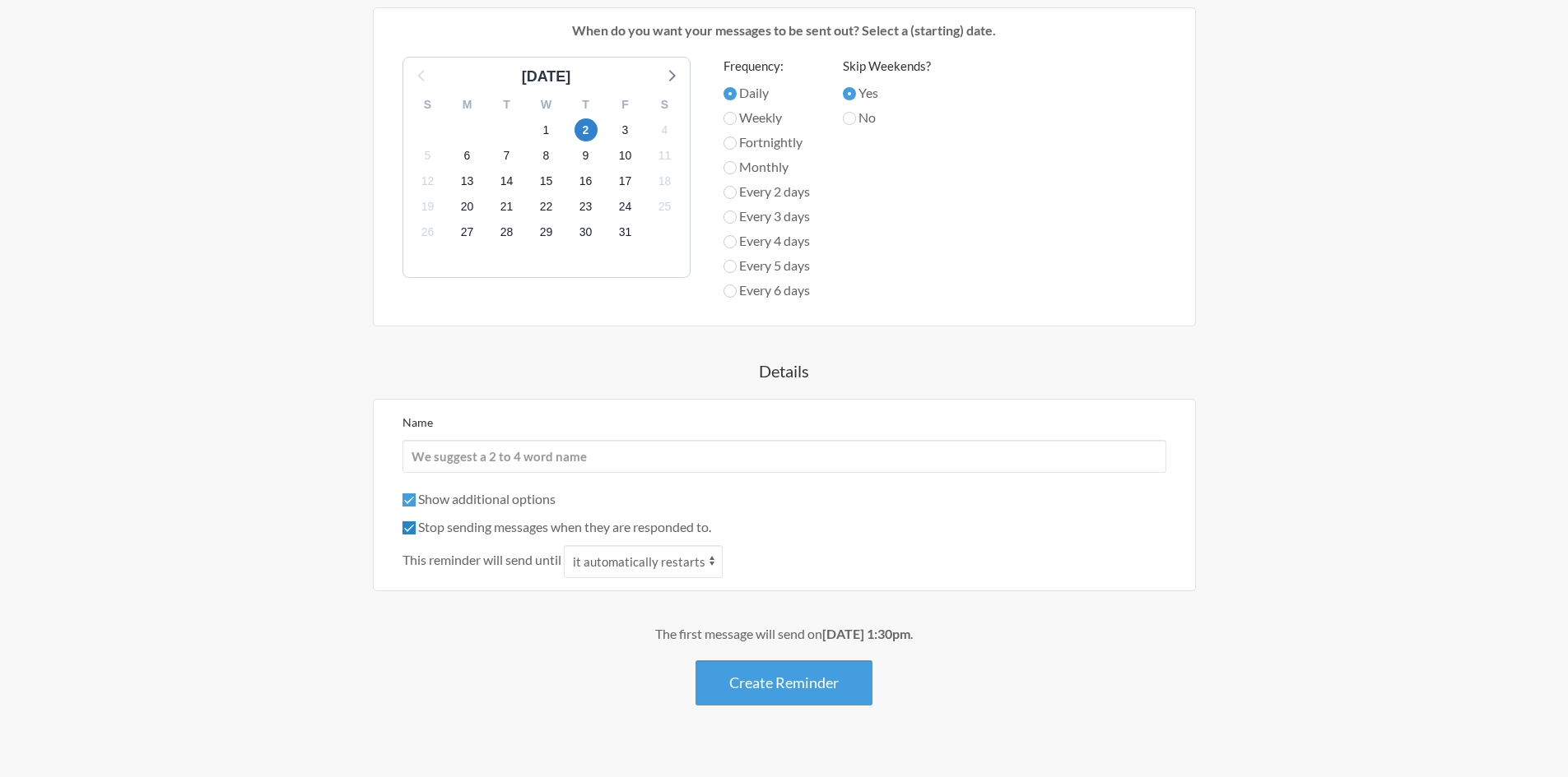
scroll to position [596, 0]
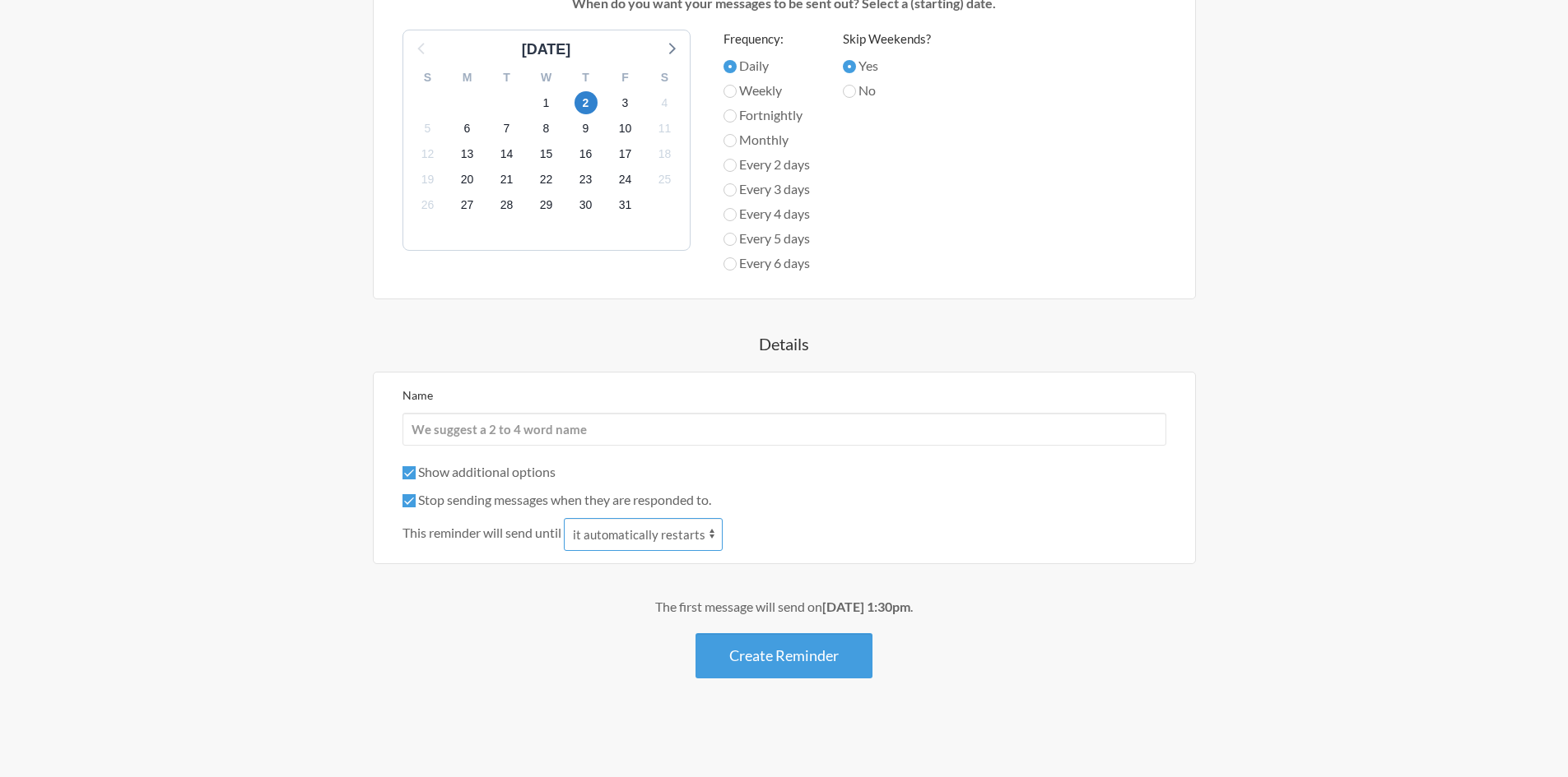
click at [628, 549] on select "it automatically restarts it is replied to" at bounding box center [643, 535] width 159 height 33
click at [474, 530] on span "This reminder will send until" at bounding box center [481, 534] width 159 height 20
click at [537, 532] on span "This reminder will send until" at bounding box center [481, 534] width 159 height 20
drag, startPoint x: 537, startPoint y: 532, endPoint x: 424, endPoint y: 530, distance: 113.0
click at [424, 530] on span "This reminder will send until" at bounding box center [481, 534] width 159 height 20
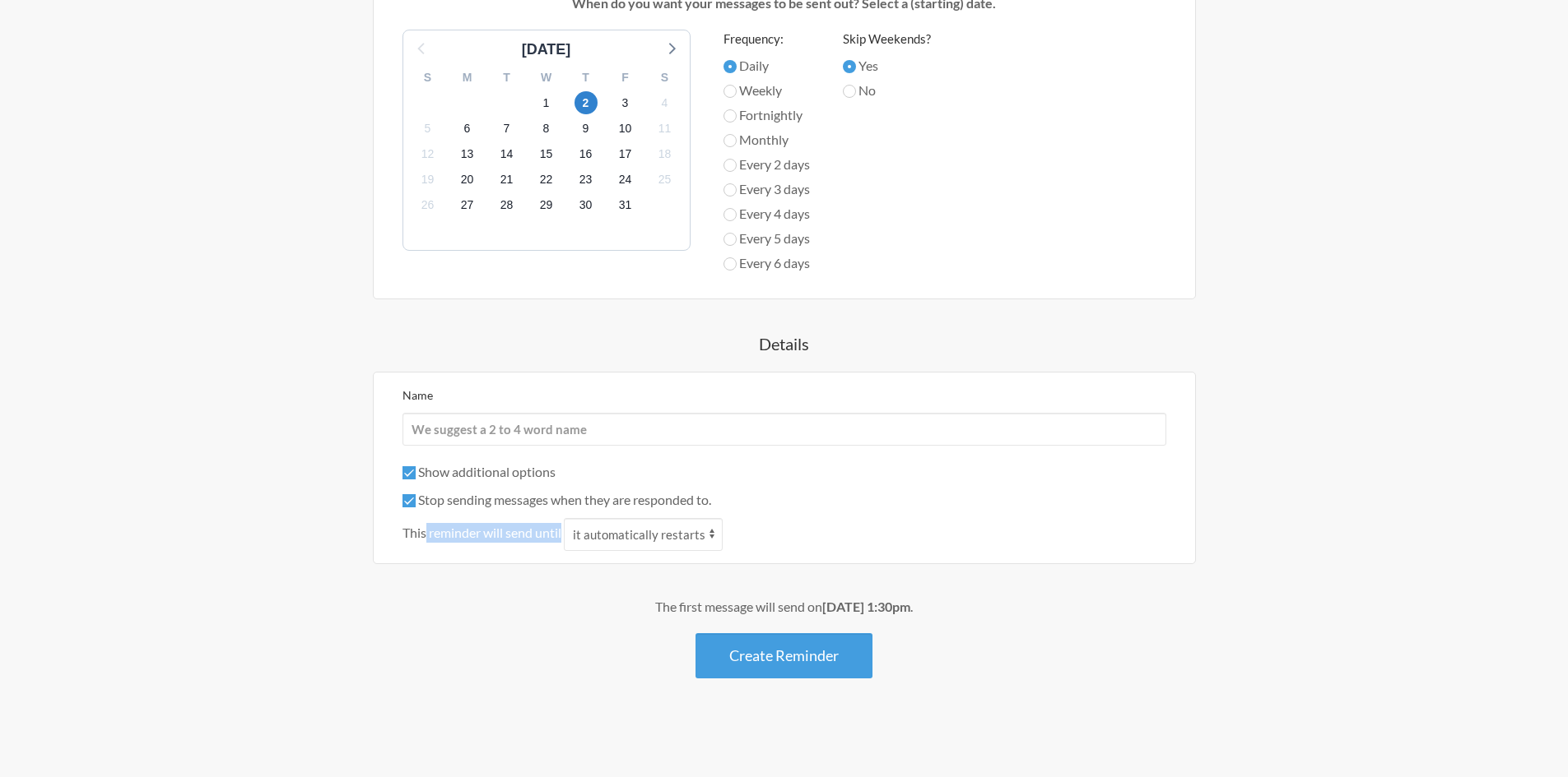
click at [424, 530] on span "This reminder will send until" at bounding box center [481, 534] width 159 height 20
click at [471, 534] on span "This reminder will send until" at bounding box center [481, 534] width 159 height 20
click at [597, 534] on select "it automatically restarts it is replied to" at bounding box center [643, 535] width 159 height 33
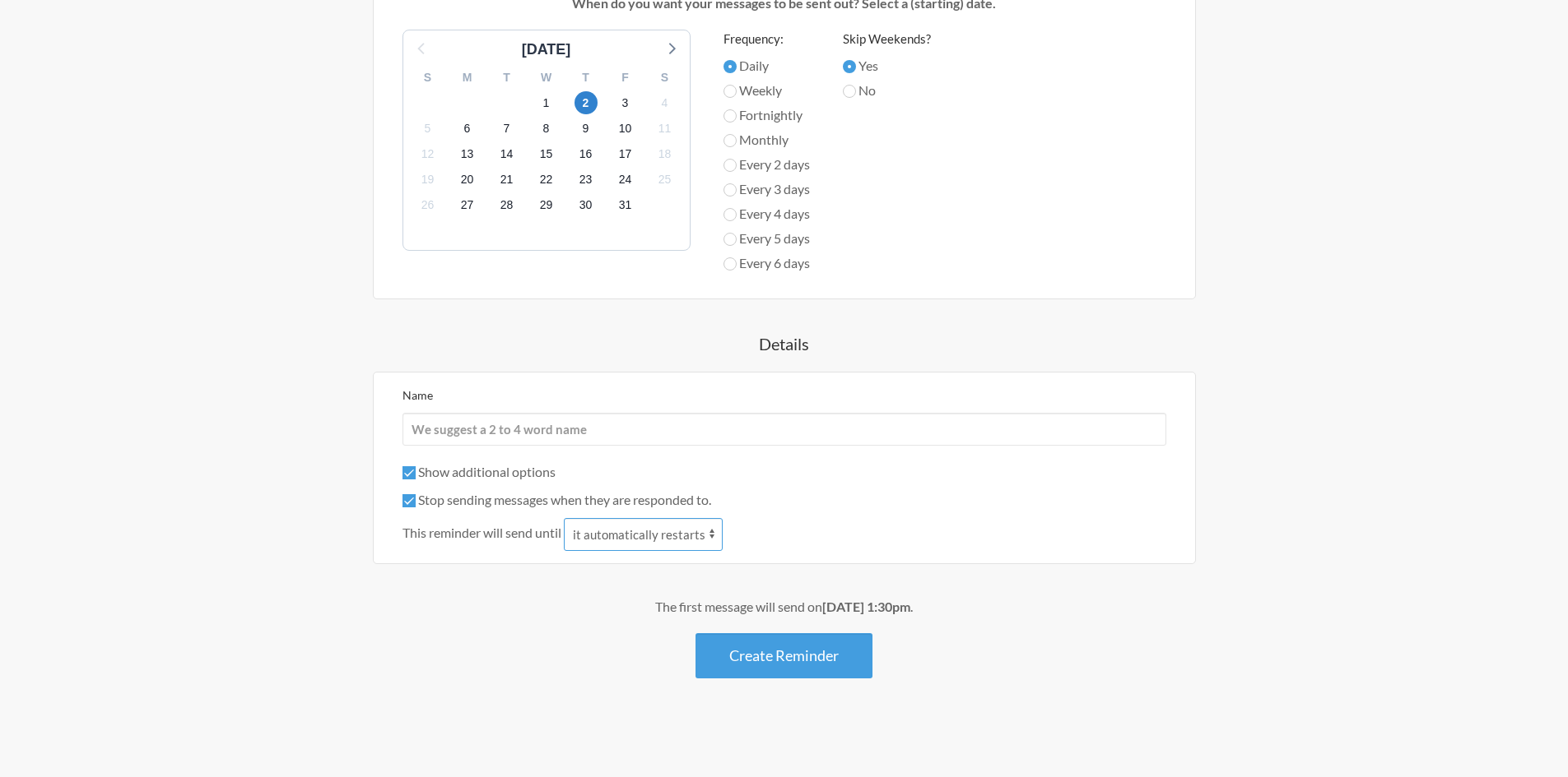
select select "1"
click at [565, 519] on select "it automatically restarts it is replied to" at bounding box center [643, 535] width 159 height 33
click at [452, 574] on div "HD 618 - update Kate regarding report When? 12:00 am 12:15 am 12:30 am 12:45 am…" at bounding box center [784, 198] width 954 height 961
click at [416, 539] on span "This reminder will send until" at bounding box center [481, 534] width 159 height 20
drag, startPoint x: 416, startPoint y: 539, endPoint x: 535, endPoint y: 539, distance: 119.0
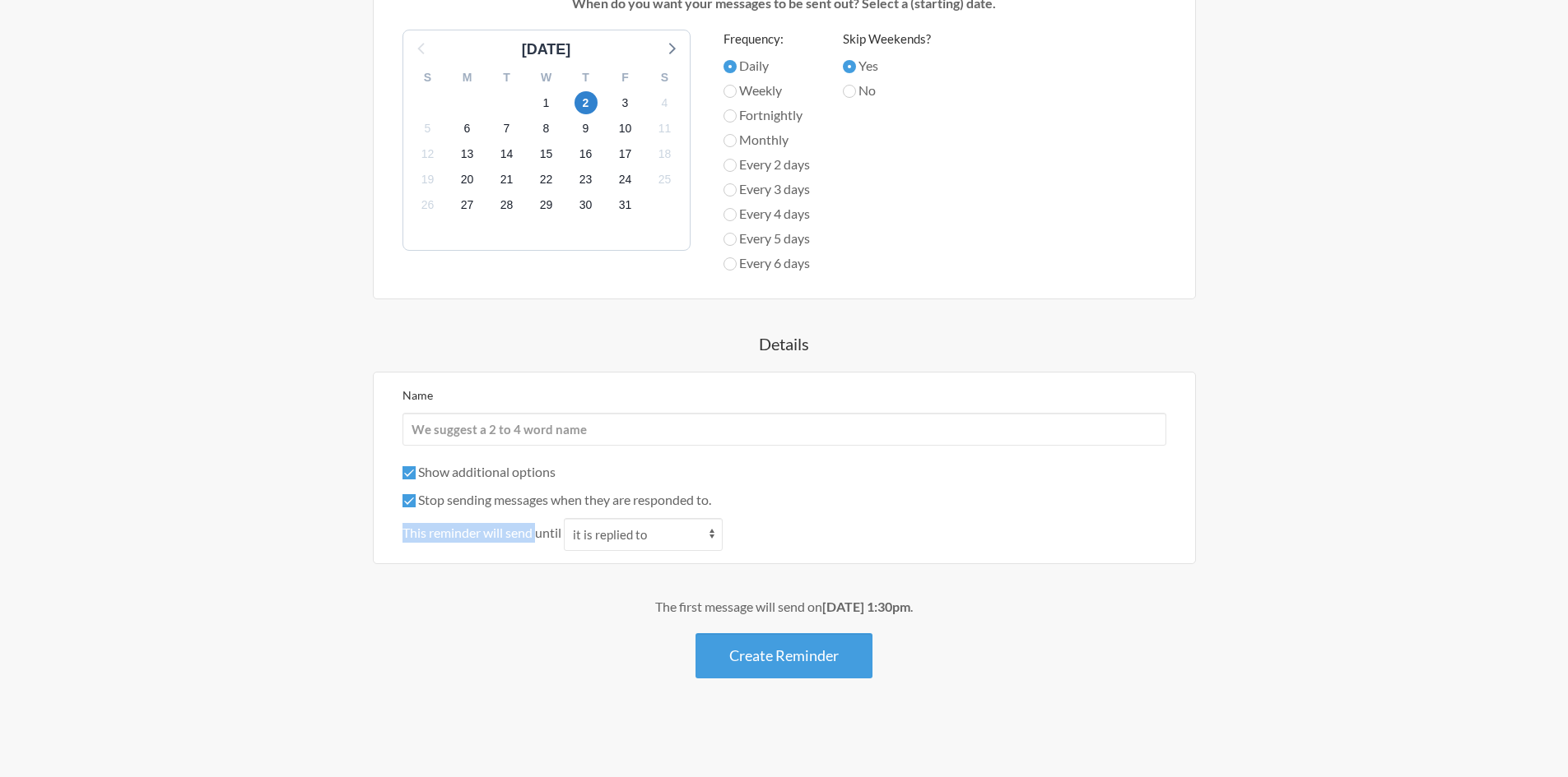
click at [535, 539] on span "This reminder will send until" at bounding box center [481, 534] width 159 height 20
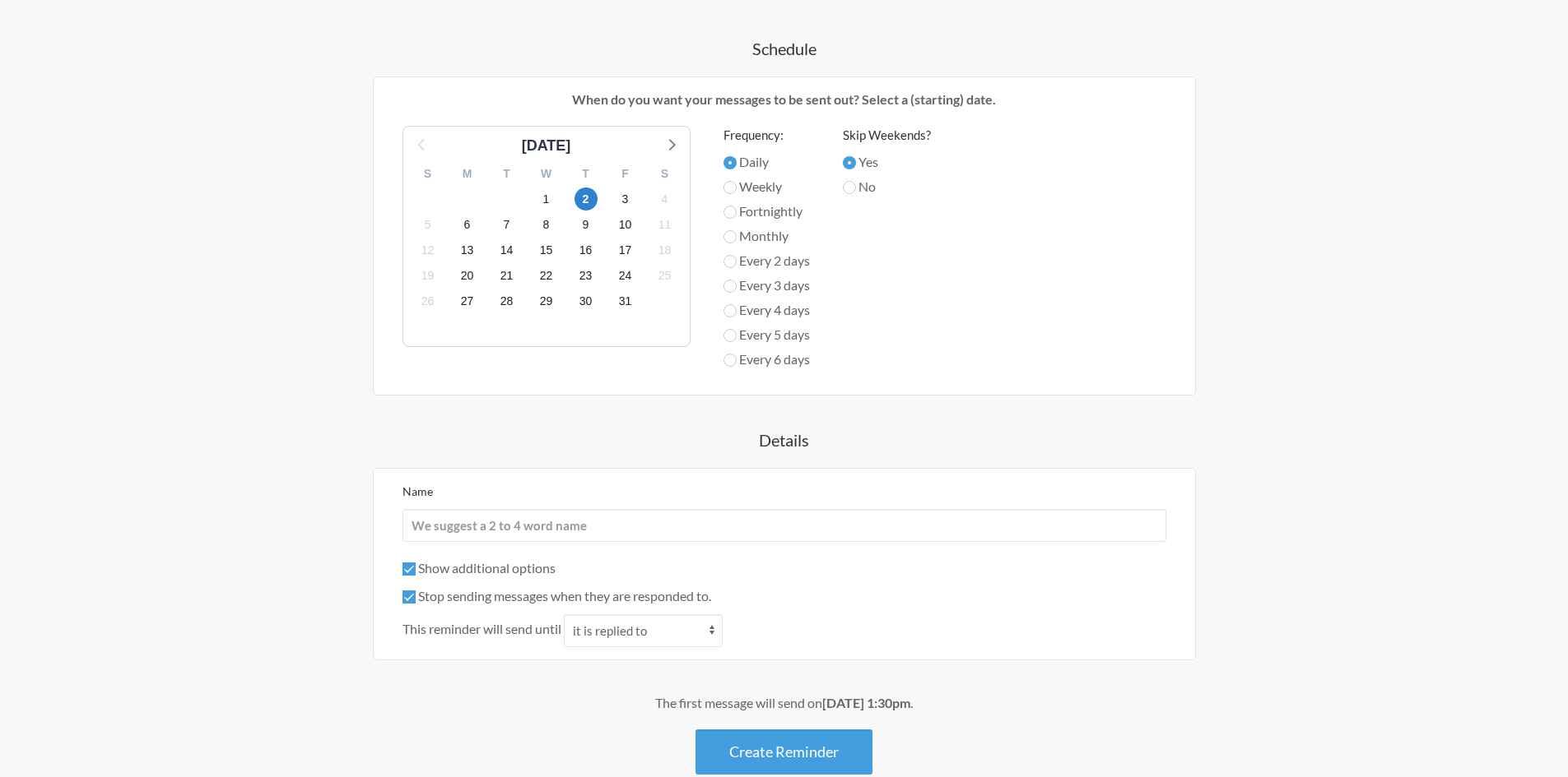
scroll to position [514, 0]
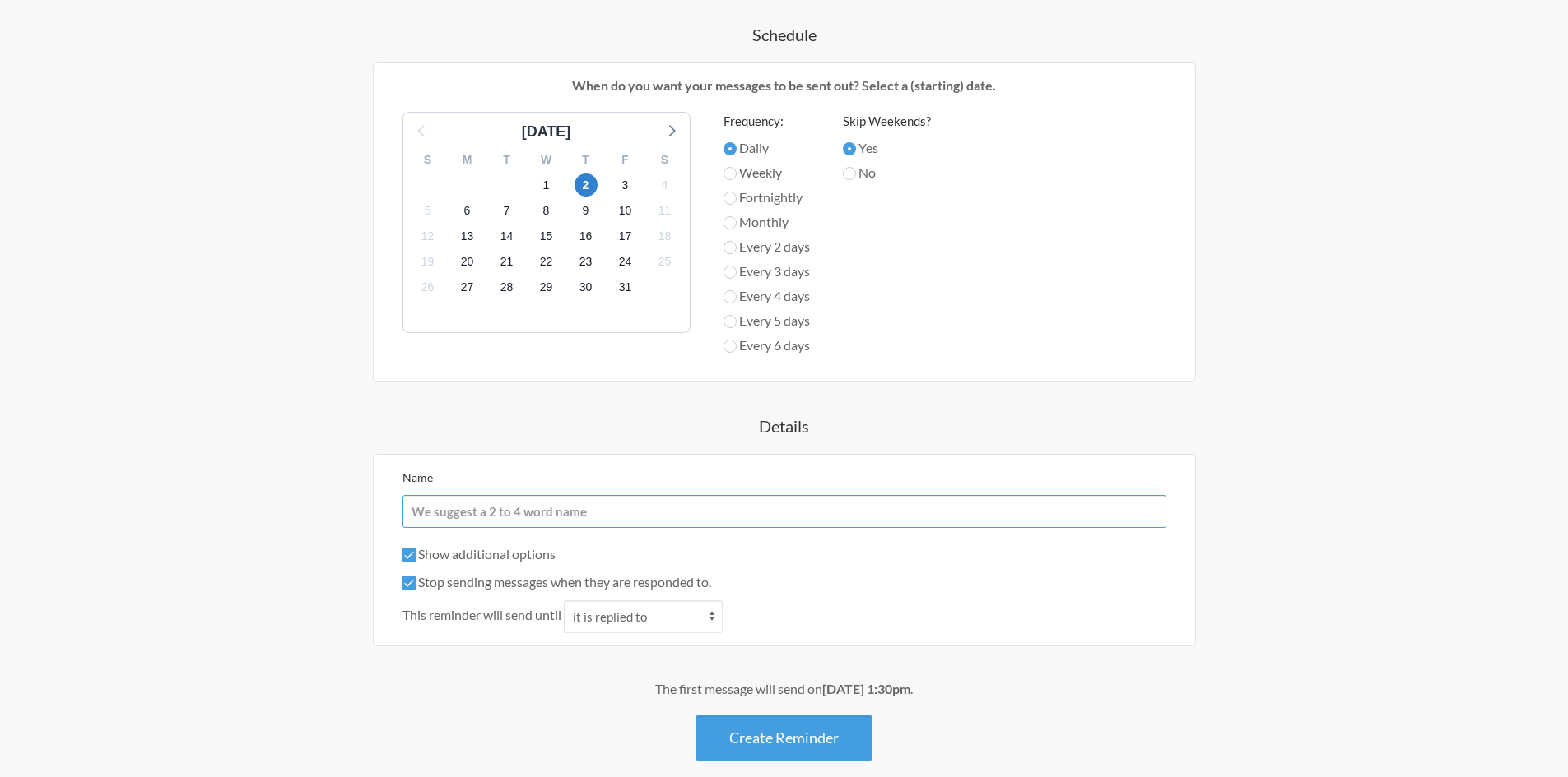
drag, startPoint x: 520, startPoint y: 519, endPoint x: 500, endPoint y: 516, distance: 20.2
click at [520, 519] on input "Name" at bounding box center [784, 512] width 764 height 33
click at [499, 516] on input "Name" at bounding box center [784, 512] width 764 height 33
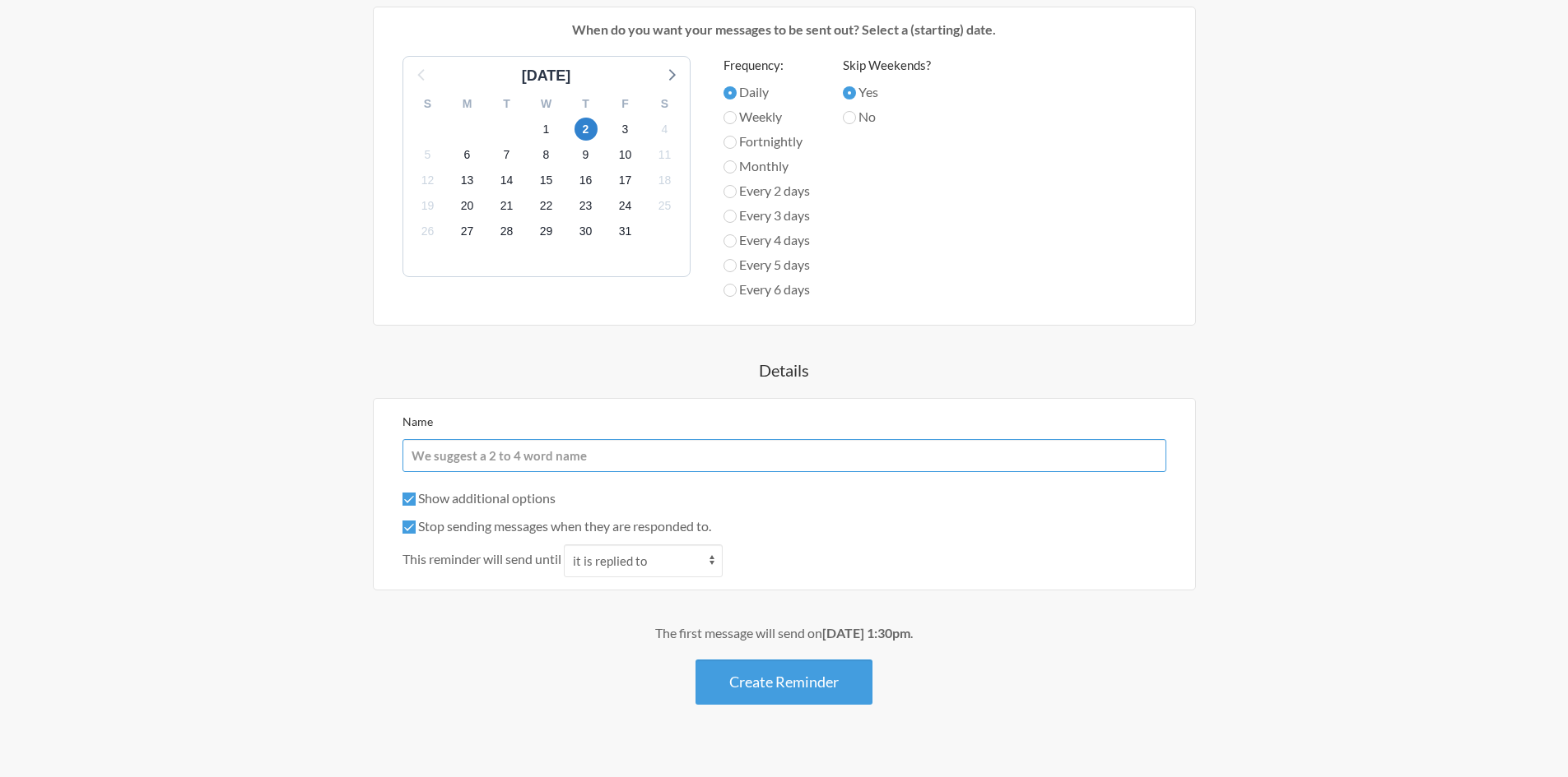
scroll to position [596, 0]
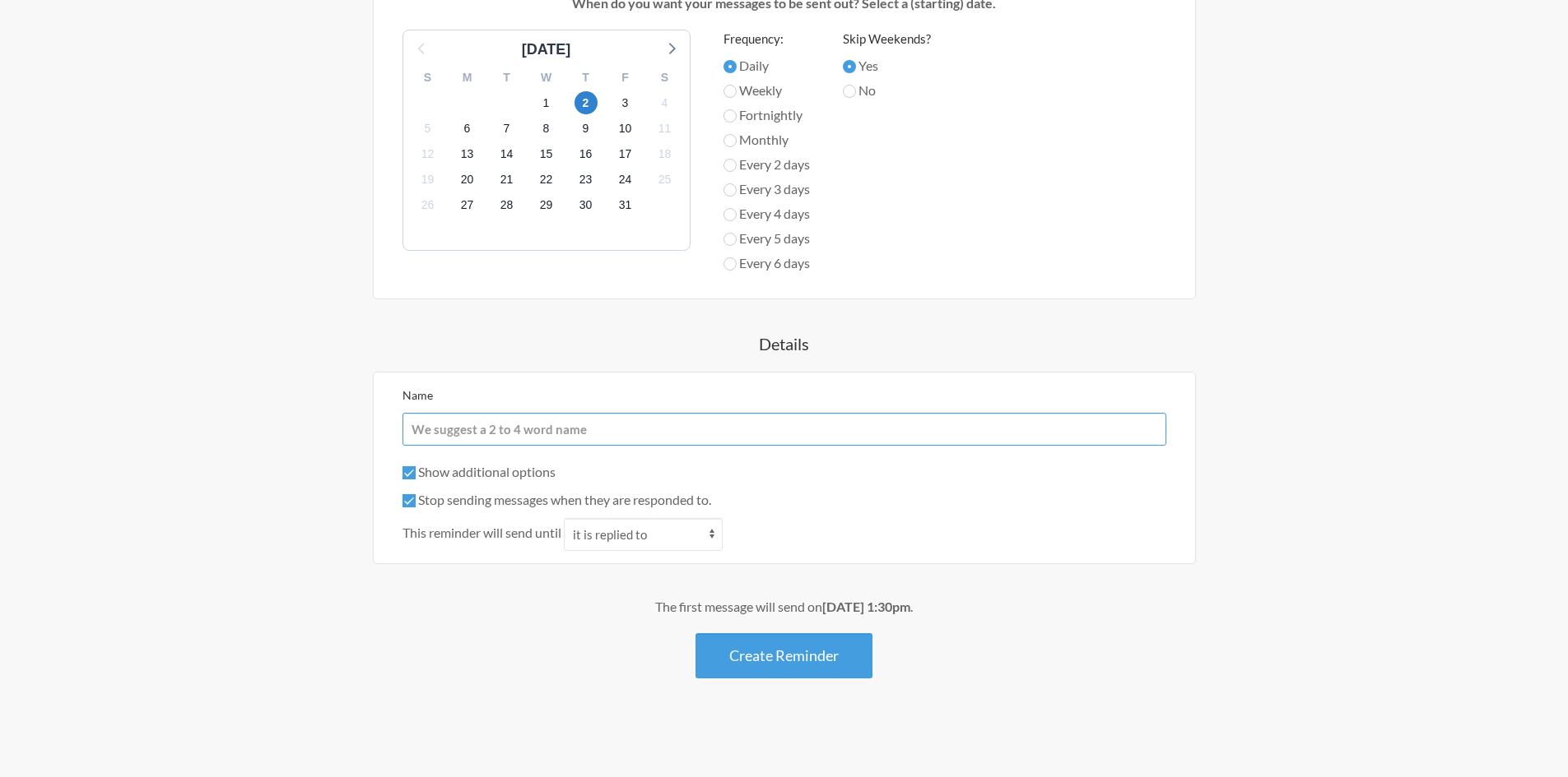
click at [496, 421] on input "Name" at bounding box center [784, 430] width 764 height 33
type input "One time reminder"
click at [804, 652] on button "Create Reminder" at bounding box center [783, 656] width 177 height 45
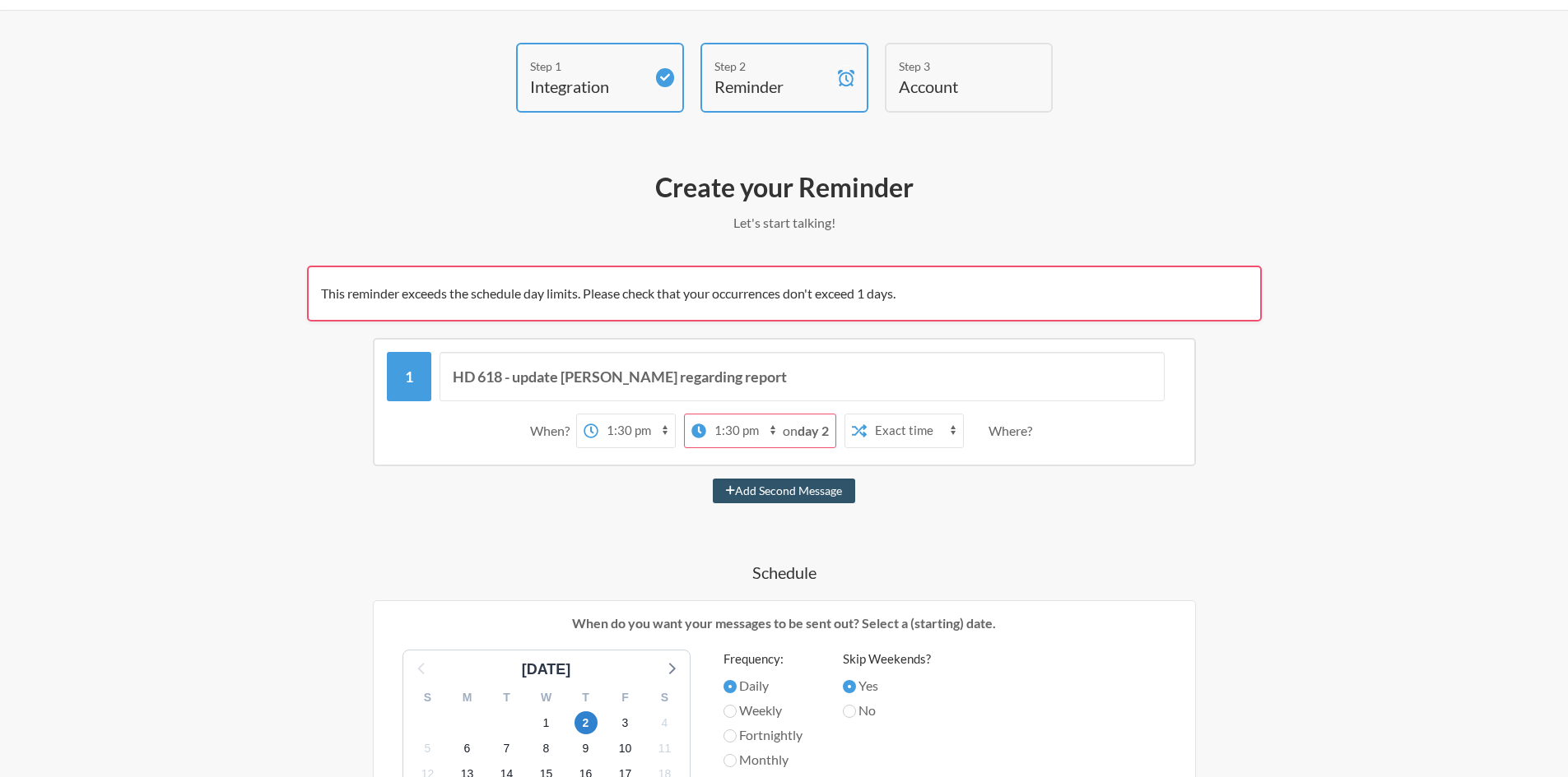
scroll to position [82, 0]
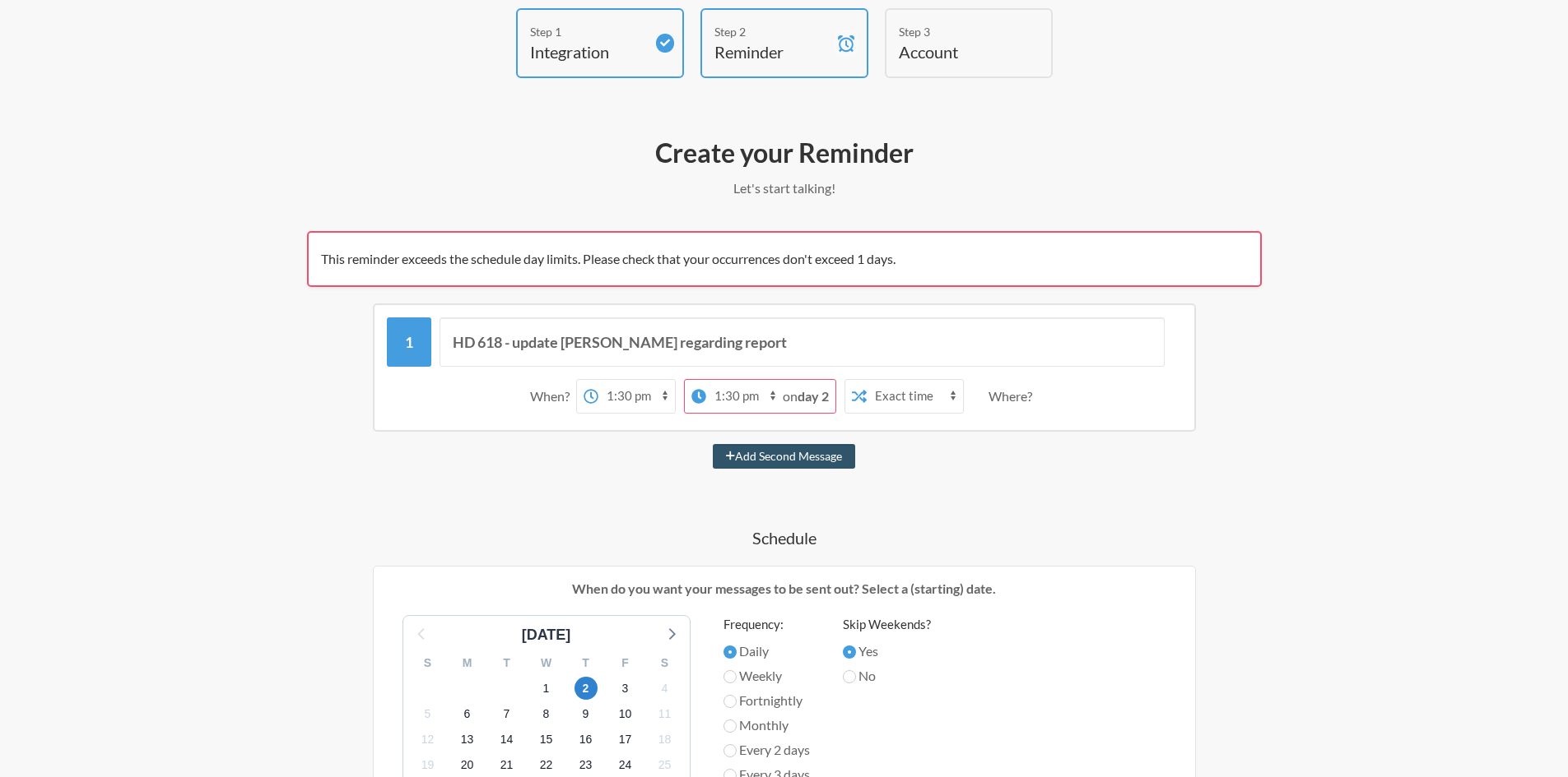
click at [810, 398] on strong "day 2" at bounding box center [813, 396] width 32 height 16
click at [717, 388] on select "12:00 am 12:15 am 12:30 am 12:45 am 1:00 am 1:15 am 1:30 am 1:45 am 2:00 am 2:1…" at bounding box center [744, 396] width 76 height 33
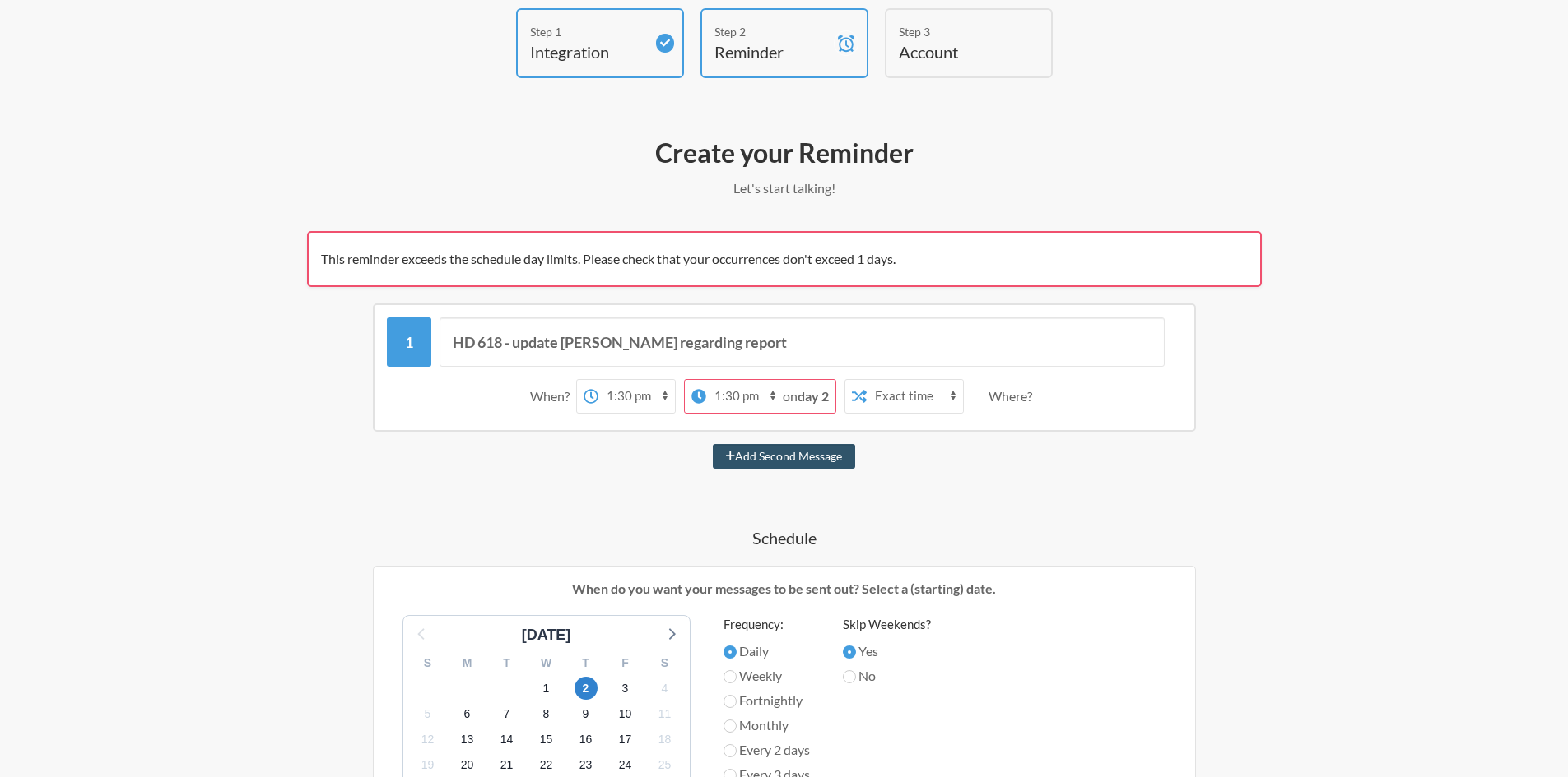
click at [540, 424] on div "HD 618 - update Kate regarding report When? 12:00 am 12:15 am 12:30 am 12:45 am…" at bounding box center [784, 367] width 823 height 128
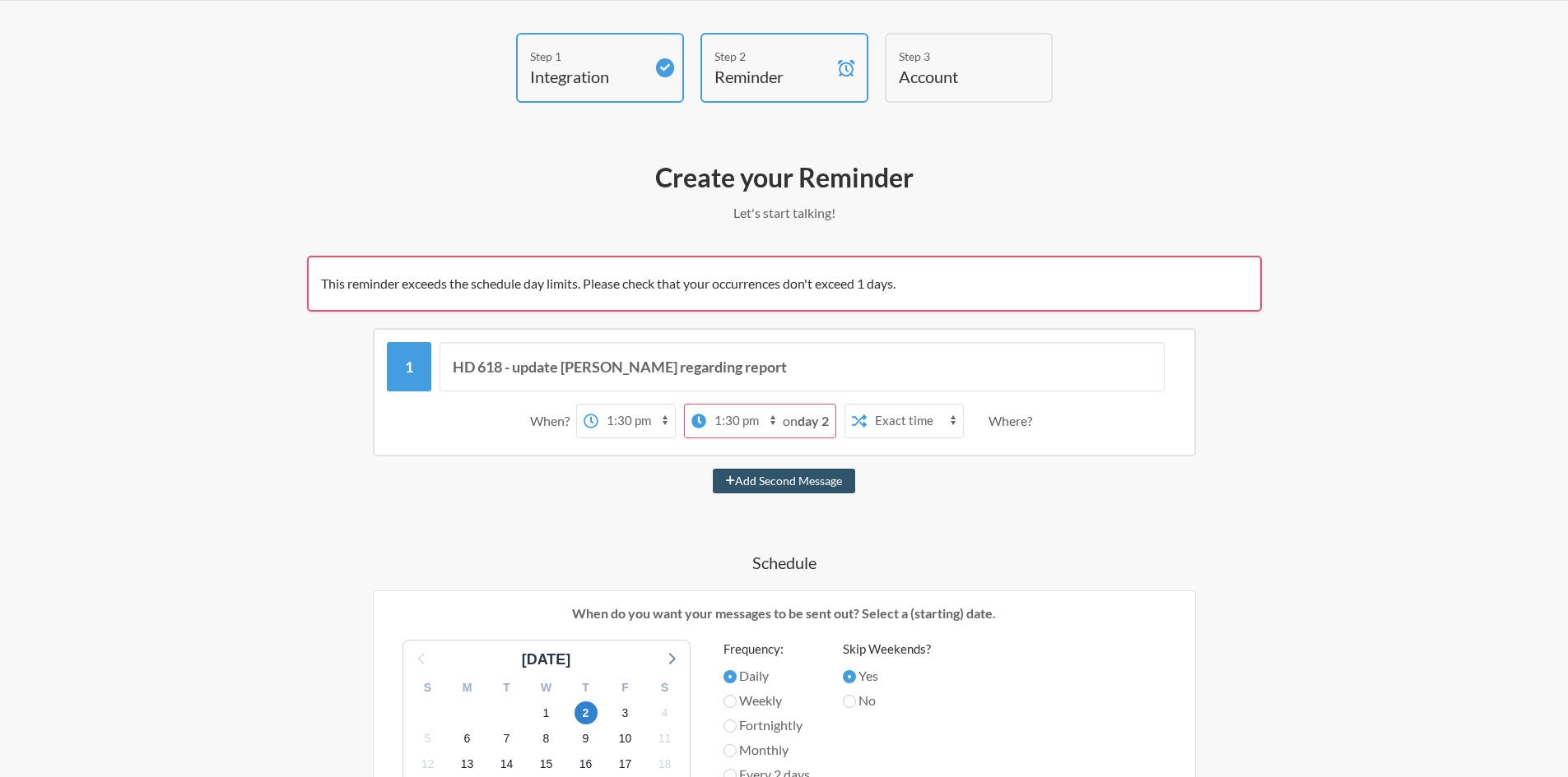
scroll to position [0, 0]
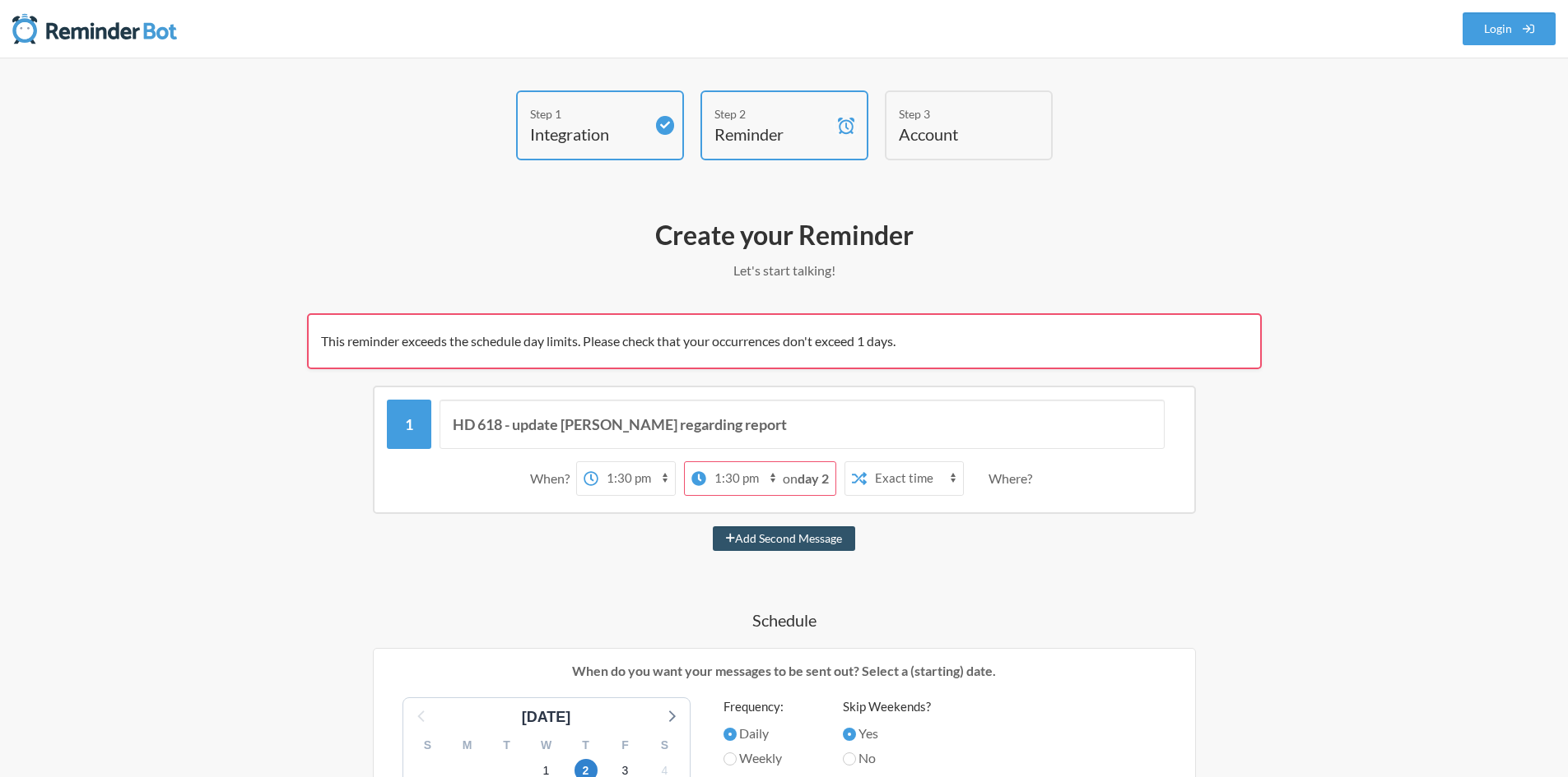
click at [817, 479] on strong "day 2" at bounding box center [813, 478] width 32 height 16
click at [746, 470] on select "12:00 am 12:15 am 12:30 am 12:45 am 1:00 am 1:15 am 1:30 am 1:45 am 2:00 am 2:1…" at bounding box center [744, 479] width 76 height 33
click at [906, 475] on select "Exact time Random time" at bounding box center [915, 479] width 96 height 33
select select "true"
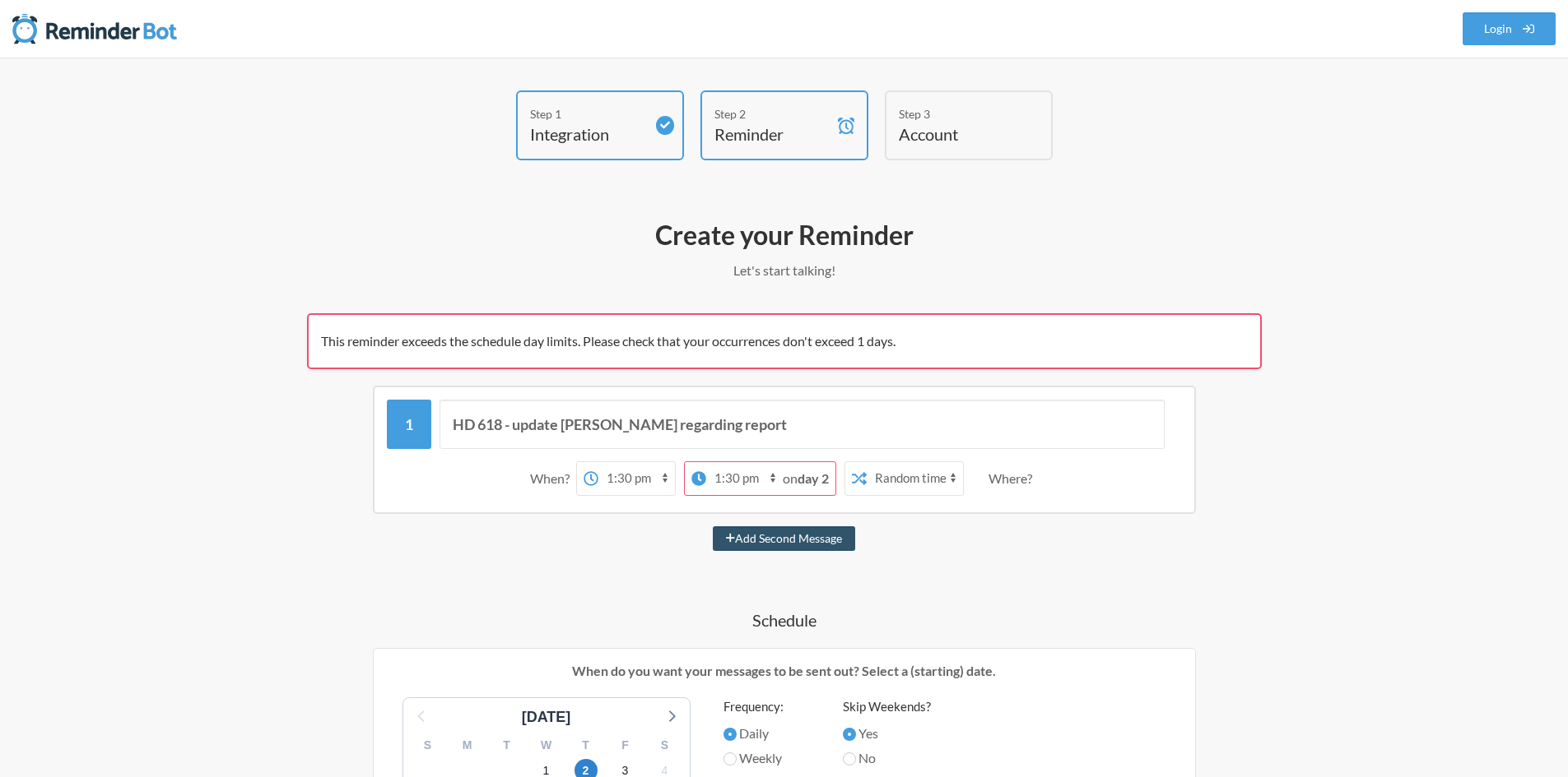
click at [866, 462] on select "Exact time Random time" at bounding box center [915, 479] width 96 height 33
click at [896, 530] on div "Add Second Message" at bounding box center [784, 539] width 954 height 25
drag, startPoint x: 992, startPoint y: 489, endPoint x: 1003, endPoint y: 488, distance: 11.0
click at [998, 489] on div "Where?" at bounding box center [1013, 479] width 50 height 35
click at [1008, 475] on div "Where?" at bounding box center [1013, 479] width 50 height 35
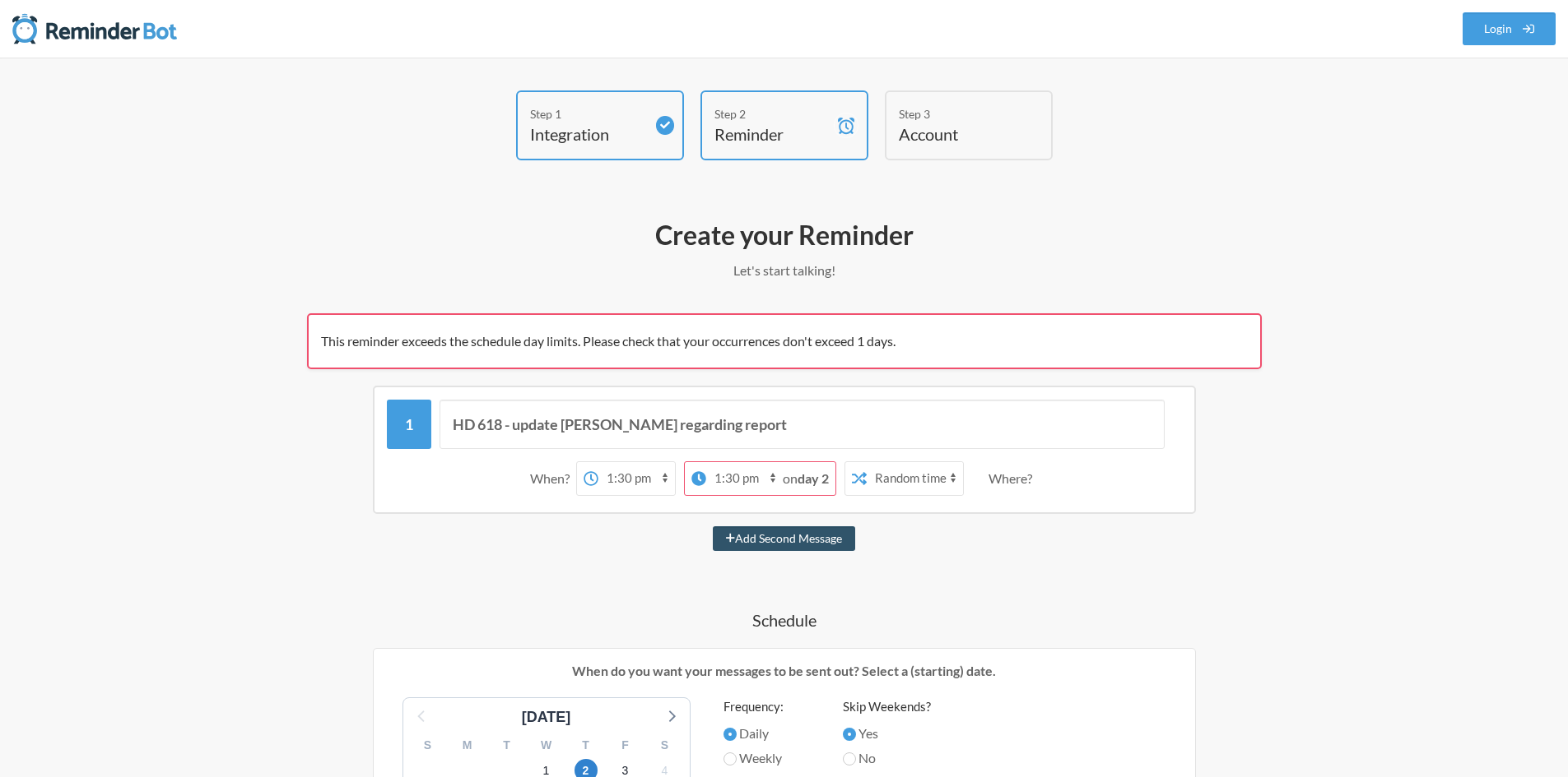
click at [1038, 479] on div "Where?" at bounding box center [1013, 479] width 50 height 35
click at [1024, 479] on div "Where?" at bounding box center [1013, 479] width 50 height 35
click at [769, 535] on button "Add Second Message" at bounding box center [783, 539] width 142 height 25
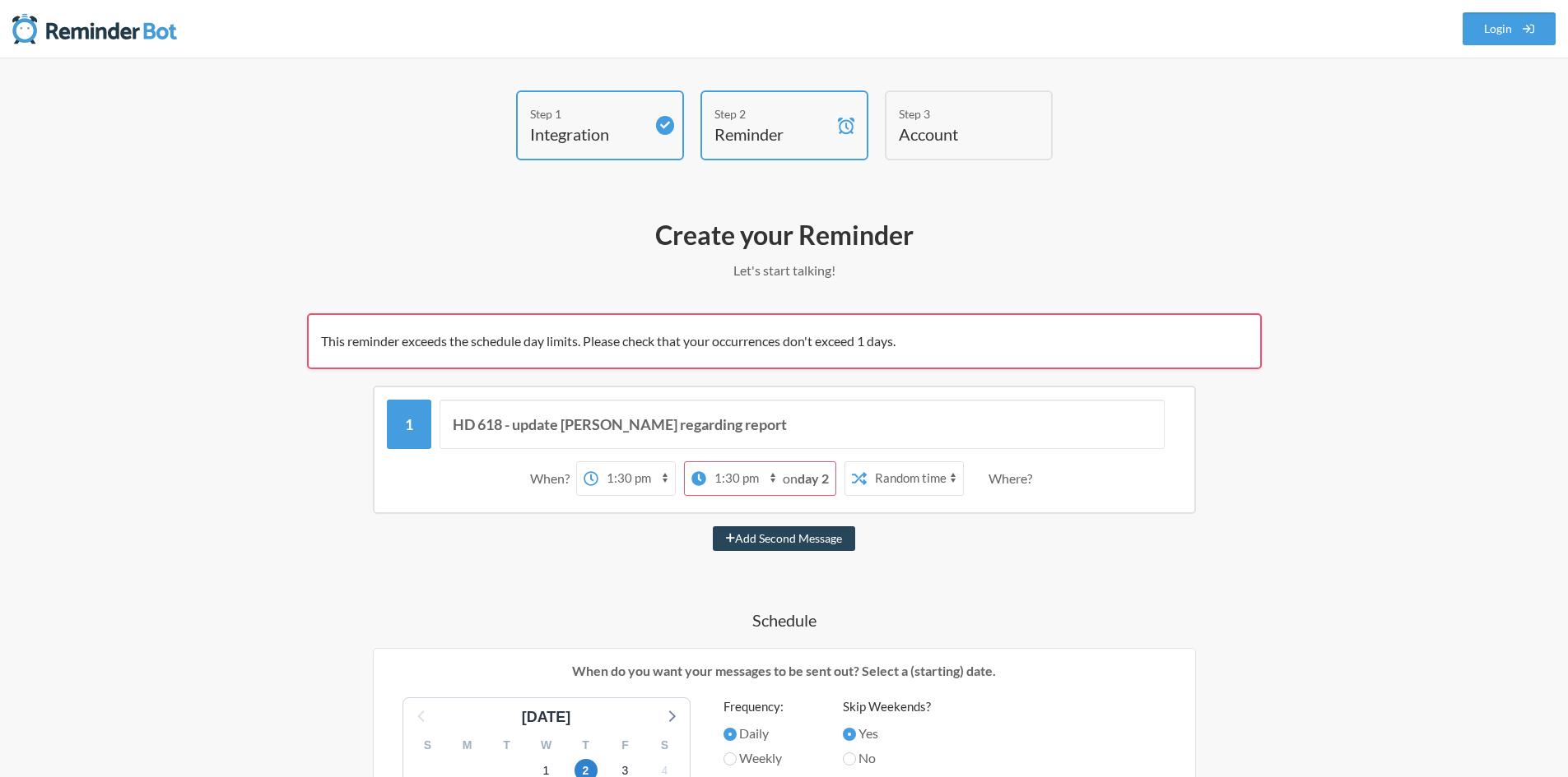
select select "14:30:00"
select select "15:30:00"
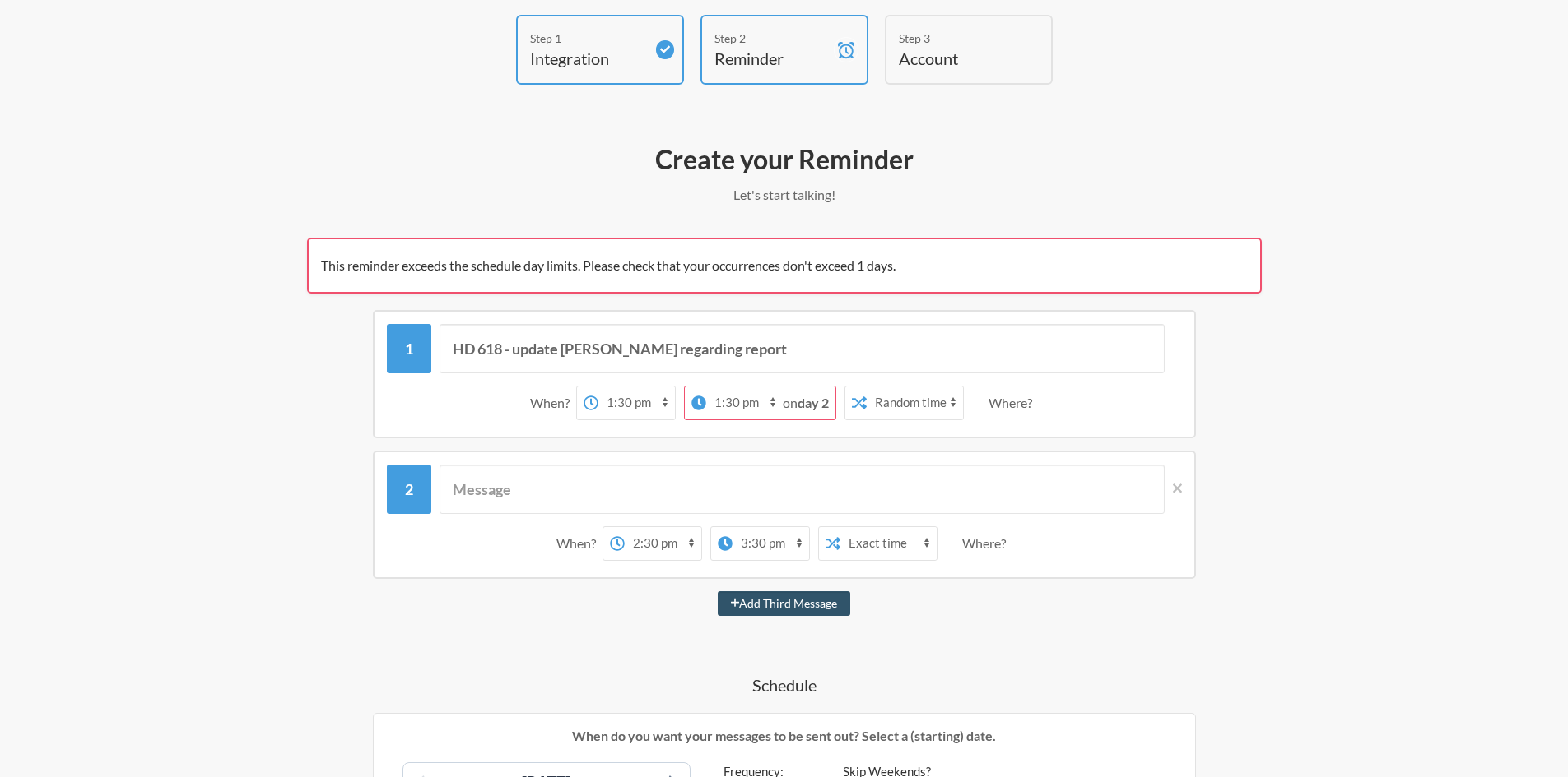
scroll to position [82, 0]
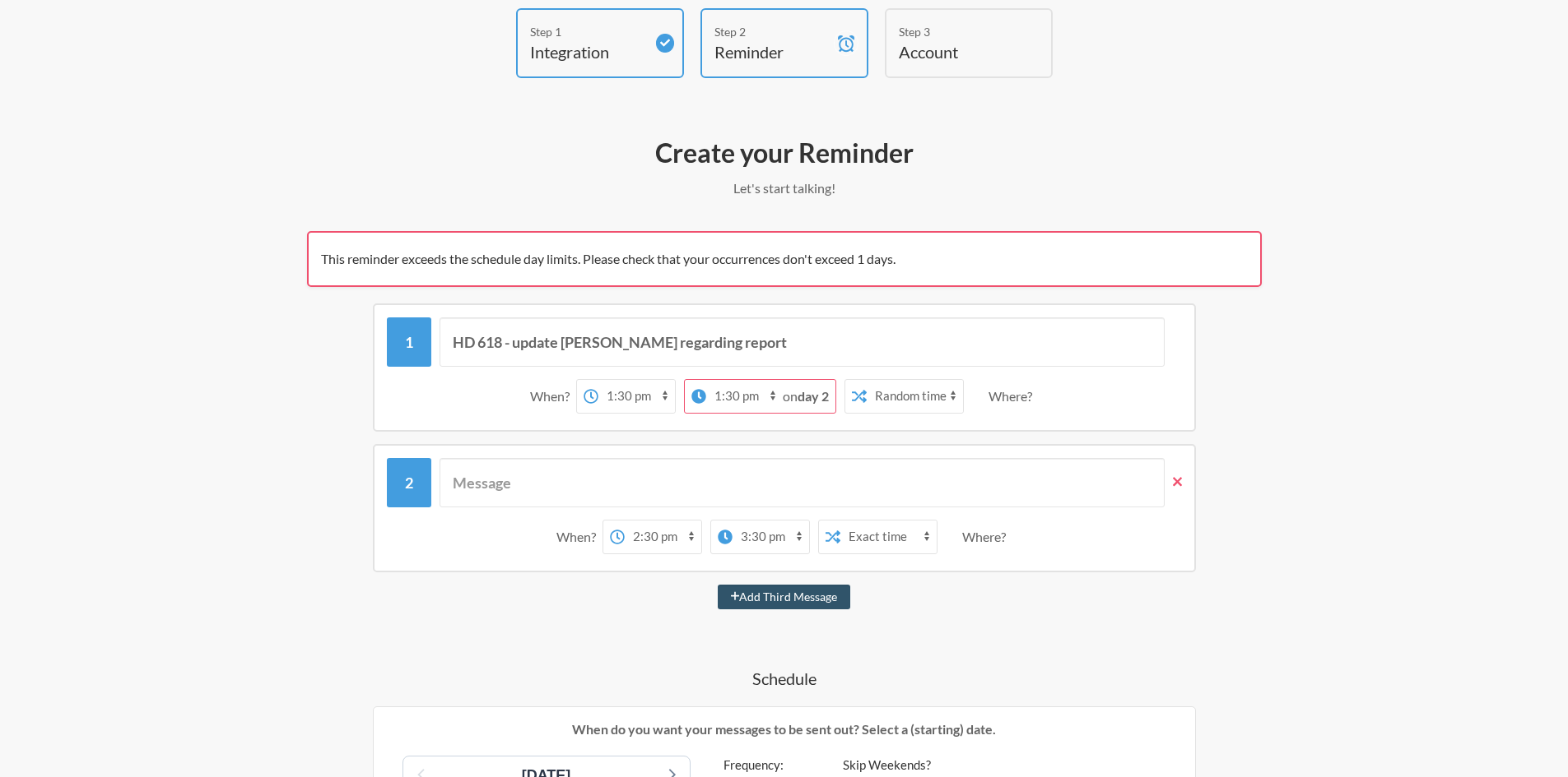
click at [1178, 480] on icon at bounding box center [1177, 481] width 9 height 9
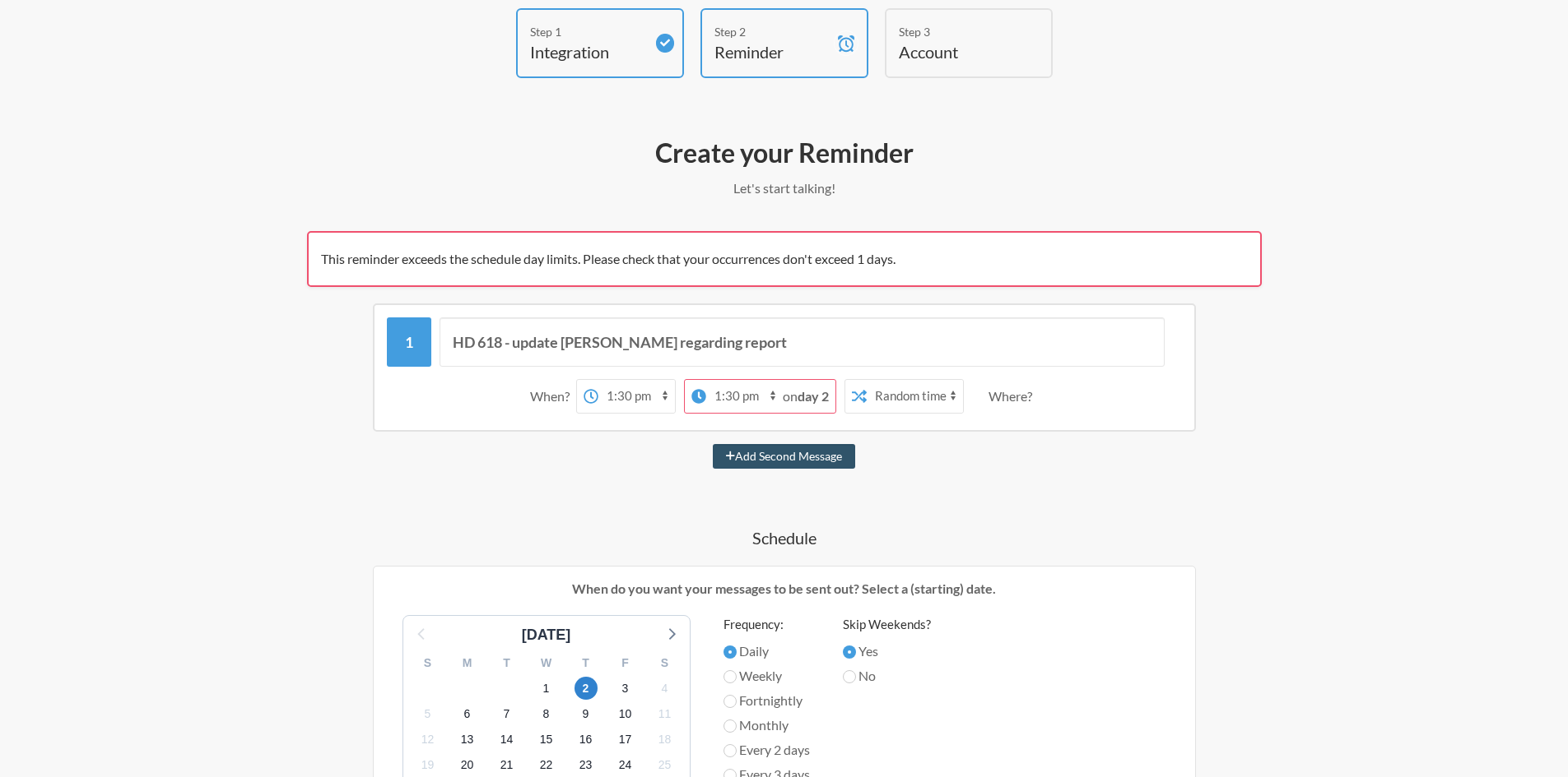
click at [717, 385] on select "12:00 am 12:15 am 12:30 am 12:45 am 1:00 am 1:15 am 1:30 am 1:45 am 2:00 am 2:1…" at bounding box center [744, 396] width 76 height 33
select select "14:00:00"
click at [731, 380] on select "12:00 am 12:15 am 12:30 am 12:45 am 1:00 am 1:15 am 1:30 am 1:45 am 2:00 am 2:1…" at bounding box center [744, 396] width 76 height 33
click at [536, 484] on div "HD 618 - update Kate regarding report When? 12:00 am 12:15 am 12:30 am 12:45 am…" at bounding box center [784, 784] width 954 height 961
click at [619, 394] on icon at bounding box center [618, 396] width 15 height 15
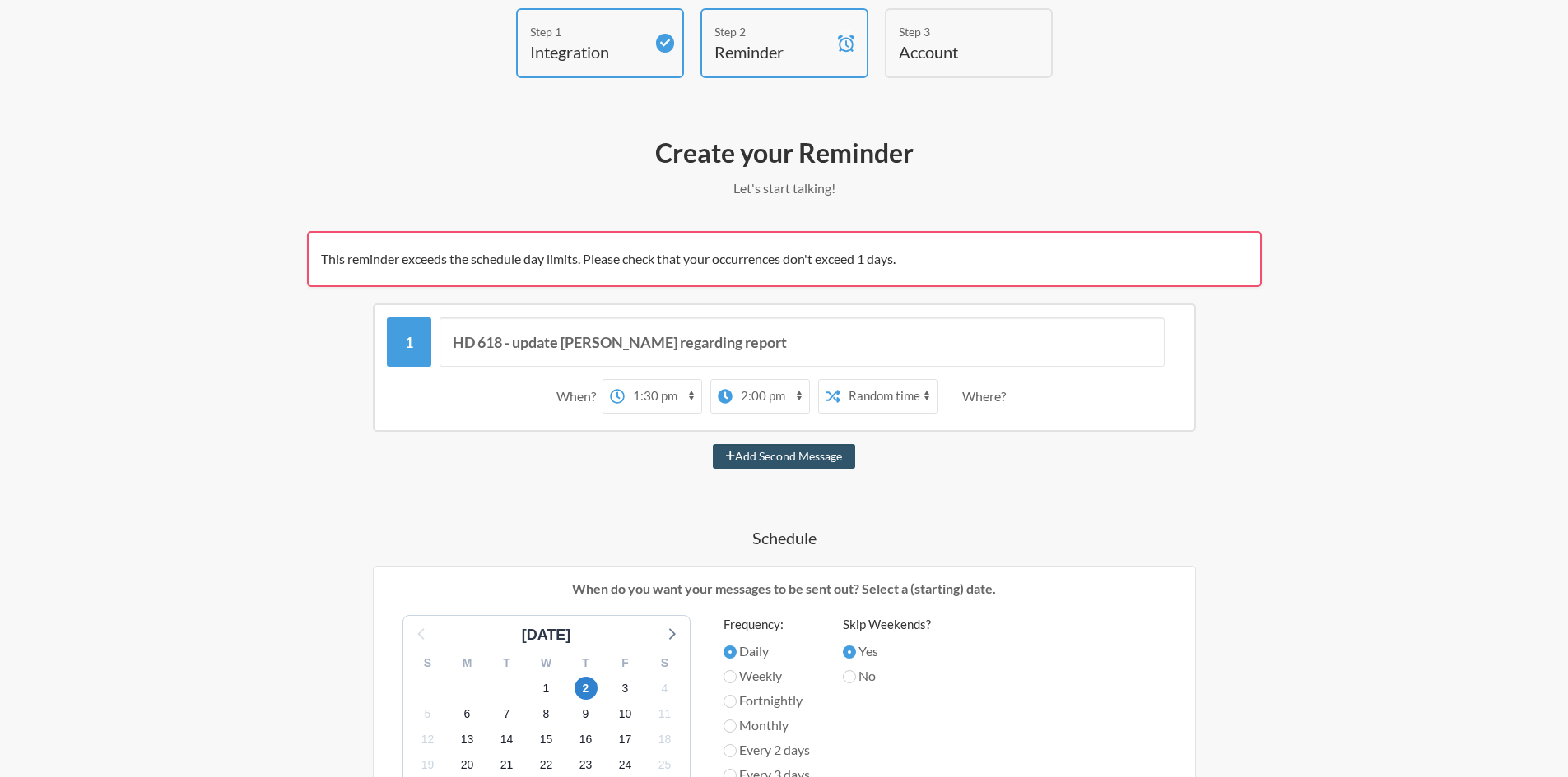
click at [624, 394] on select "12:00 am 12:15 am 12:30 am 12:45 am 1:00 am 1:15 am 1:30 am 1:45 am 2:00 am 2:1…" at bounding box center [663, 396] width 76 height 33
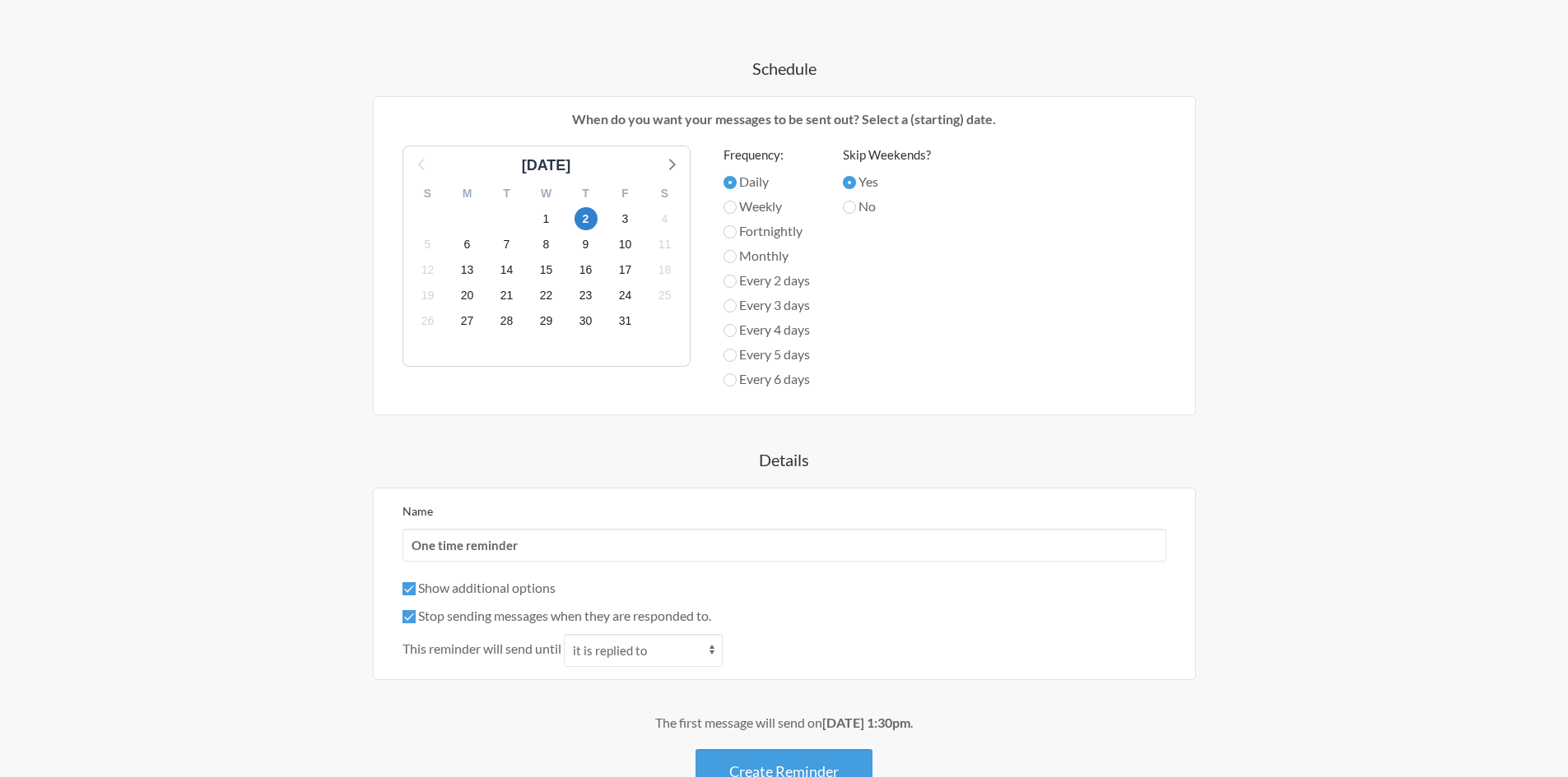
scroll to position [668, 0]
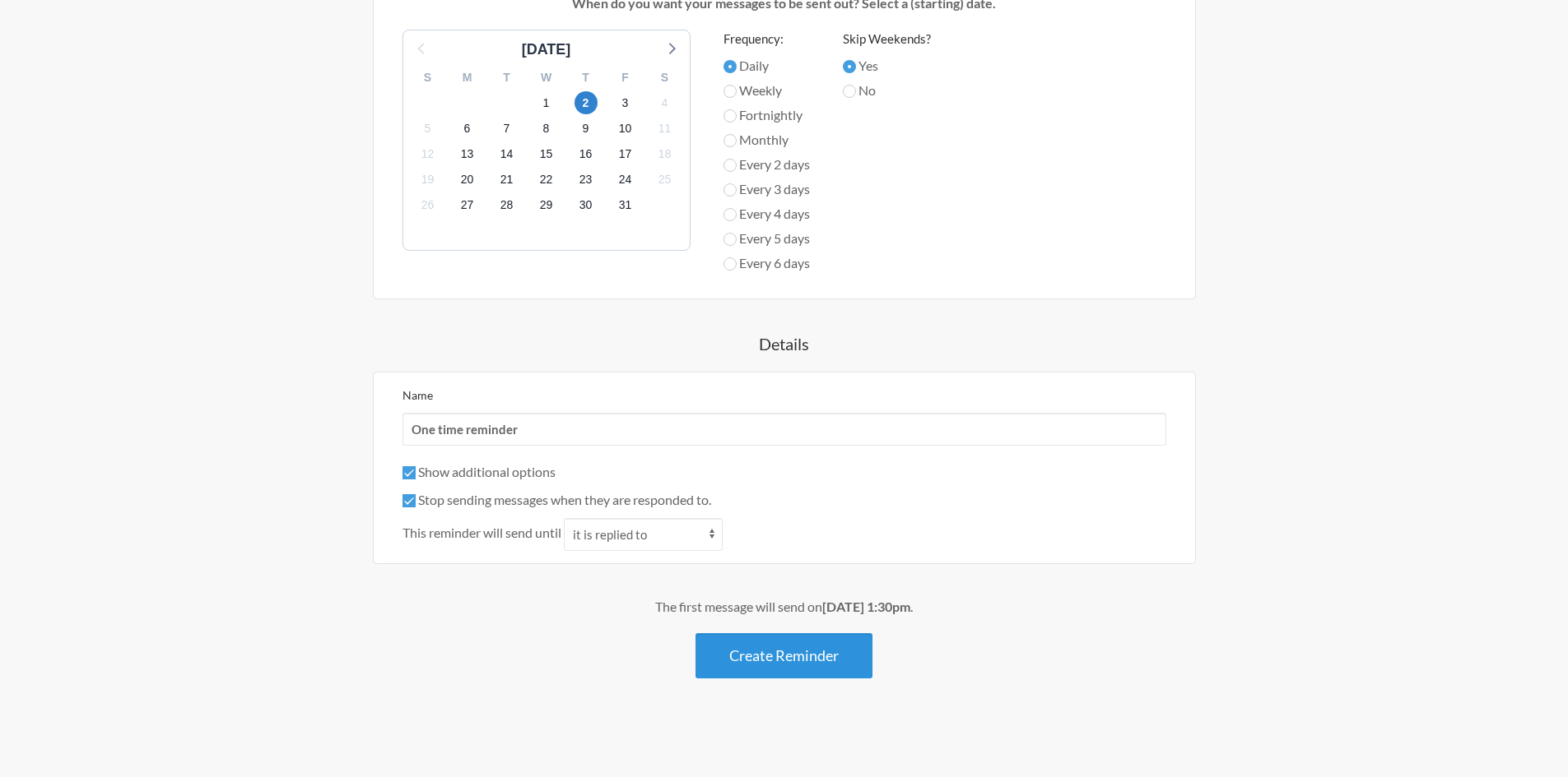
click at [791, 666] on button "Create Reminder" at bounding box center [783, 656] width 177 height 45
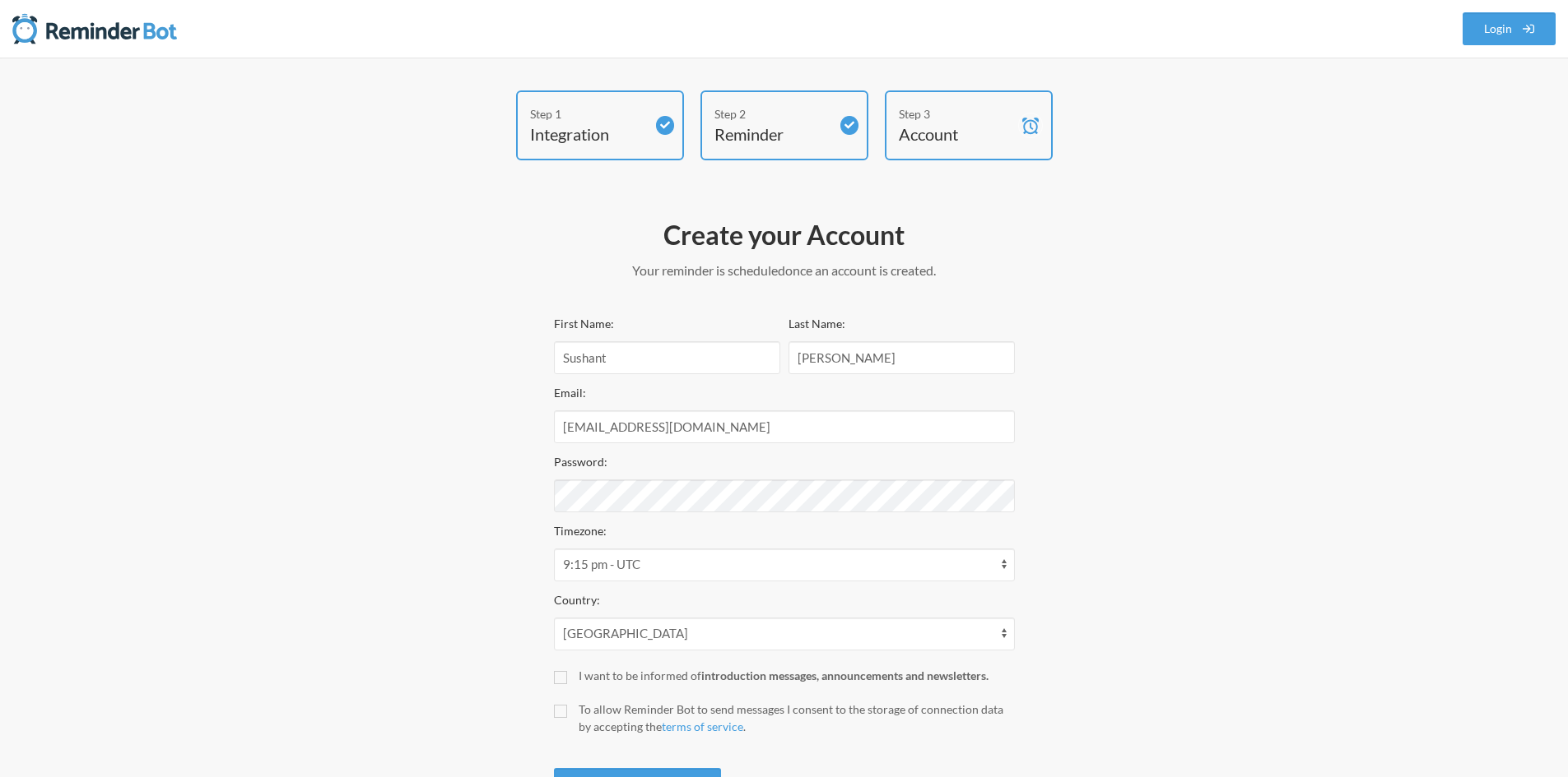
click at [721, 256] on div "Create your Account Your reminder is scheduled and your trial will start once a…" at bounding box center [784, 248] width 461 height 62
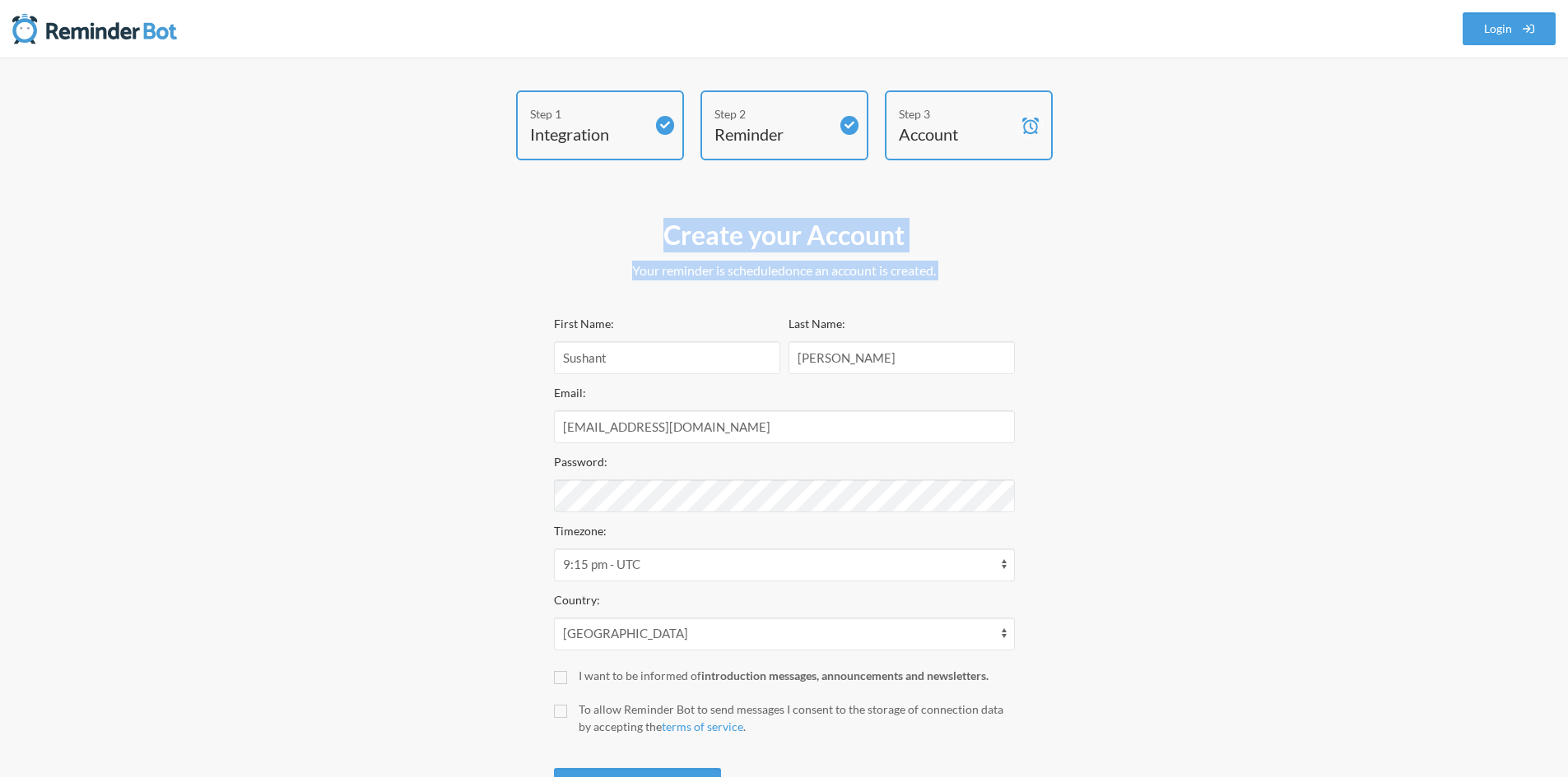
drag, startPoint x: 721, startPoint y: 256, endPoint x: 721, endPoint y: 225, distance: 31.0
click at [721, 225] on div "Create your Account Your reminder is scheduled and your trial will start once a…" at bounding box center [784, 248] width 461 height 62
click at [721, 225] on h2 "Create your Account" at bounding box center [784, 235] width 461 height 35
drag, startPoint x: 721, startPoint y: 225, endPoint x: 721, endPoint y: 260, distance: 35.0
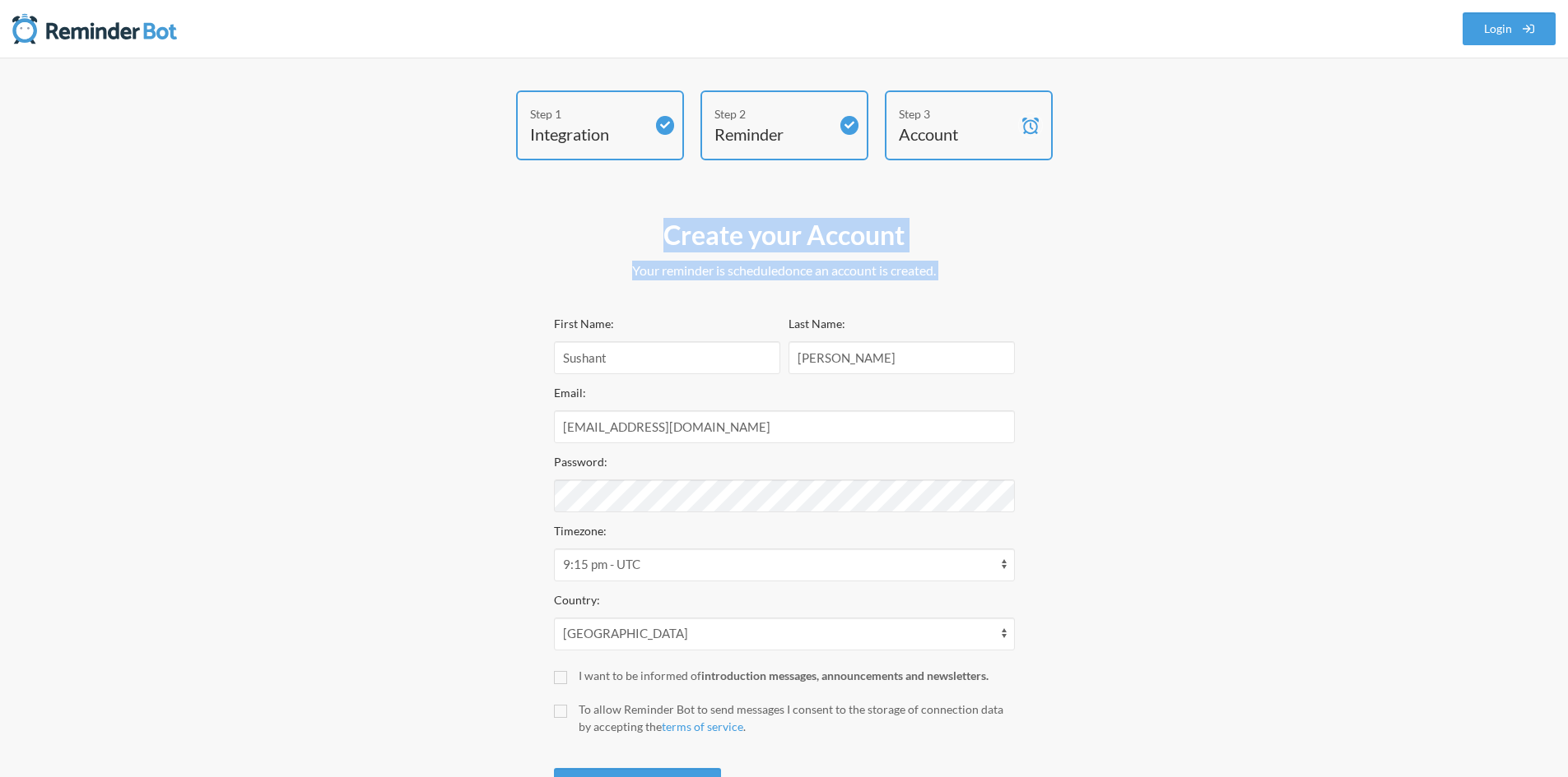
click at [721, 260] on div "Create your Account Your reminder is scheduled and your trial will start once a…" at bounding box center [784, 248] width 461 height 62
click at [721, 261] on p "Your reminder is scheduled and your trial will start once an account is created." at bounding box center [784, 271] width 461 height 20
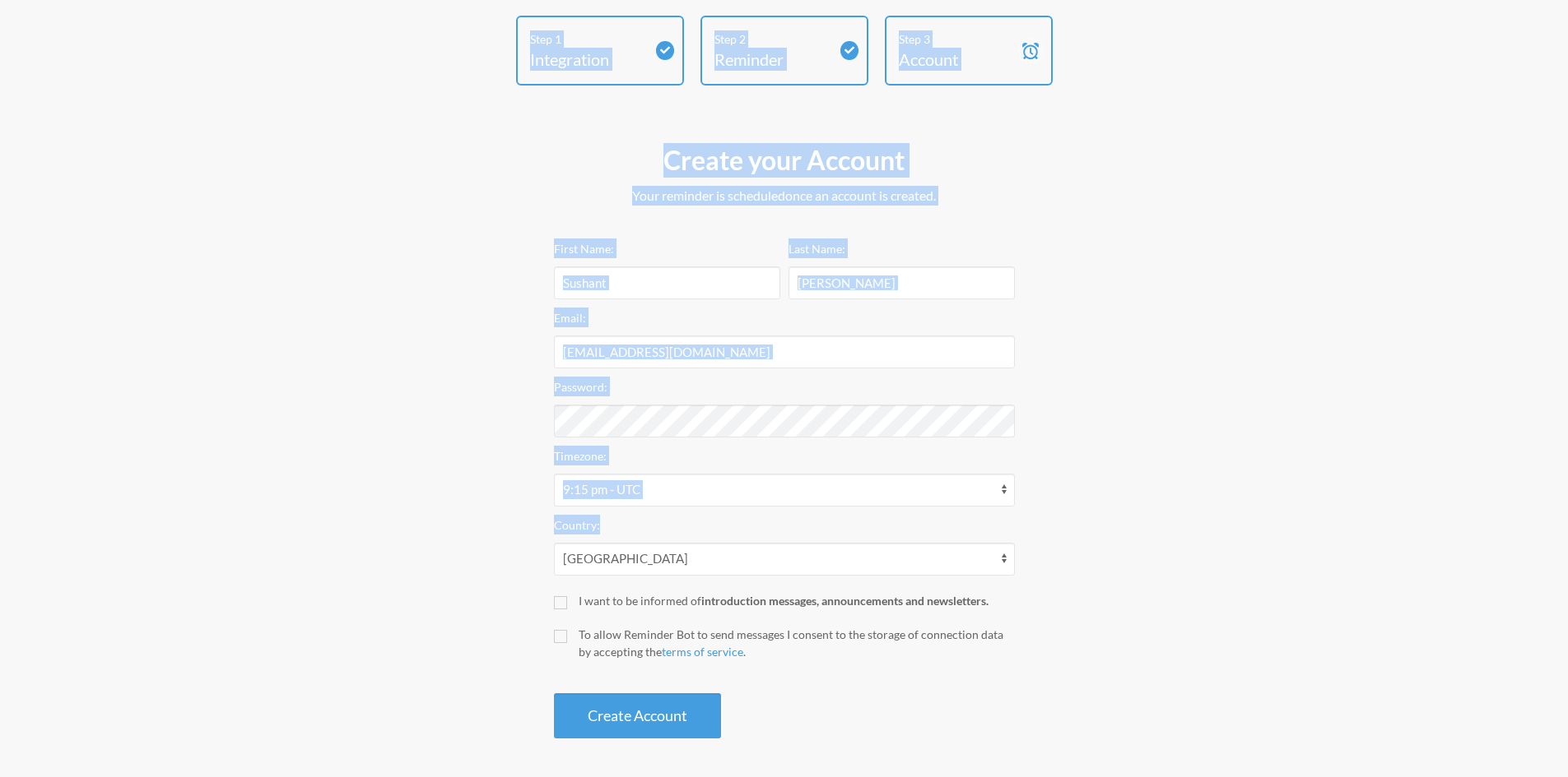
scroll to position [77, 0]
drag, startPoint x: 469, startPoint y: 109, endPoint x: 1141, endPoint y: 725, distance: 911.6
click at [1141, 725] on div "Step 1 Integration Step 2 Reminder Step 3 Account Create your Account Your remi…" at bounding box center [784, 379] width 988 height 731
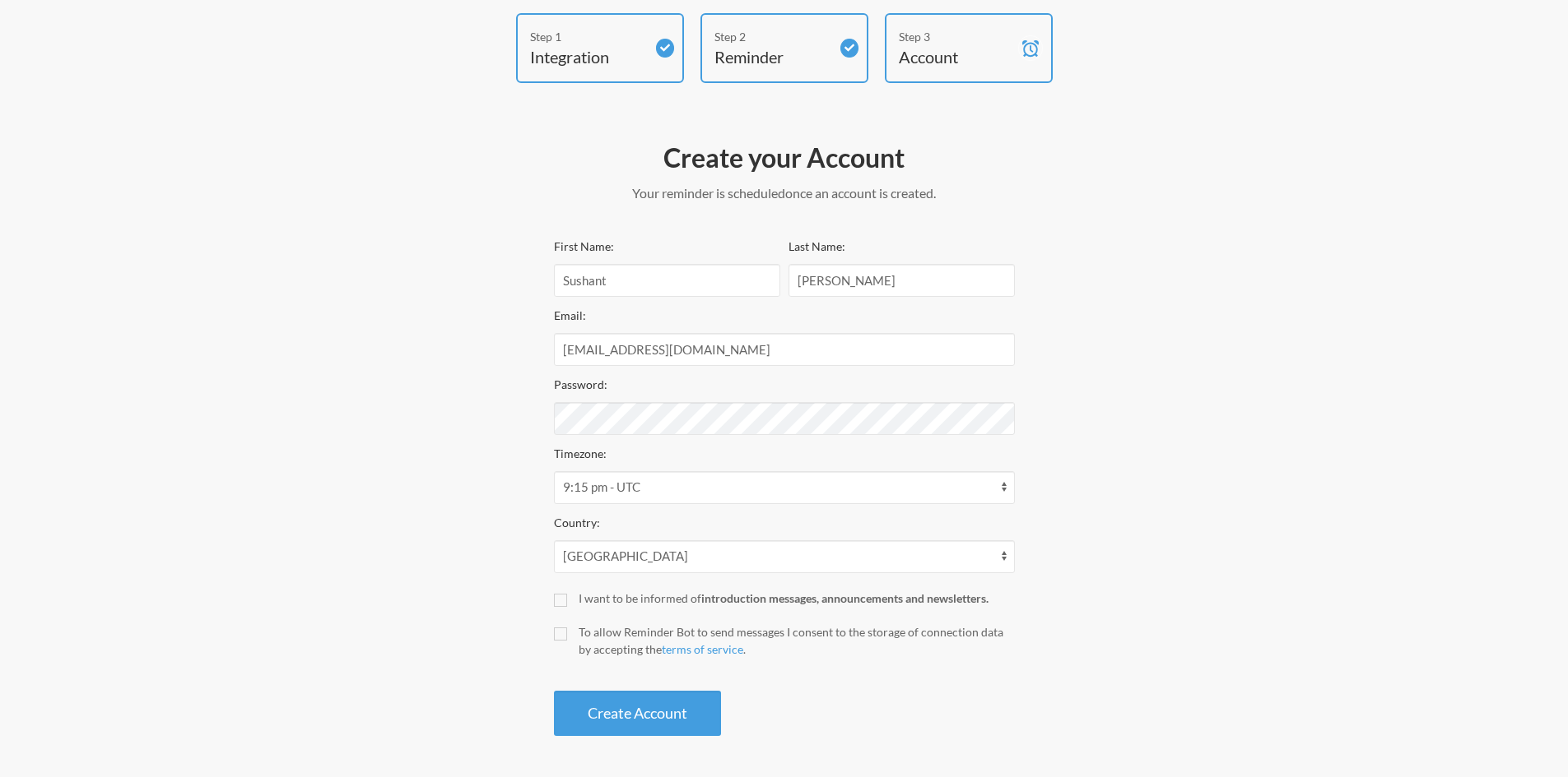
click at [1139, 725] on div "Step 1 Integration Step 2 Reminder Step 3 Account Create your Account Your remi…" at bounding box center [784, 379] width 988 height 731
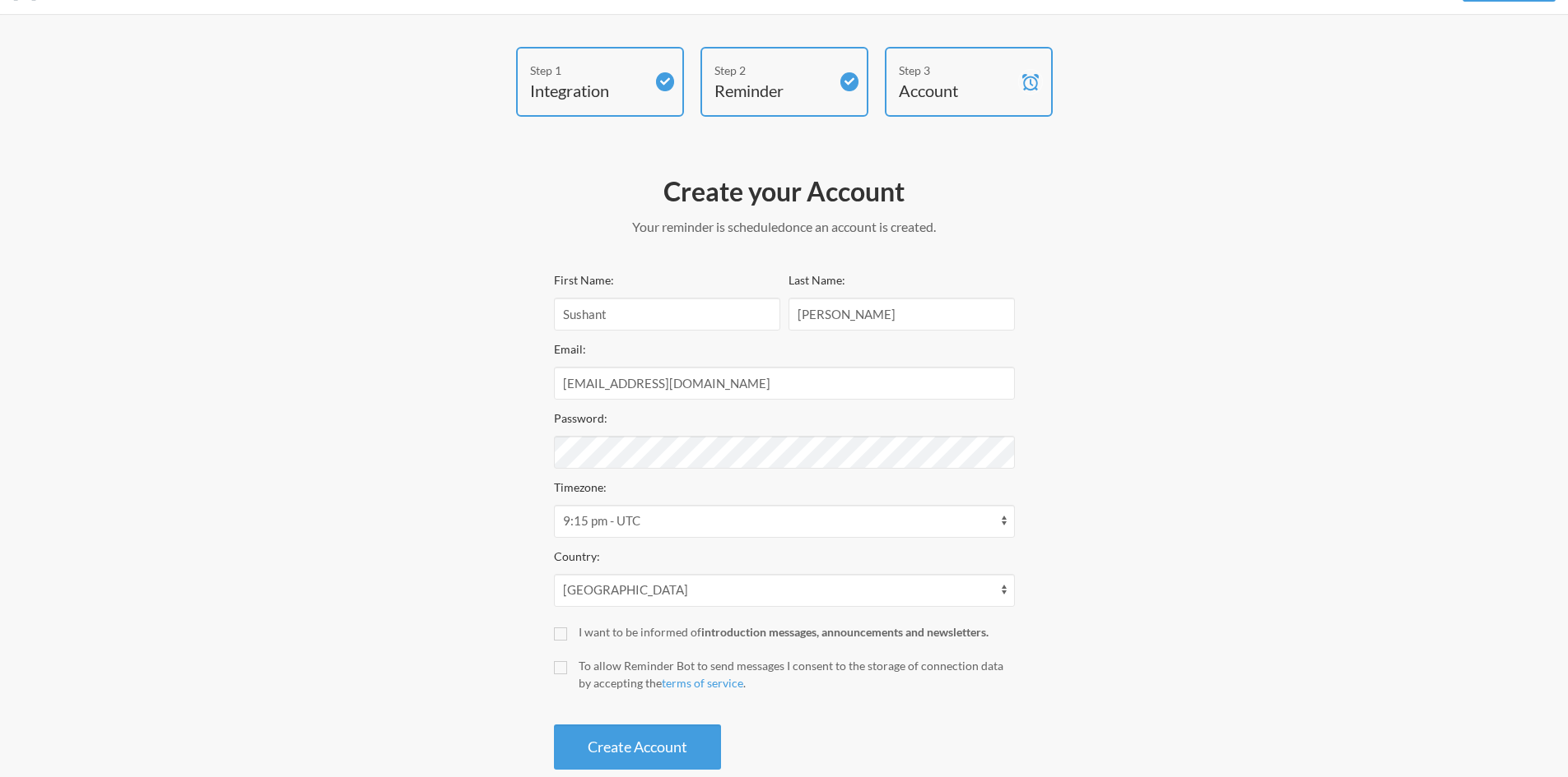
scroll to position [0, 0]
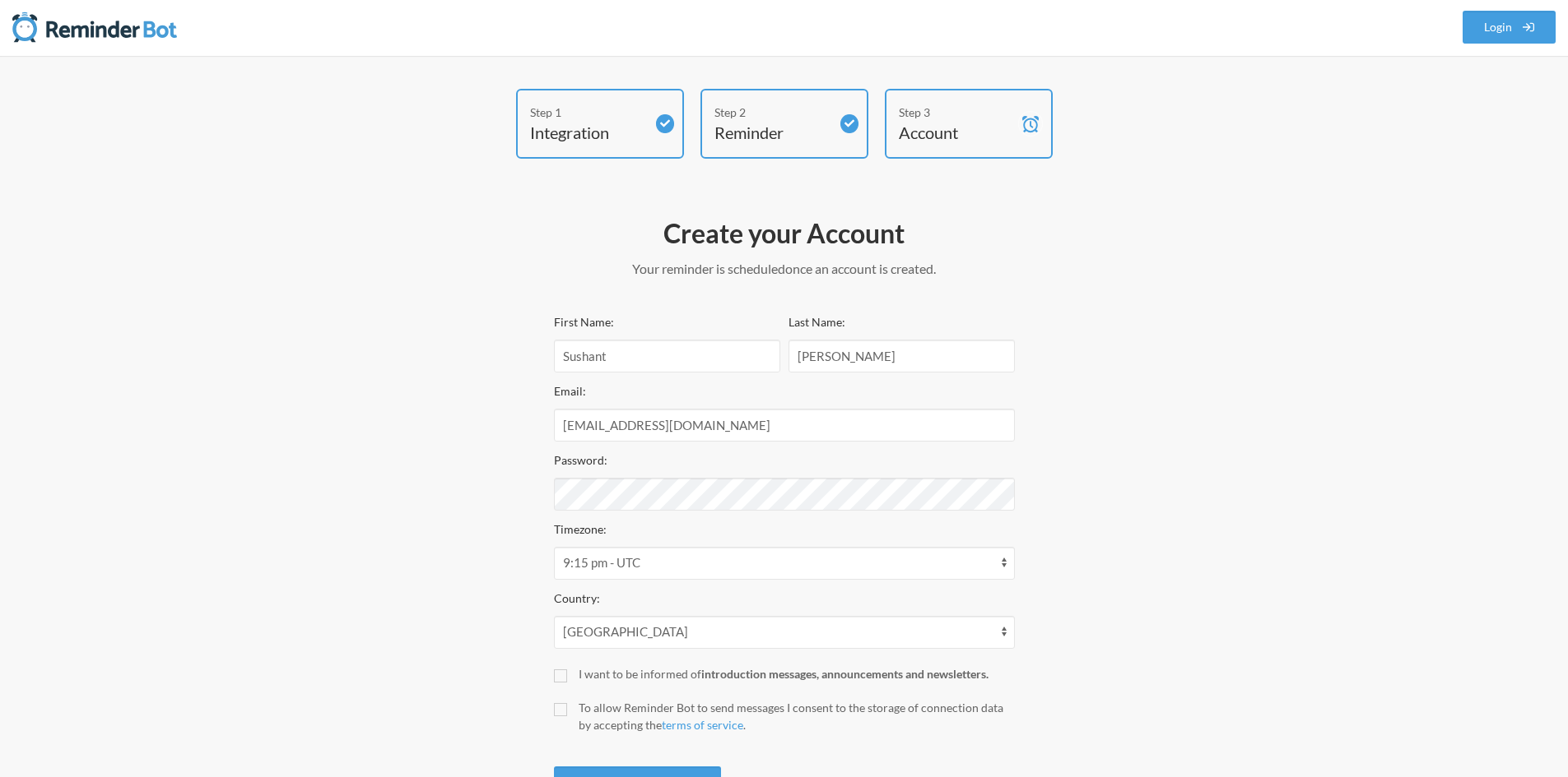
drag, startPoint x: 1139, startPoint y: 725, endPoint x: 357, endPoint y: 124, distance: 986.3
click at [357, 124] on div "Step 1 Integration Step 2 Reminder Step 3 Account Create your Account Your remi…" at bounding box center [784, 455] width 988 height 731
click at [357, 124] on div "Step 1 Integration Step 2 Reminder Step 3 Account" at bounding box center [784, 130] width 988 height 78
